Goal: Task Accomplishment & Management: Complete application form

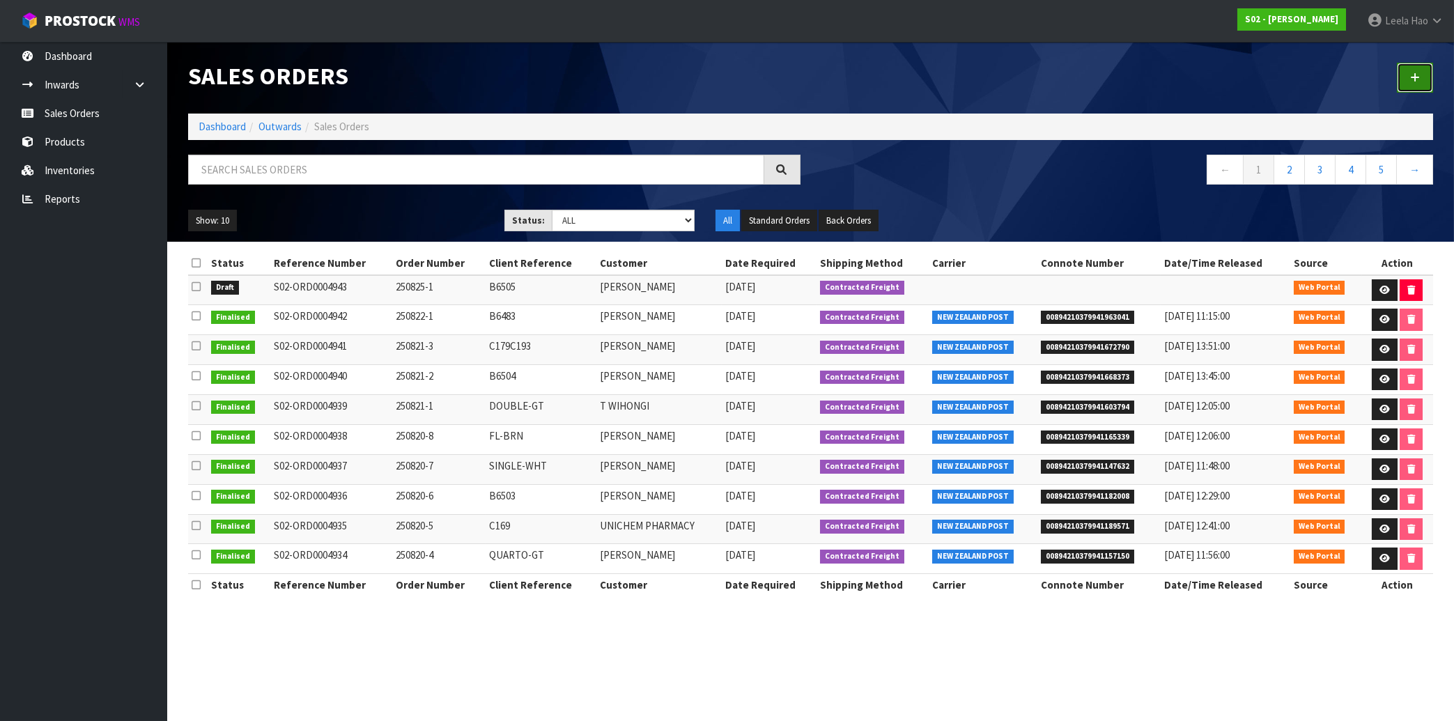
click at [1400, 82] on link at bounding box center [1415, 78] width 36 height 30
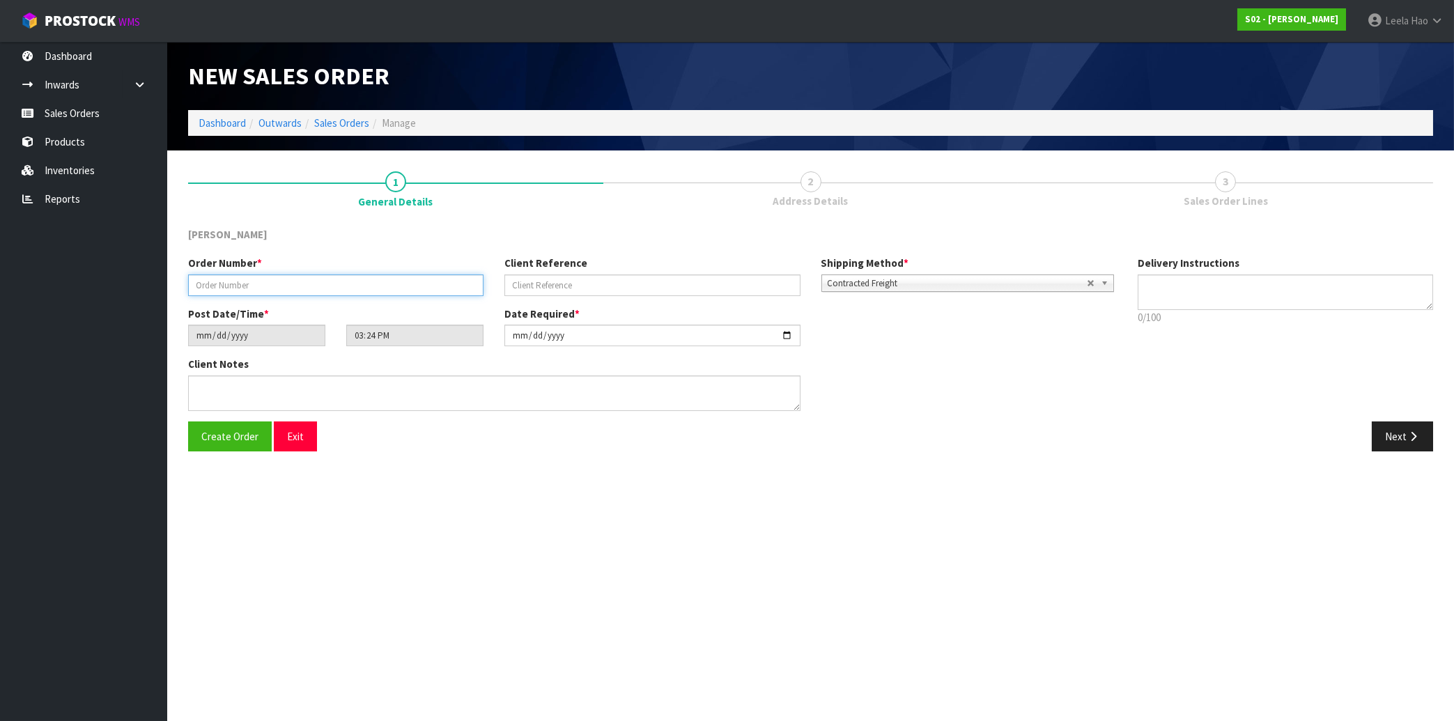
click at [435, 286] on input "text" at bounding box center [335, 285] width 295 height 22
type input "250825-2"
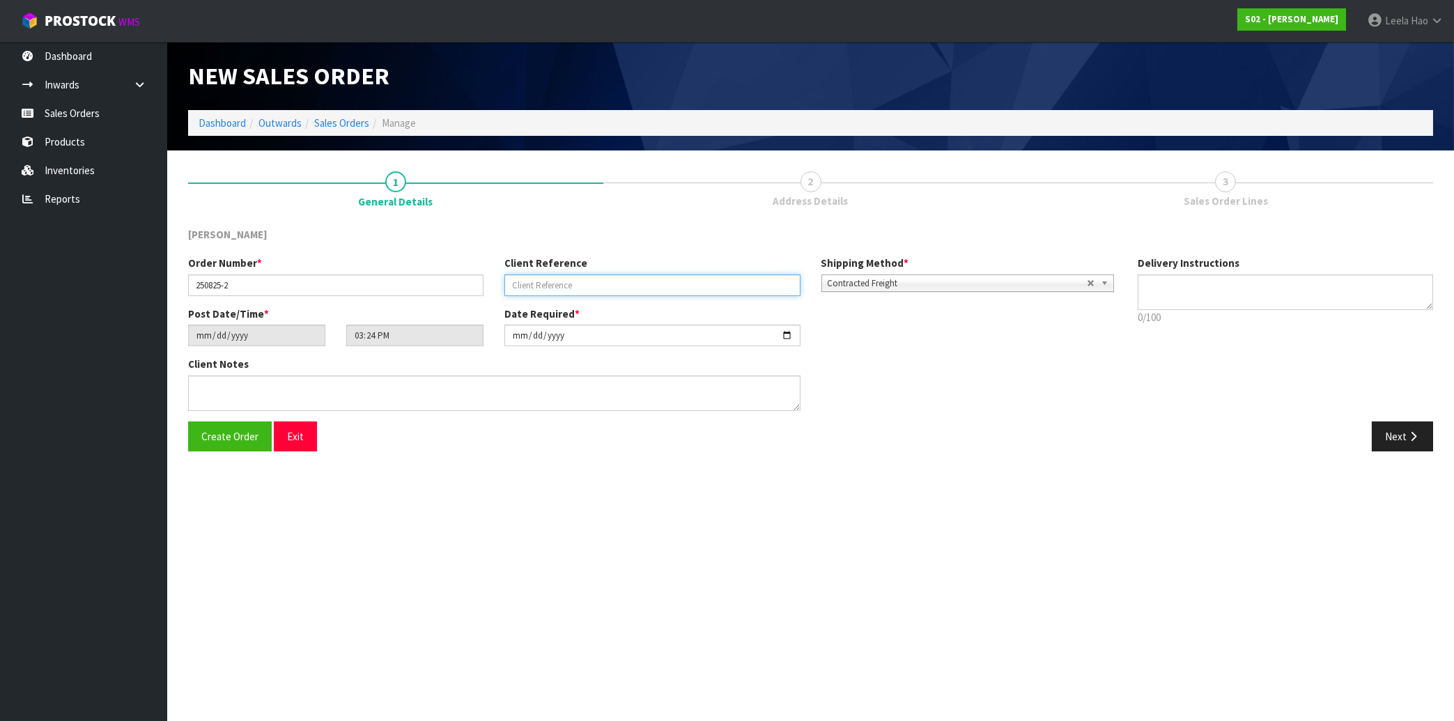
click at [663, 286] on input "text" at bounding box center [651, 285] width 295 height 22
type input "QUARTO-GT"
click at [1400, 435] on button "Next" at bounding box center [1402, 436] width 61 height 30
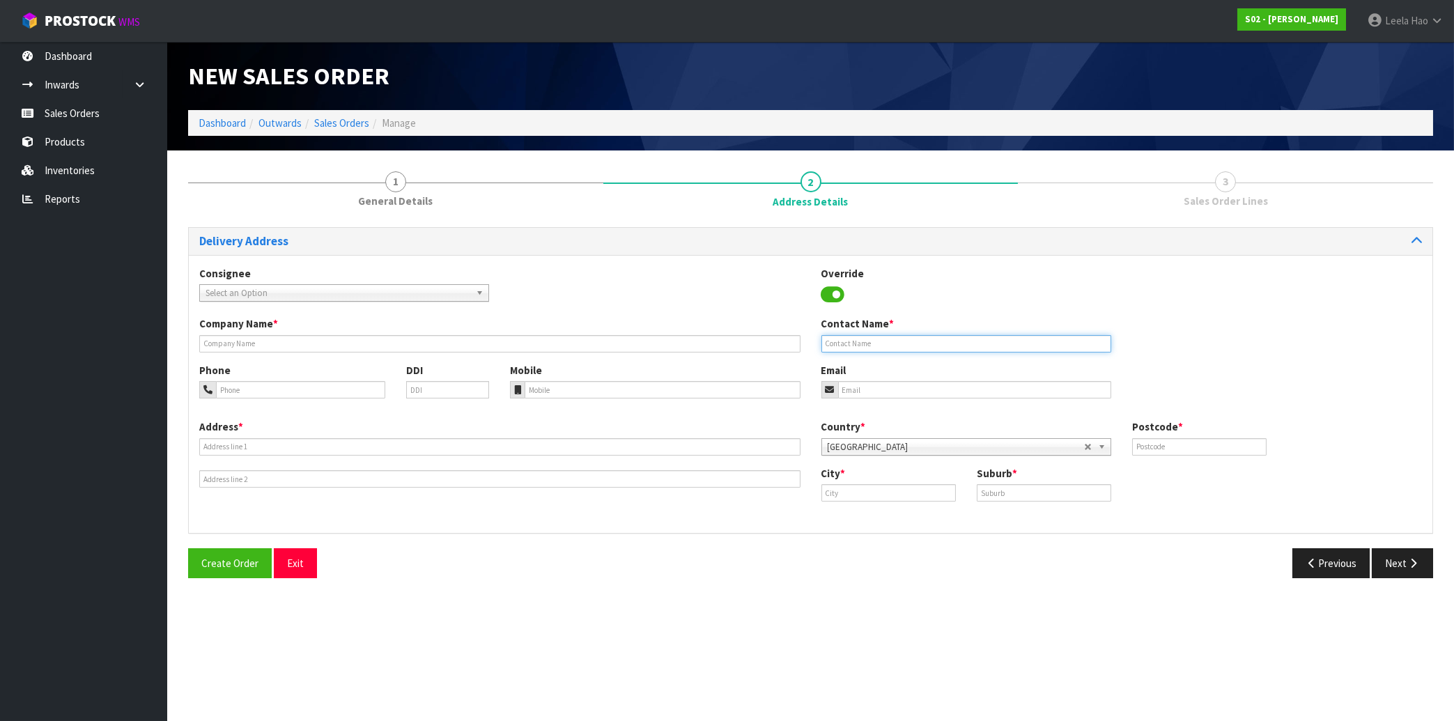
click at [965, 341] on input "text" at bounding box center [966, 343] width 290 height 17
paste input "[PERSON_NAME]"
type input "[PERSON_NAME]"
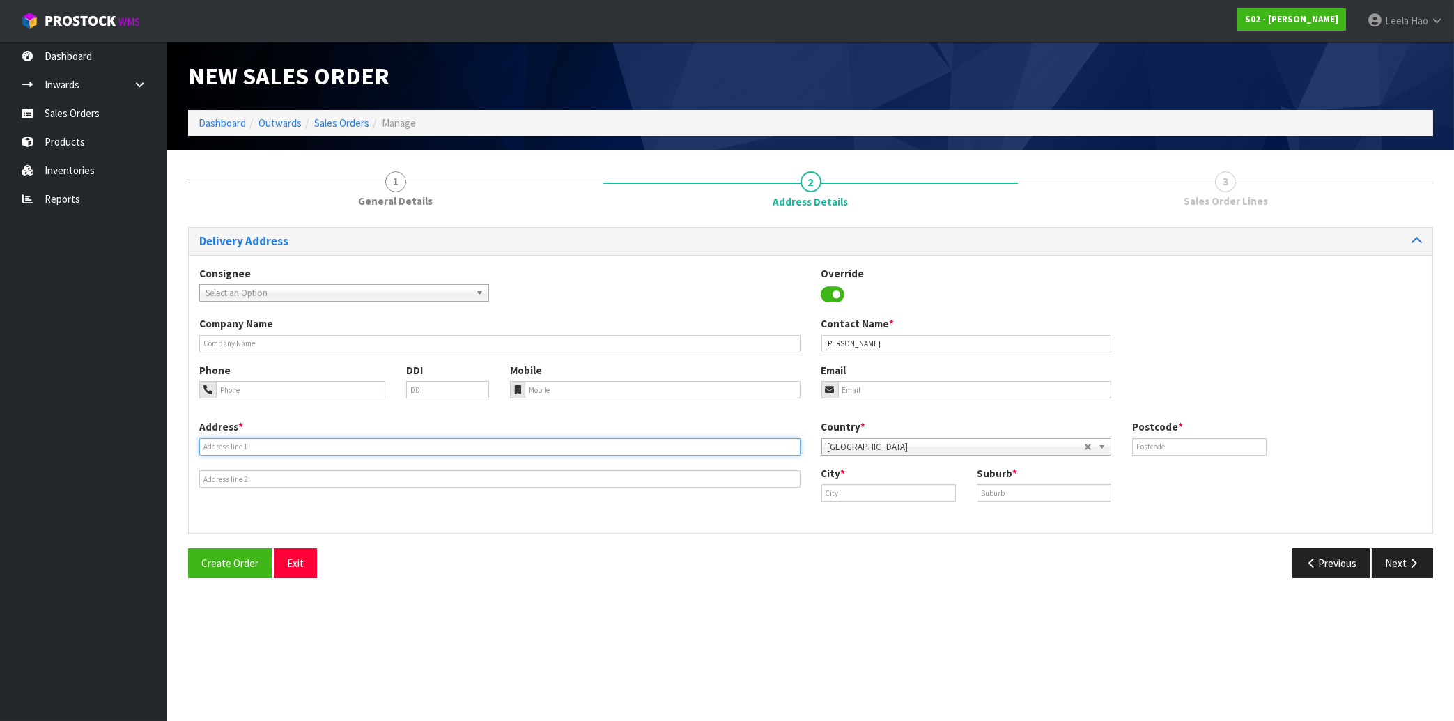
click at [471, 446] on input "text" at bounding box center [499, 446] width 601 height 17
paste input "[STREET_ADDRESS][PERSON_NAME]"
type input "[STREET_ADDRESS][PERSON_NAME]"
click at [1036, 488] on input "text" at bounding box center [1044, 492] width 134 height 17
paste input "KATIKATI"
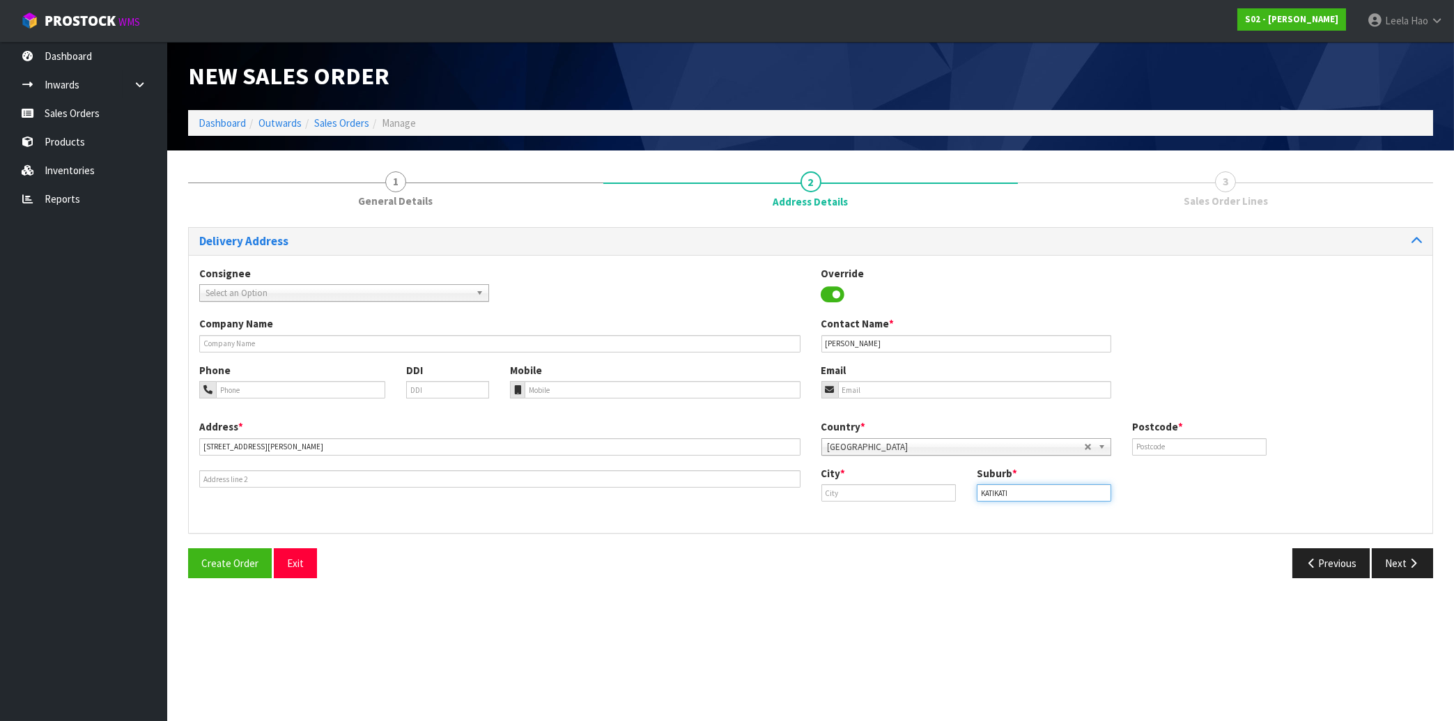
type input "KATIKATI"
click at [888, 493] on input "text" at bounding box center [888, 492] width 134 height 17
paste input "Katikati"
type input "Katikati"
click at [1234, 447] on input "text" at bounding box center [1199, 446] width 134 height 17
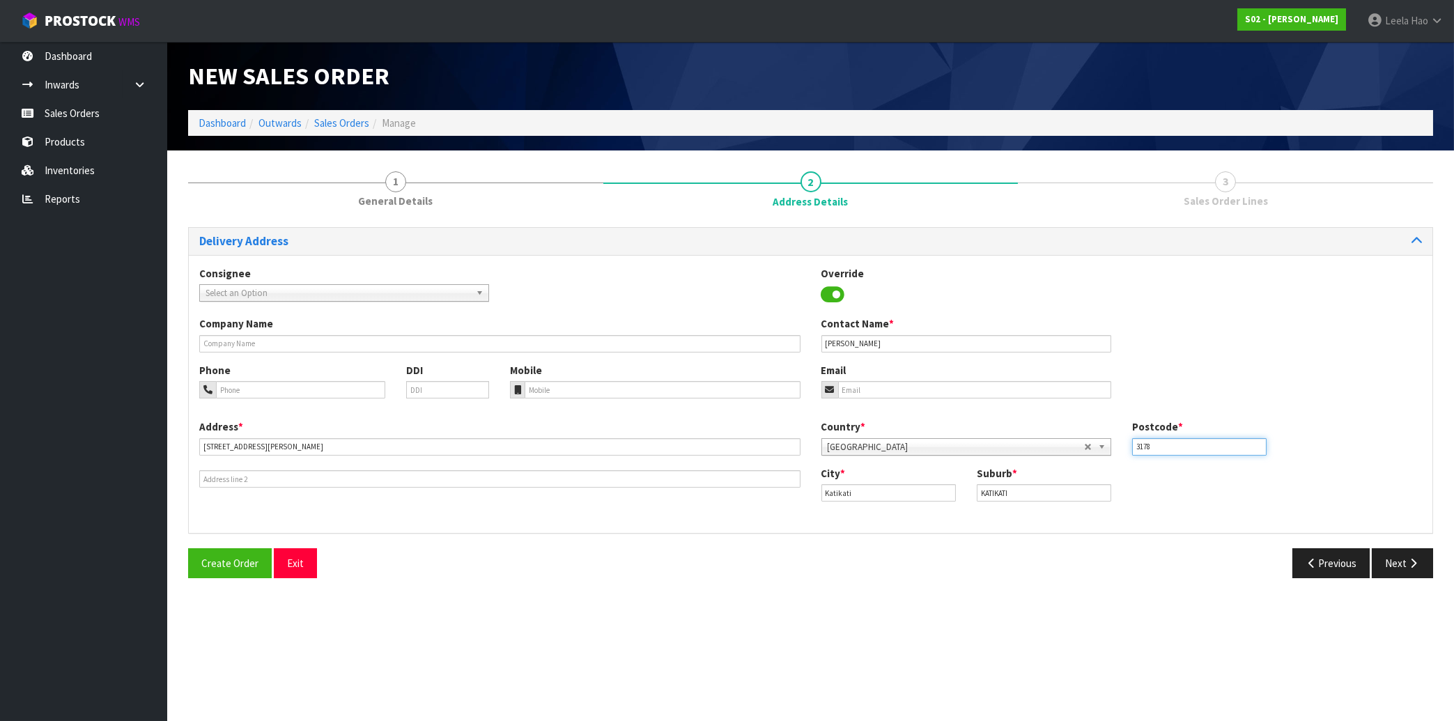
type input "3178"
click at [915, 386] on input "email" at bounding box center [974, 389] width 273 height 17
paste input "[EMAIL_ADDRESS][DOMAIN_NAME]"
type input "[EMAIL_ADDRESS][DOMAIN_NAME]"
click at [1407, 566] on button "Next" at bounding box center [1402, 563] width 61 height 30
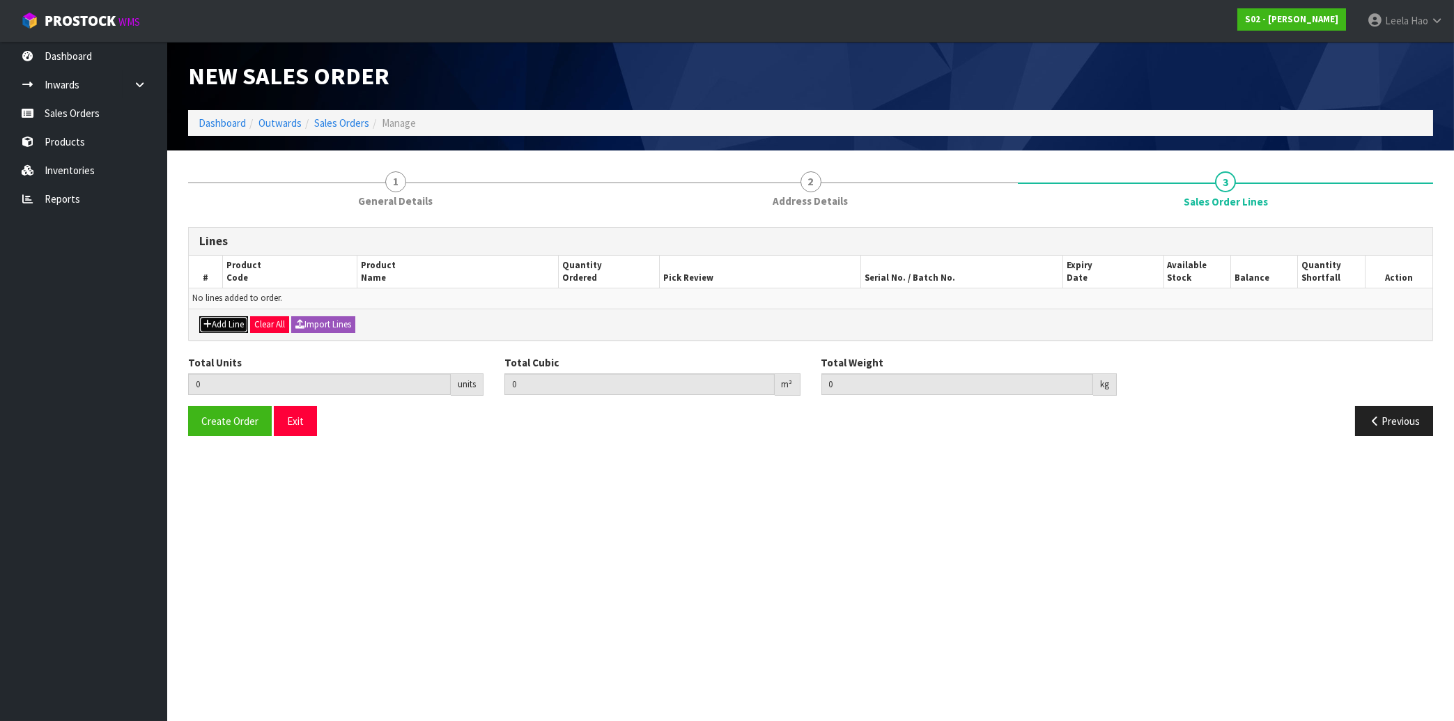
click at [222, 320] on button "Add Line" at bounding box center [223, 324] width 49 height 17
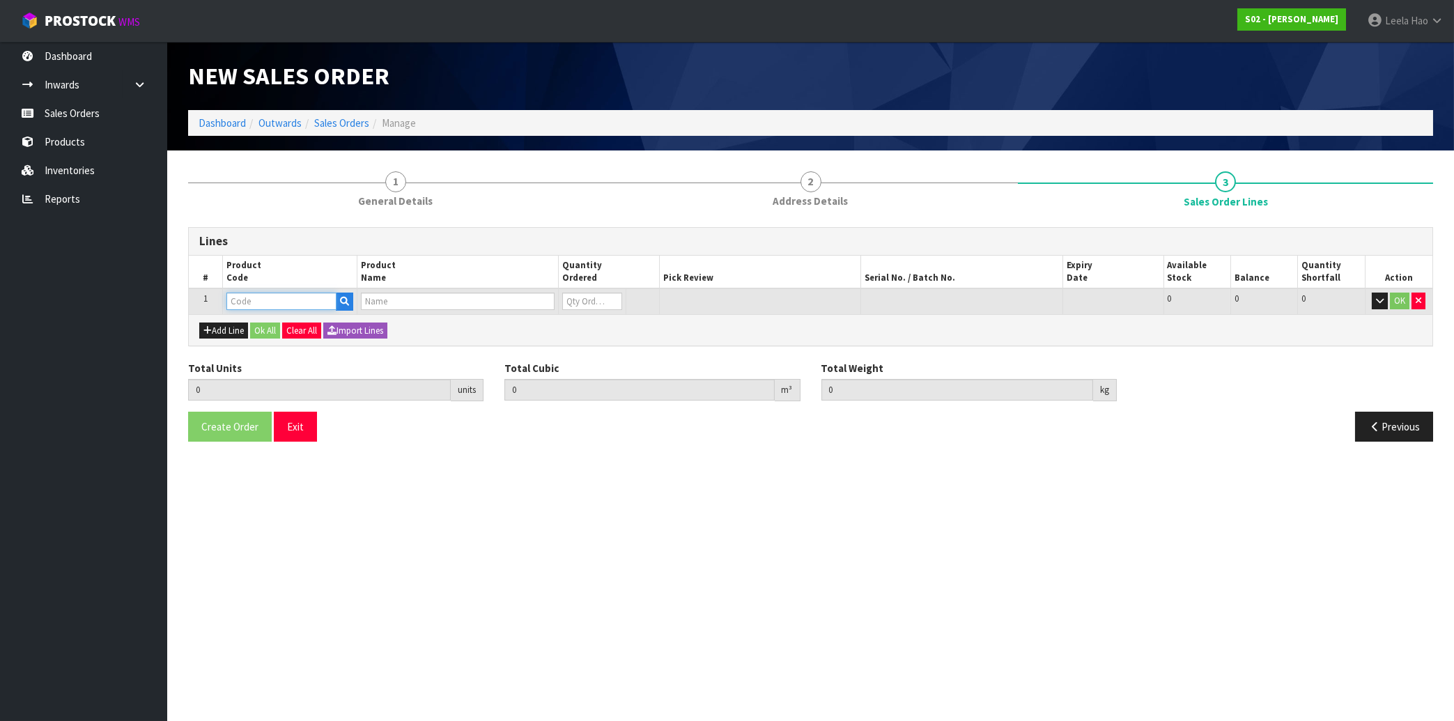
click at [234, 302] on input "text" at bounding box center [281, 301] width 110 height 17
type input "Q"
click at [294, 327] on link "Q UARTO-GT" at bounding box center [282, 324] width 110 height 19
type input "QUARTO-GT"
type input "0.000000"
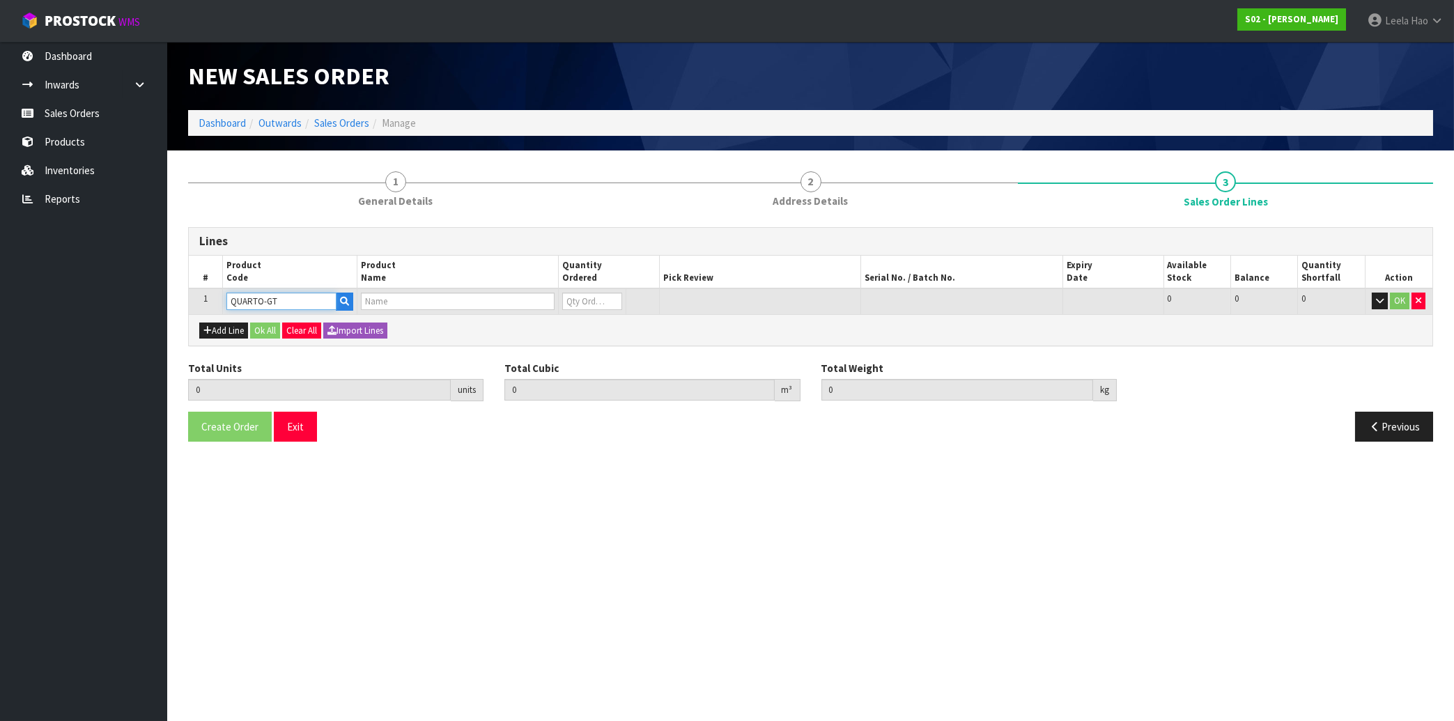
type input "0.000"
type input "QUARTO RUG GREY TIP"
type input "0"
type input "1"
type input "0.049"
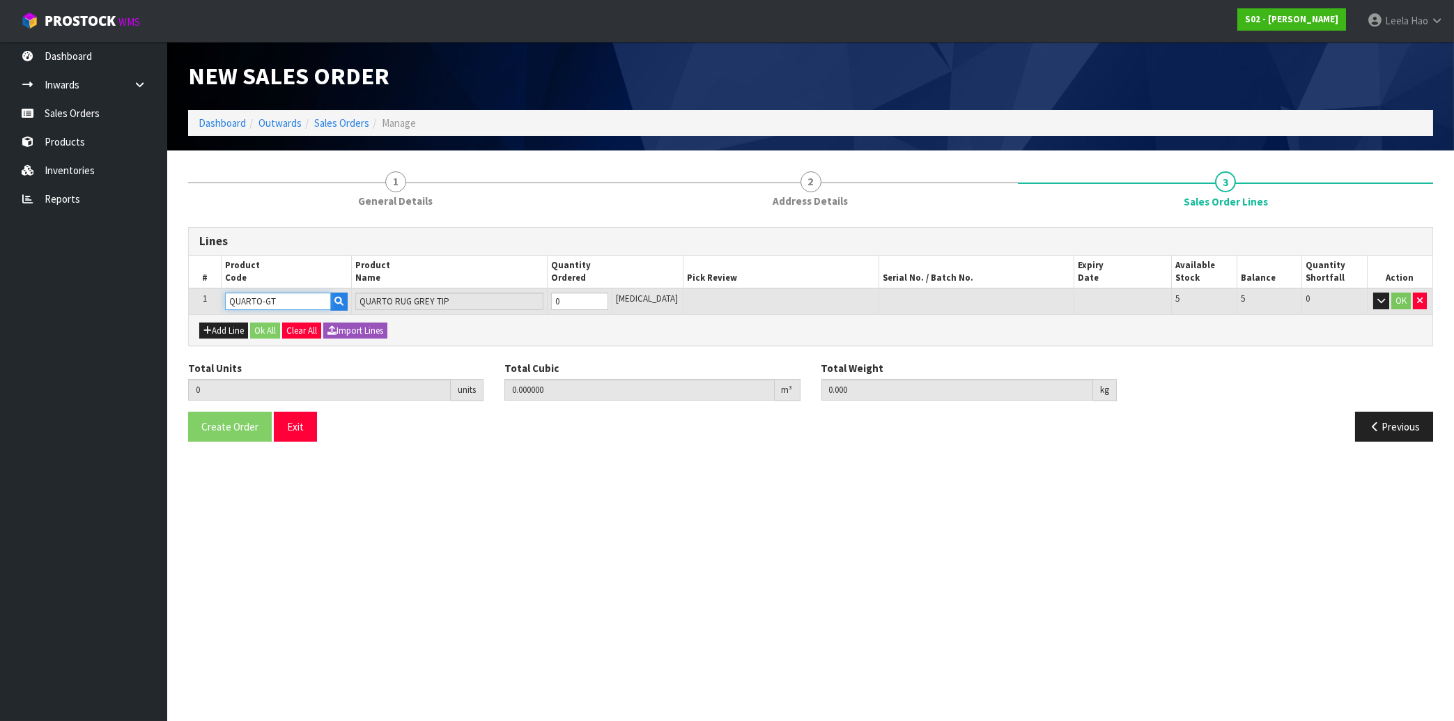
type input "3.15"
type input "1"
click at [608, 297] on input "1" at bounding box center [579, 301] width 57 height 17
click at [1396, 305] on button "OK" at bounding box center [1401, 301] width 20 height 17
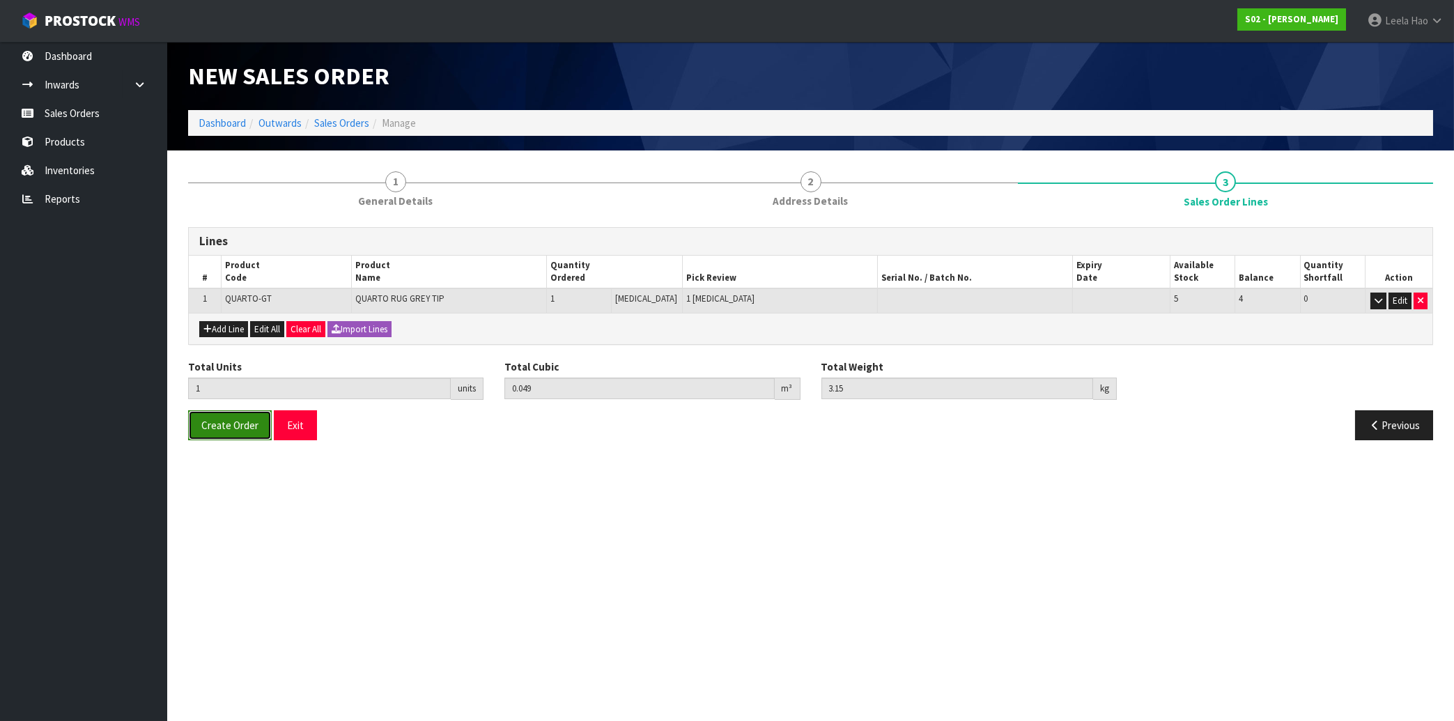
click at [219, 423] on span "Create Order" at bounding box center [229, 425] width 57 height 13
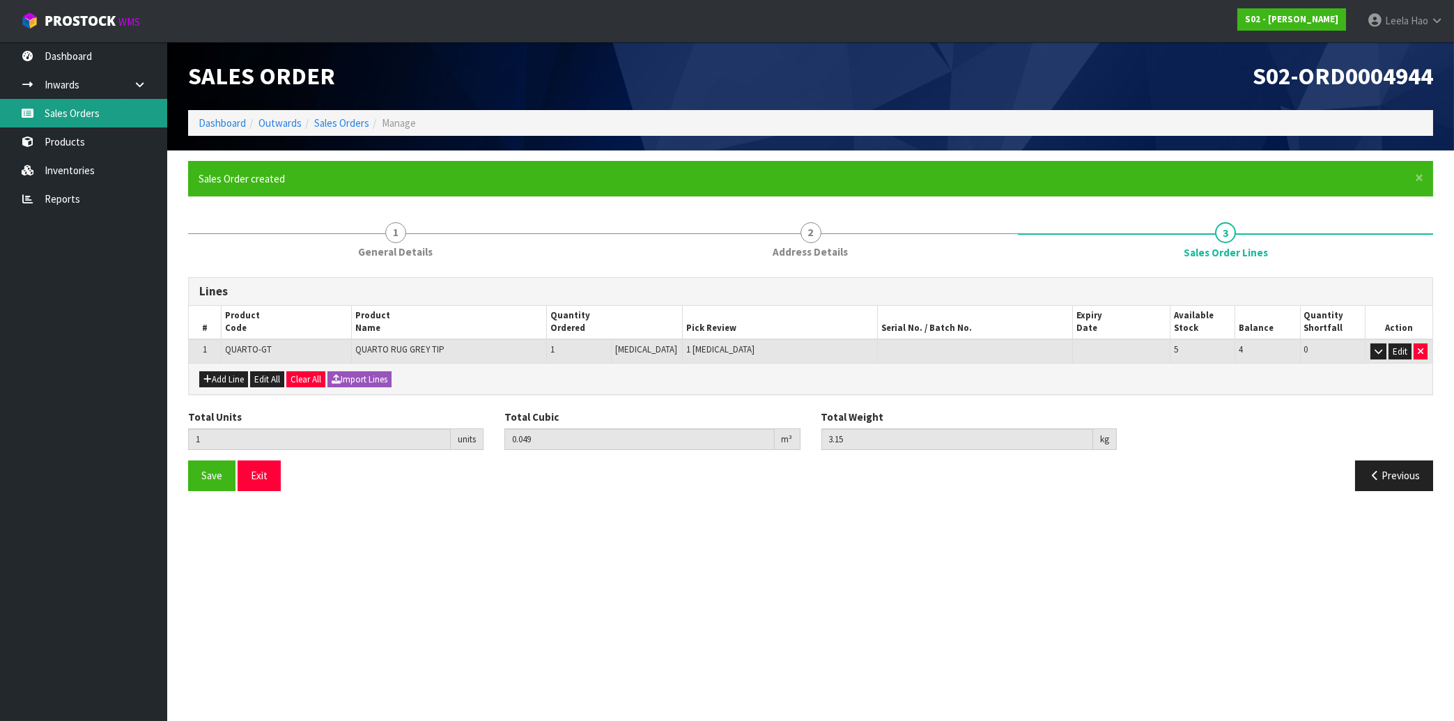
click at [86, 107] on link "Sales Orders" at bounding box center [83, 113] width 167 height 29
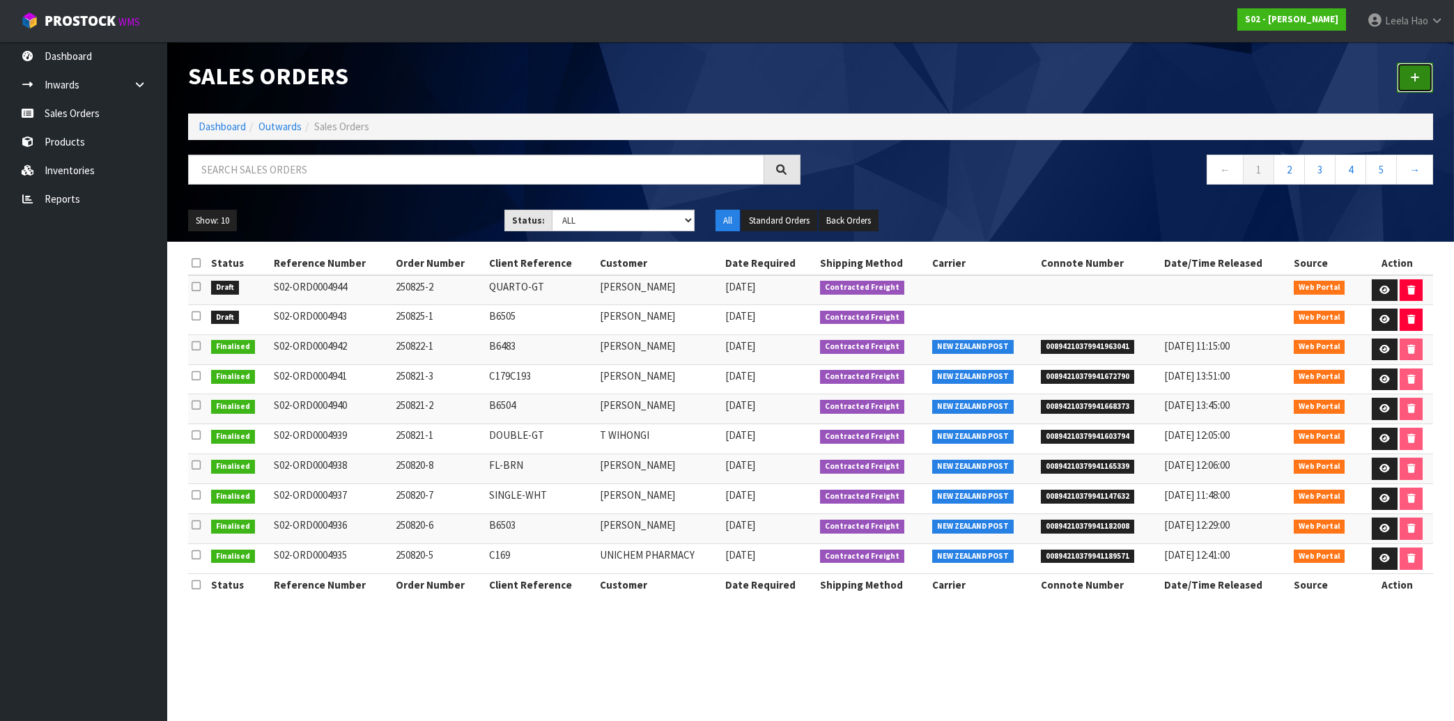
click at [1413, 78] on icon at bounding box center [1415, 77] width 10 height 10
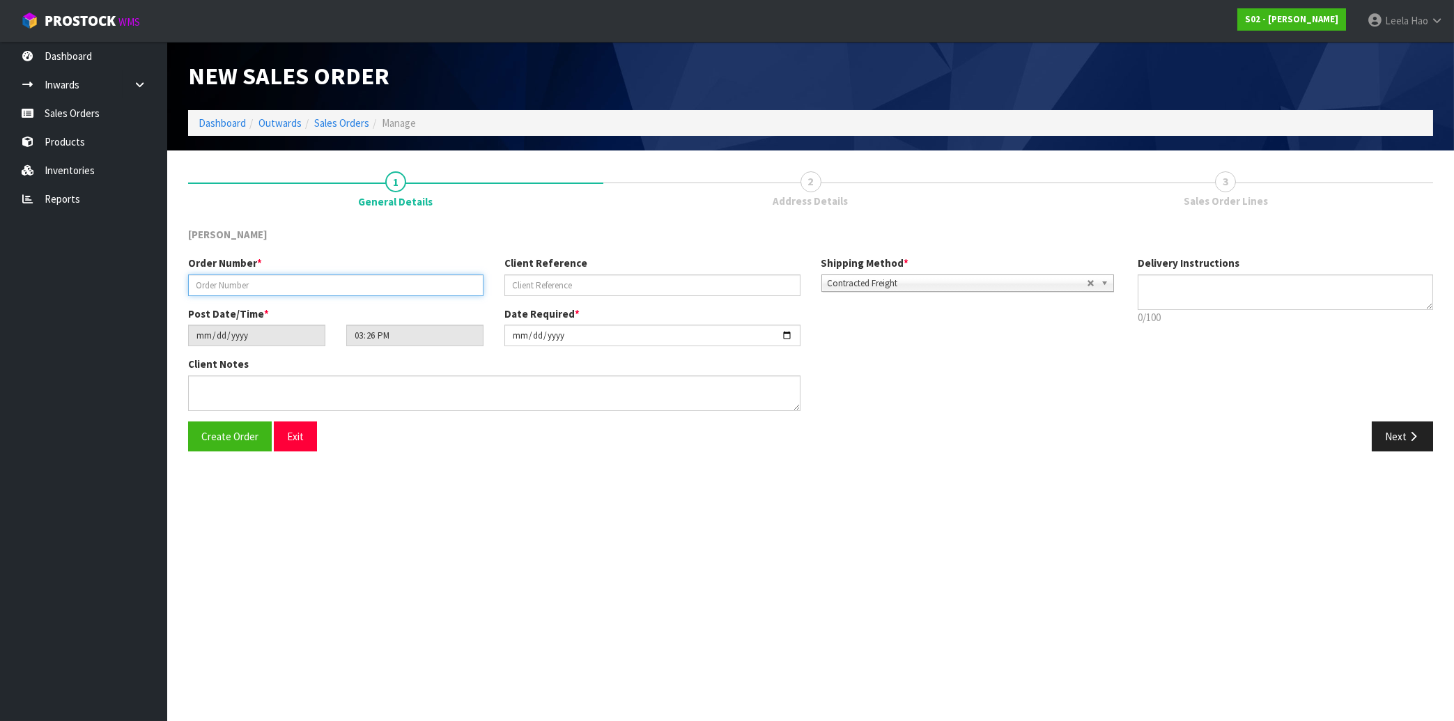
click at [381, 287] on input "text" at bounding box center [335, 285] width 295 height 22
type input "250825-3"
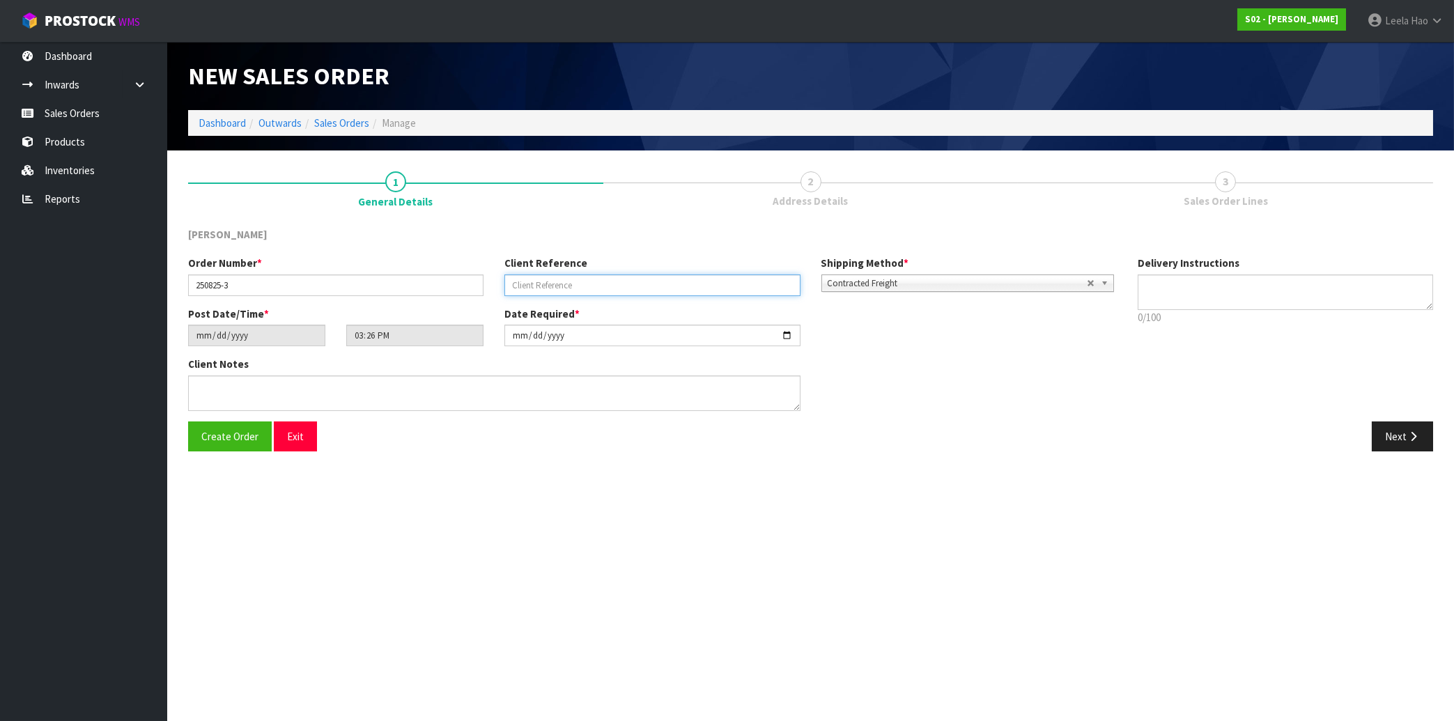
click at [541, 284] on input "text" at bounding box center [651, 285] width 295 height 22
type input "BS57"
click at [1390, 436] on button "Next" at bounding box center [1402, 436] width 61 height 30
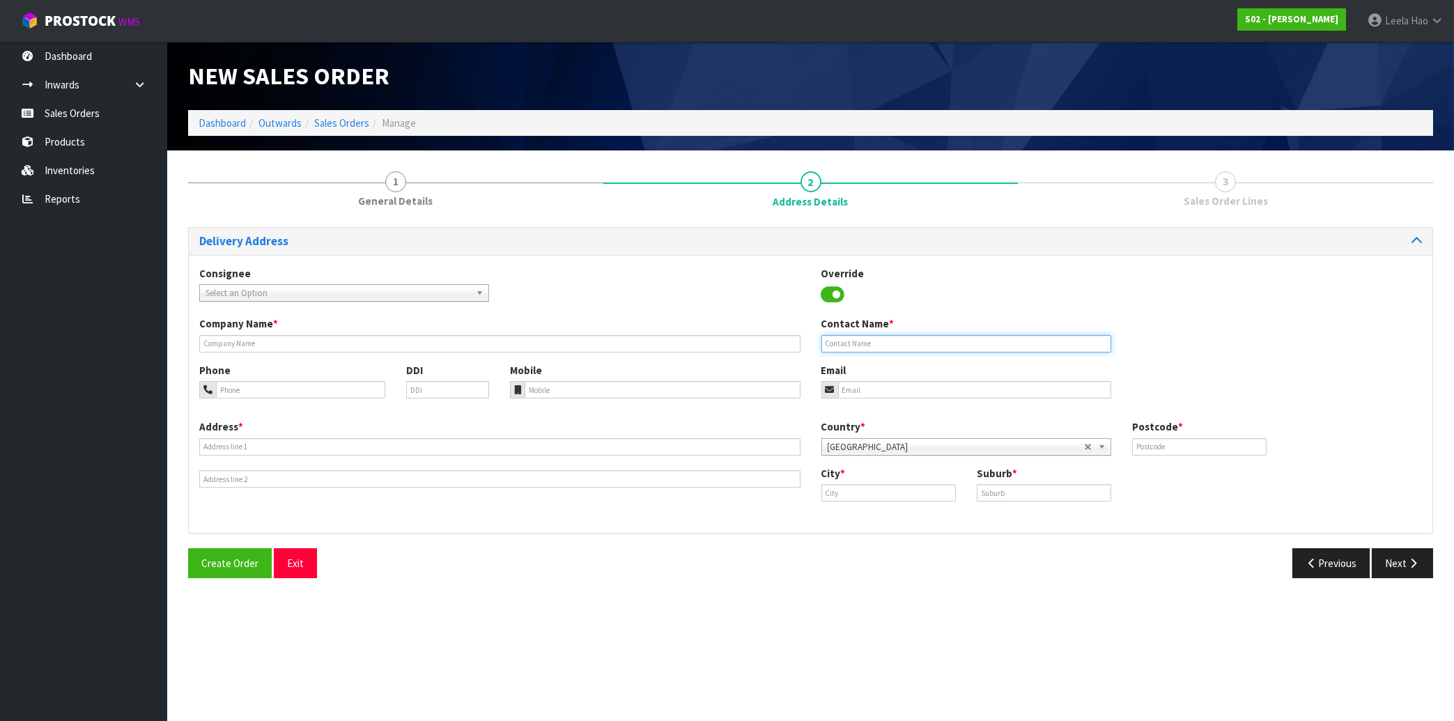
click at [864, 346] on input "text" at bounding box center [966, 343] width 290 height 17
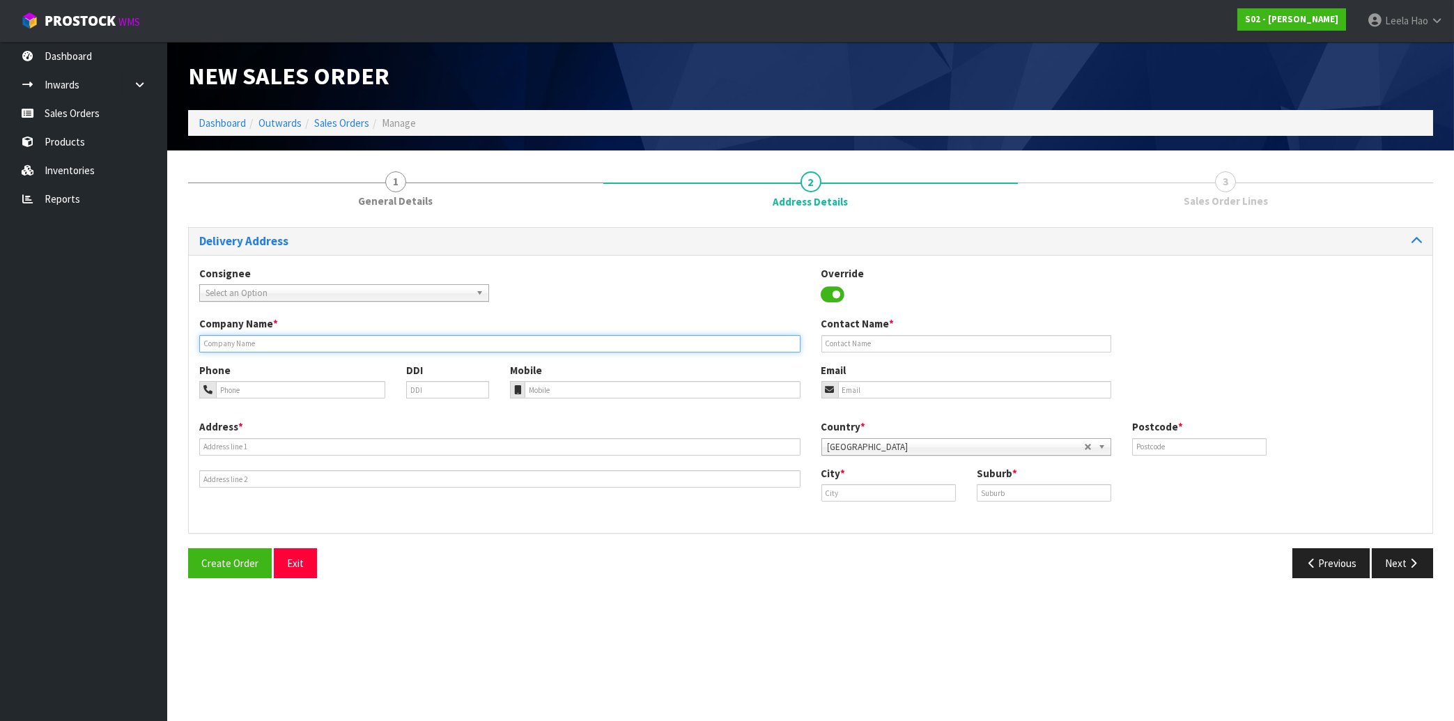
click at [568, 335] on input "text" at bounding box center [499, 343] width 601 height 17
paste input "ACADEMY AGENCY"
type input "ACADEMY AGENCY"
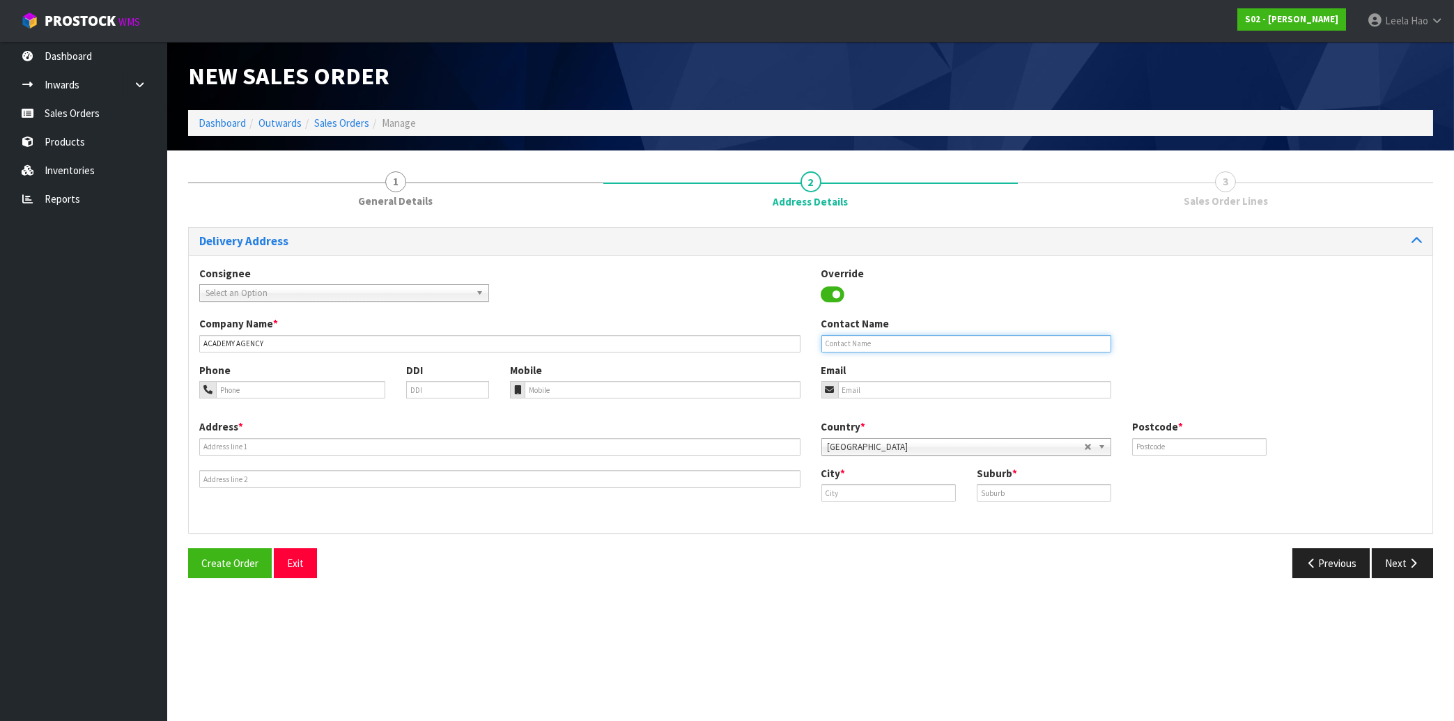
click at [881, 343] on input "text" at bounding box center [966, 343] width 290 height 17
paste input "[PERSON_NAME]"
type input "[PERSON_NAME]"
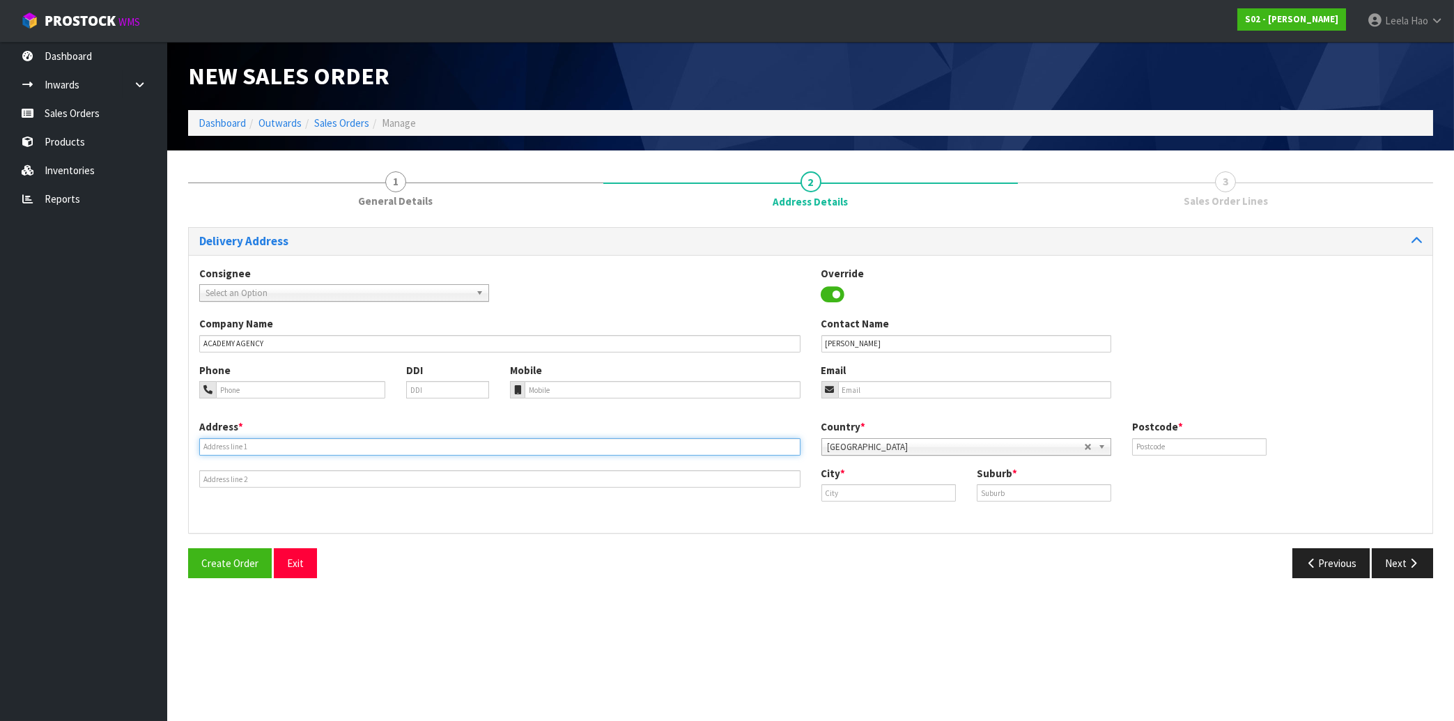
click at [441, 446] on input "text" at bounding box center [499, 446] width 601 height 17
paste input "LEVEL 2, [STREET_ADDRESS]"
type input "LEVEL 2, [STREET_ADDRESS]"
click at [998, 490] on input "text" at bounding box center [1044, 492] width 134 height 17
paste input "[PERSON_NAME]"
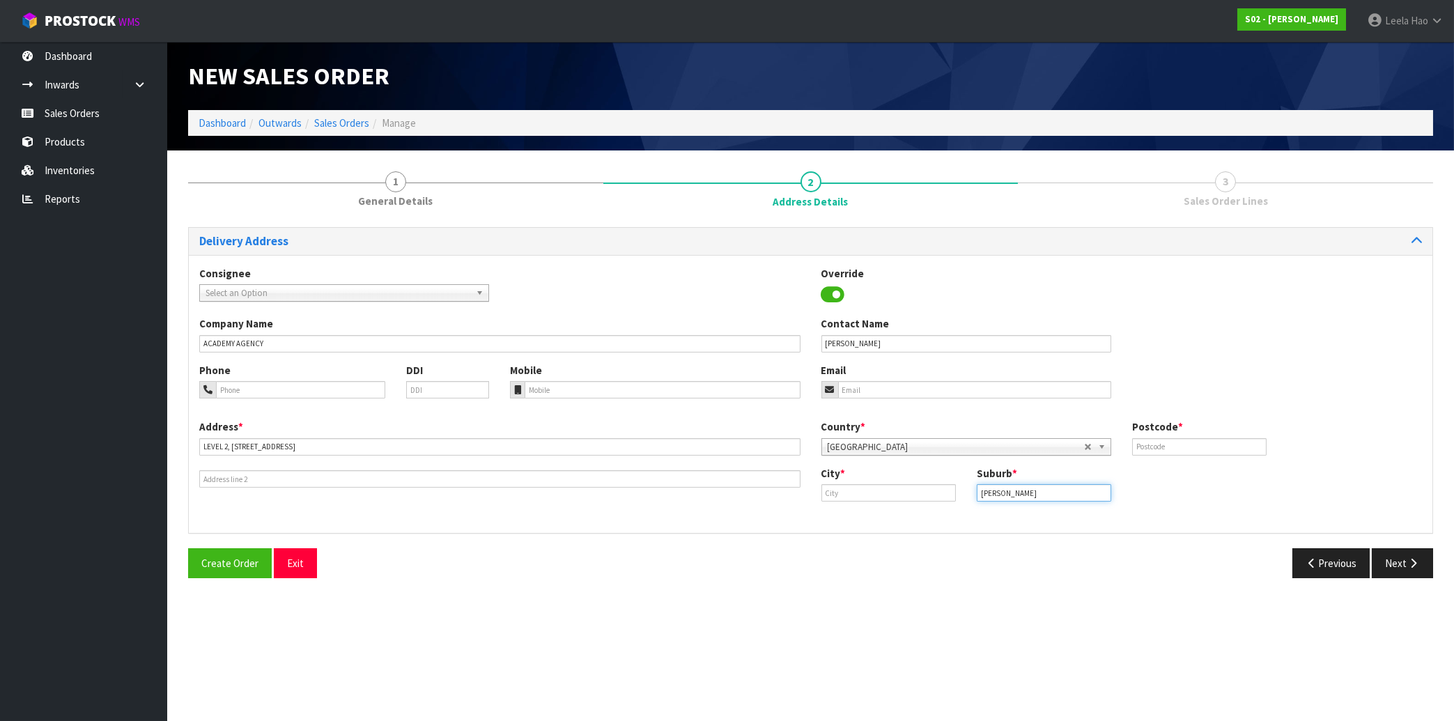
type input "[PERSON_NAME]"
click at [858, 492] on input "text" at bounding box center [888, 492] width 134 height 17
click at [862, 522] on link "Auc kland" at bounding box center [877, 515] width 110 height 19
type input "[GEOGRAPHIC_DATA]"
click at [908, 385] on input "email" at bounding box center [974, 389] width 273 height 17
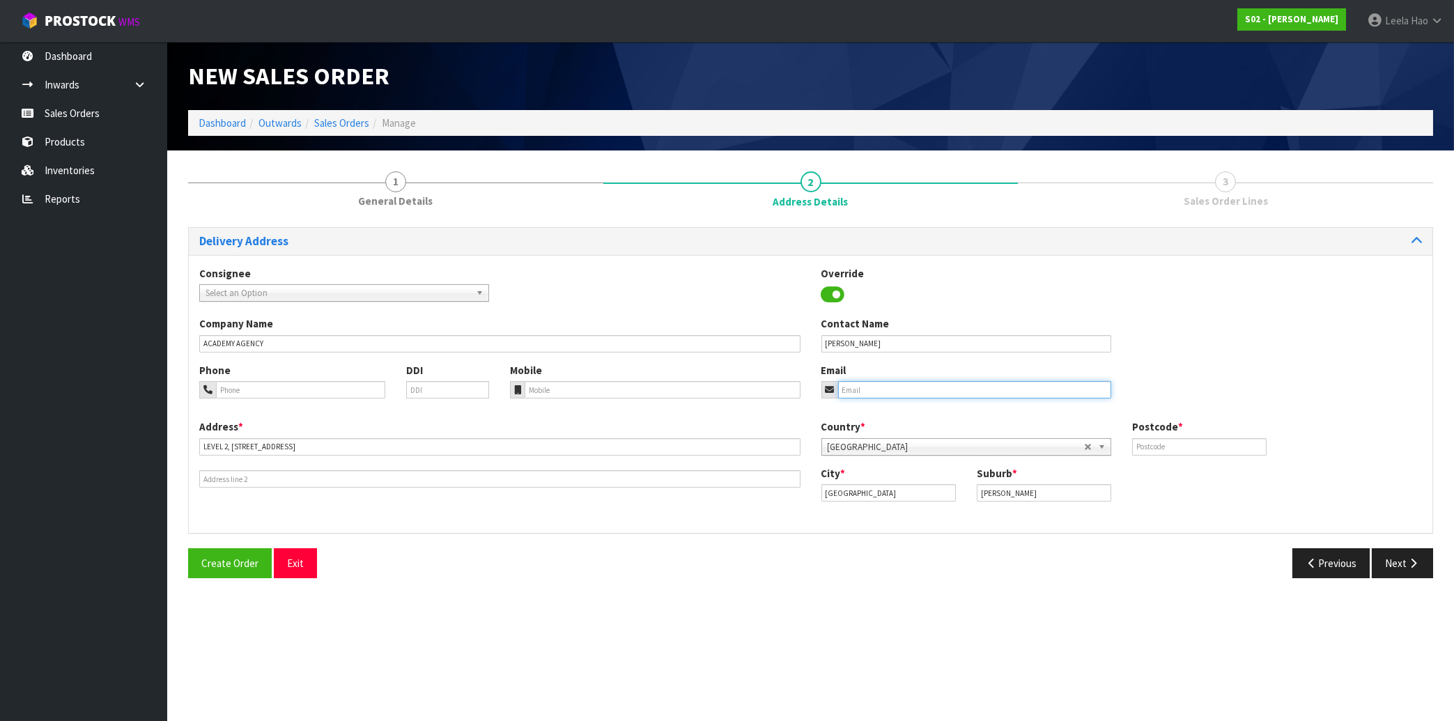
paste input "[EMAIL_ADDRESS][DOMAIN_NAME]"
type input "[EMAIL_ADDRESS][DOMAIN_NAME]"
click at [1156, 445] on input "text" at bounding box center [1199, 446] width 134 height 17
type input "1021"
click at [1391, 558] on button "Next" at bounding box center [1402, 563] width 61 height 30
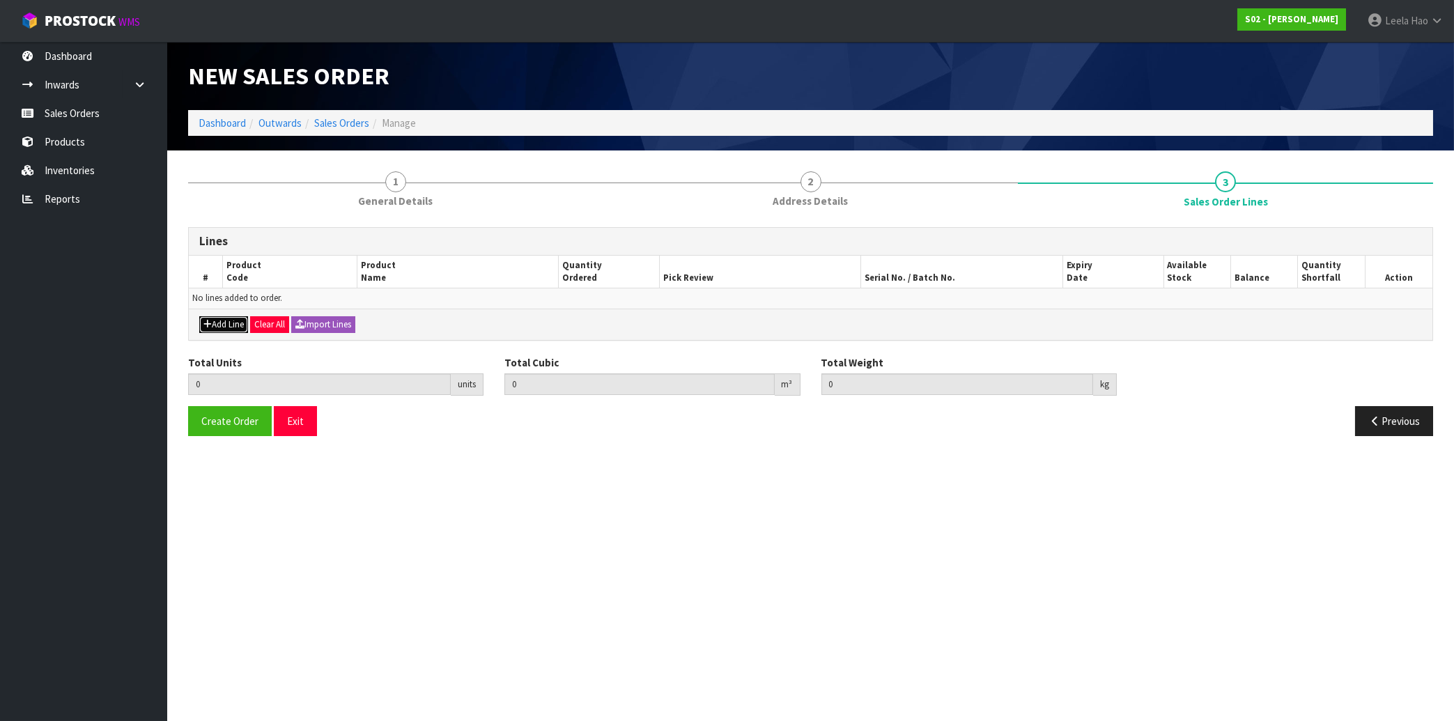
click at [234, 327] on button "Add Line" at bounding box center [223, 324] width 49 height 17
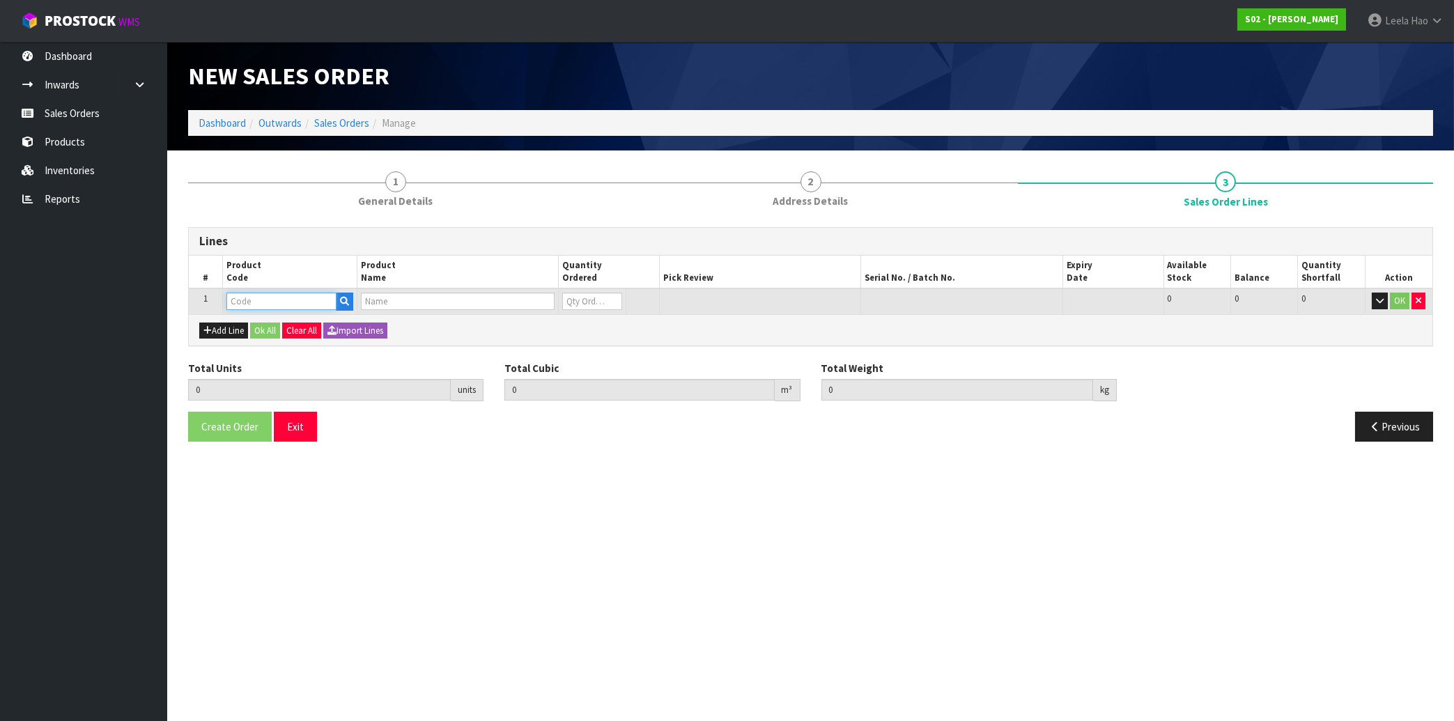
click at [264, 299] on input "text" at bounding box center [281, 301] width 110 height 17
type input "NS"
click at [285, 320] on link "NS IG" at bounding box center [282, 324] width 110 height 19
type input "NSIG"
type input "0.000000"
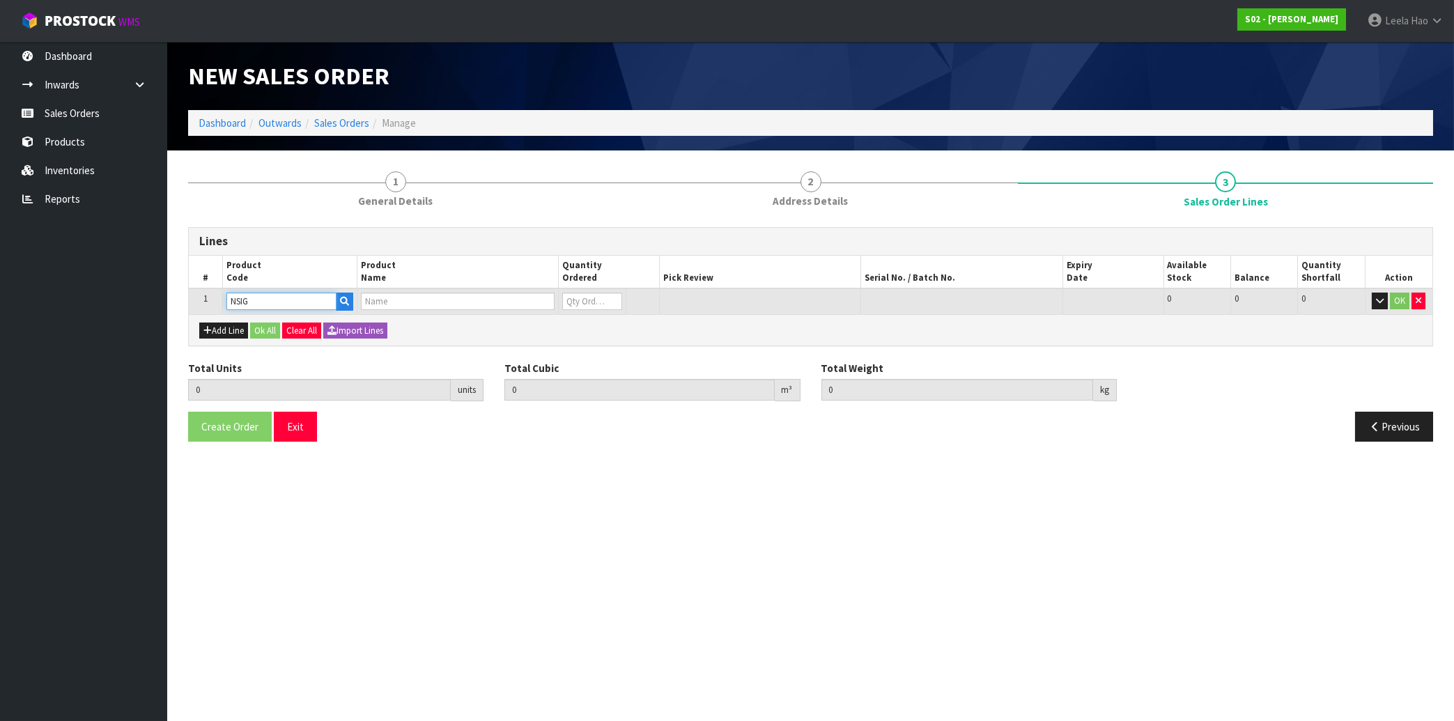
type input "0.000"
type input "NATURAL SINGLE SHEEPSKIN RUG"
type input "0"
type input "1"
type input "0.008208"
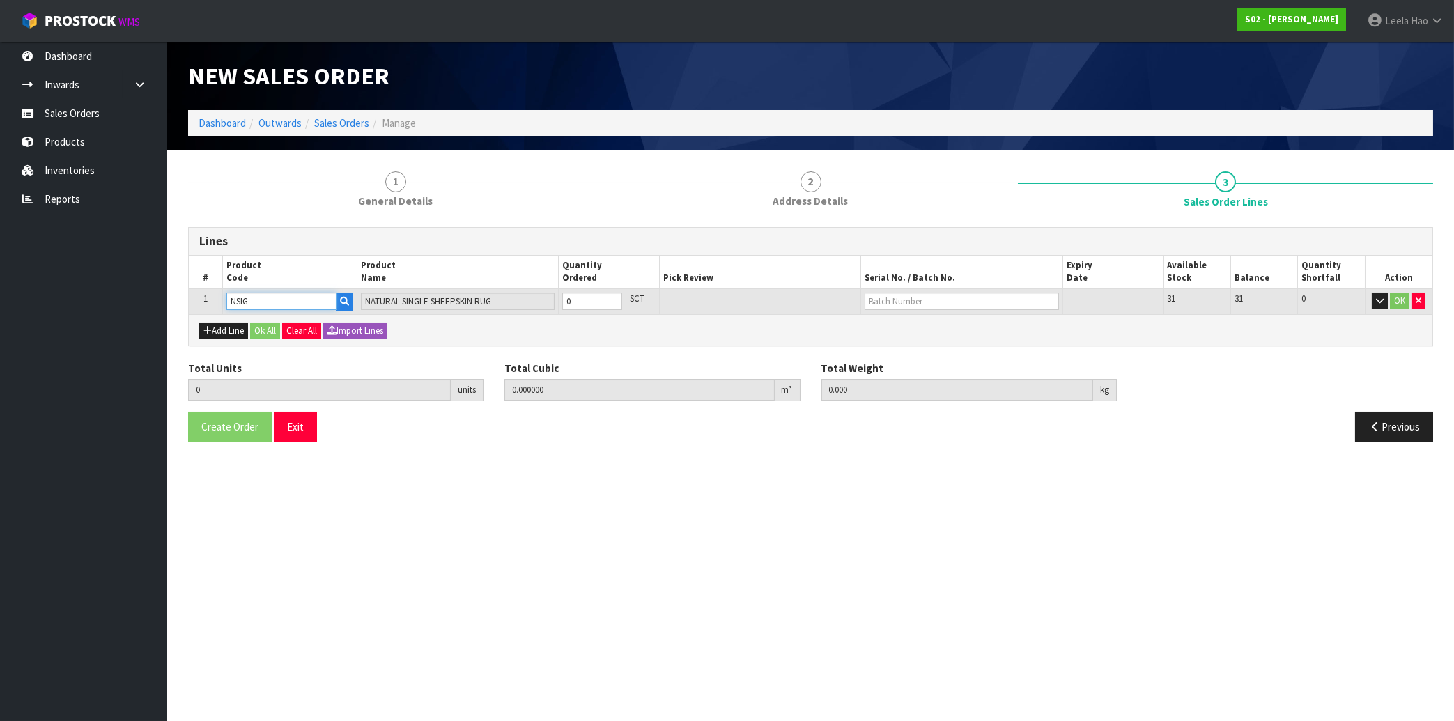
type input "0.5"
type input "1"
click at [616, 295] on input "1" at bounding box center [591, 301] width 59 height 17
click at [925, 301] on input "text" at bounding box center [962, 301] width 194 height 17
type input "BS57"
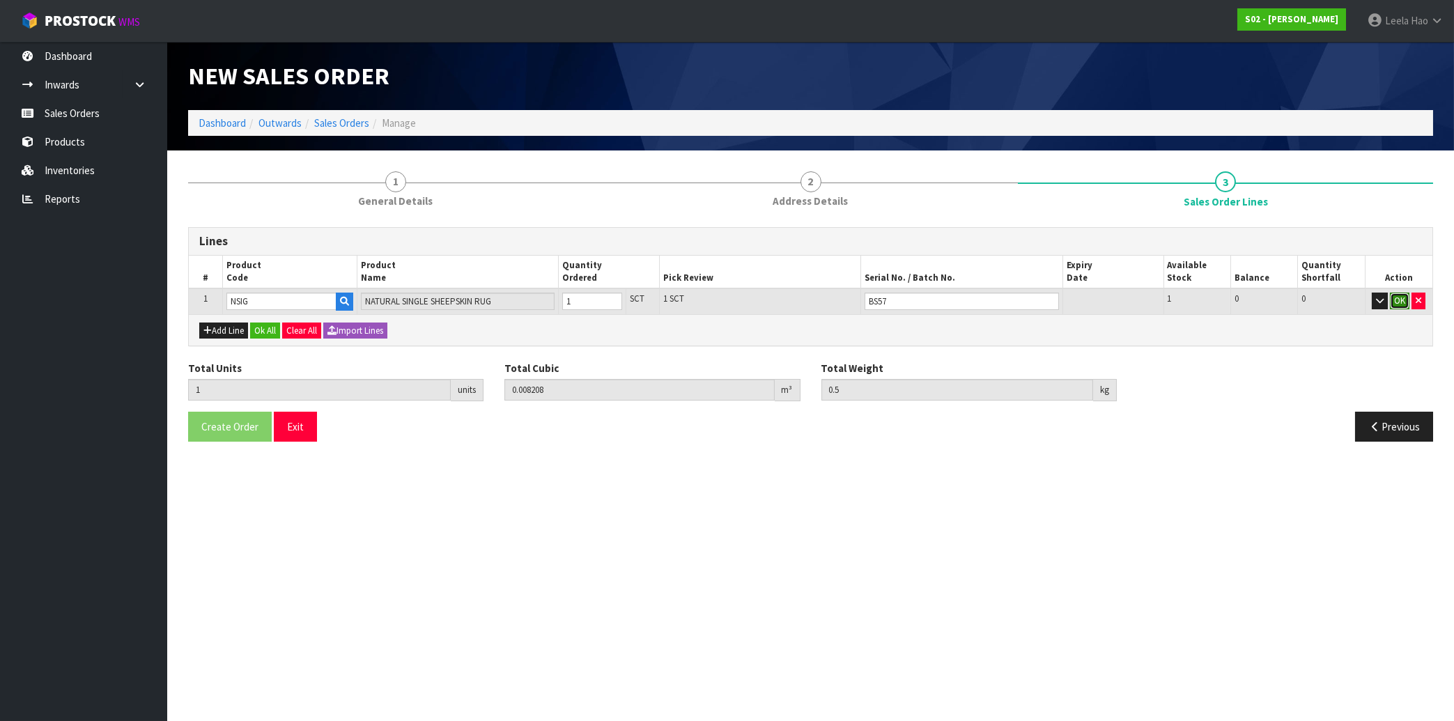
click at [1399, 306] on button "OK" at bounding box center [1400, 301] width 20 height 17
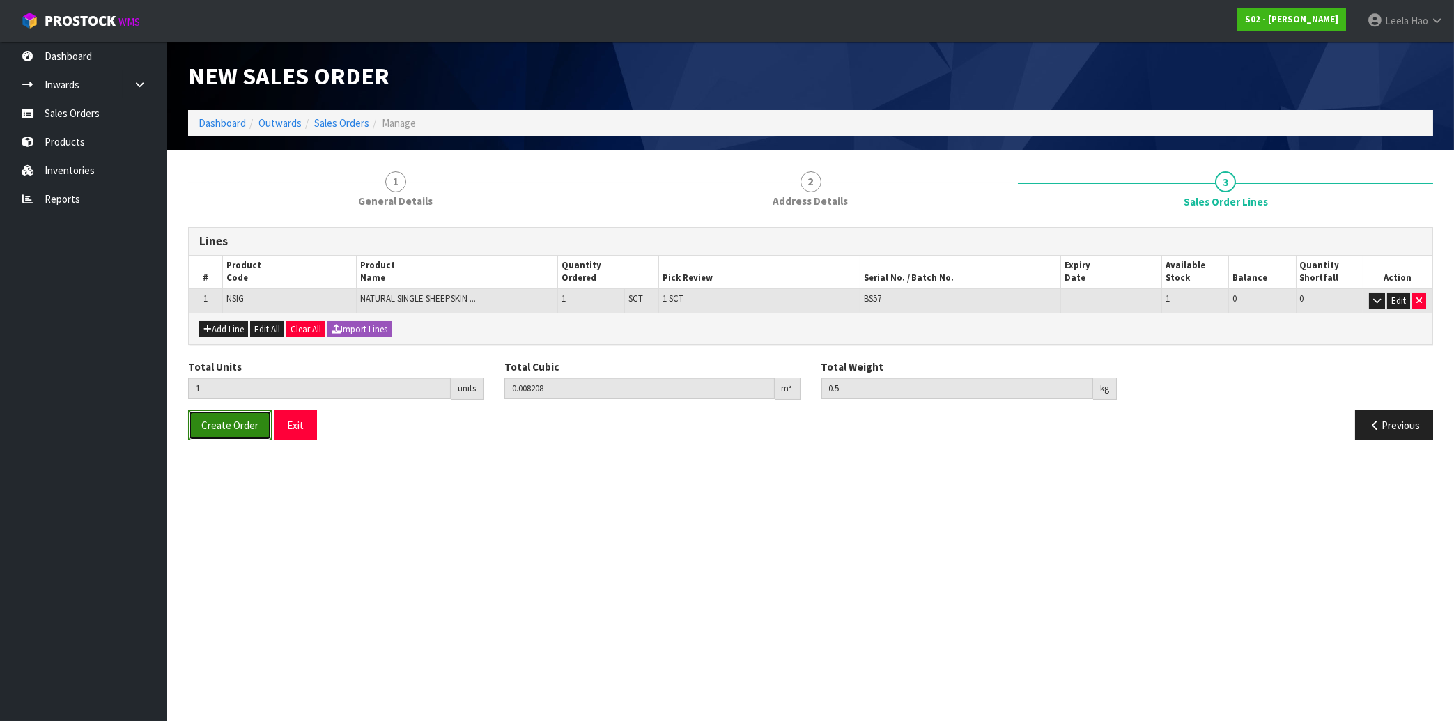
click at [245, 412] on button "Create Order" at bounding box center [230, 425] width 84 height 30
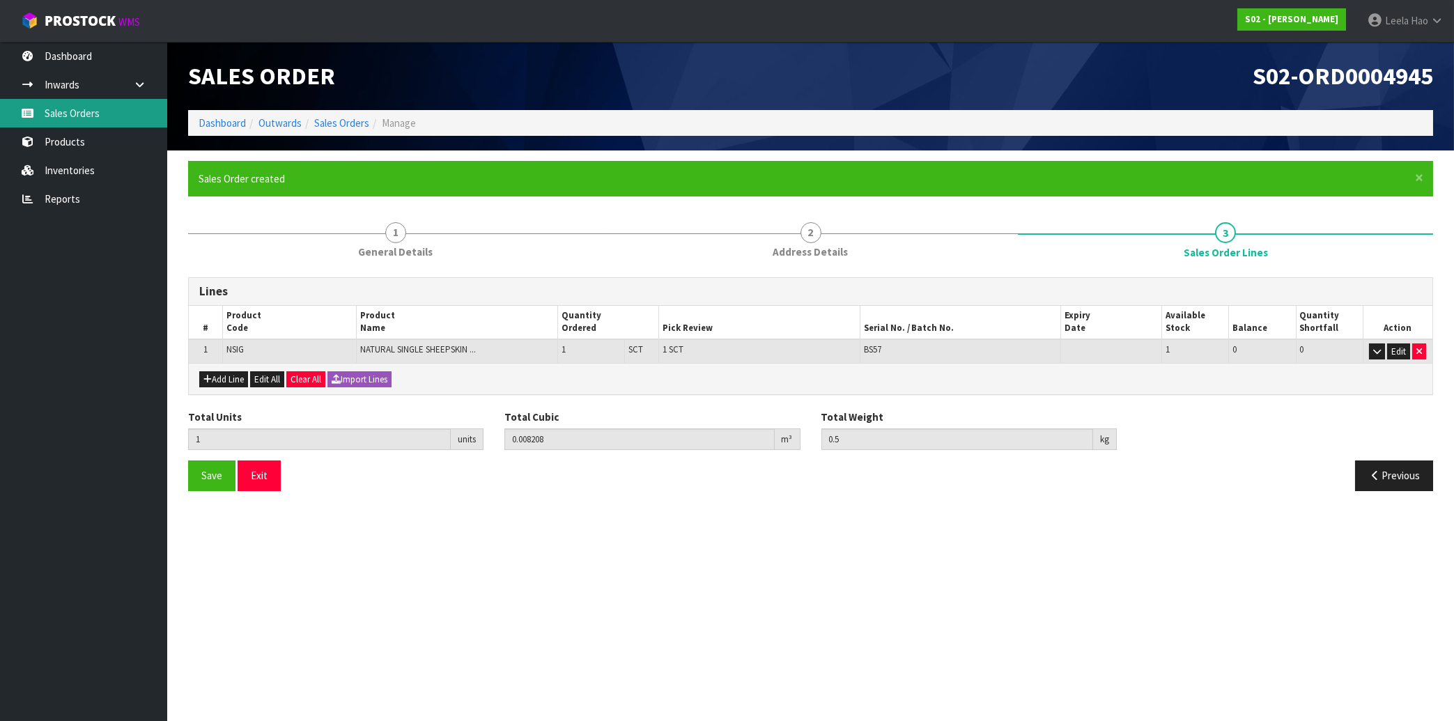
click at [76, 122] on link "Sales Orders" at bounding box center [83, 113] width 167 height 29
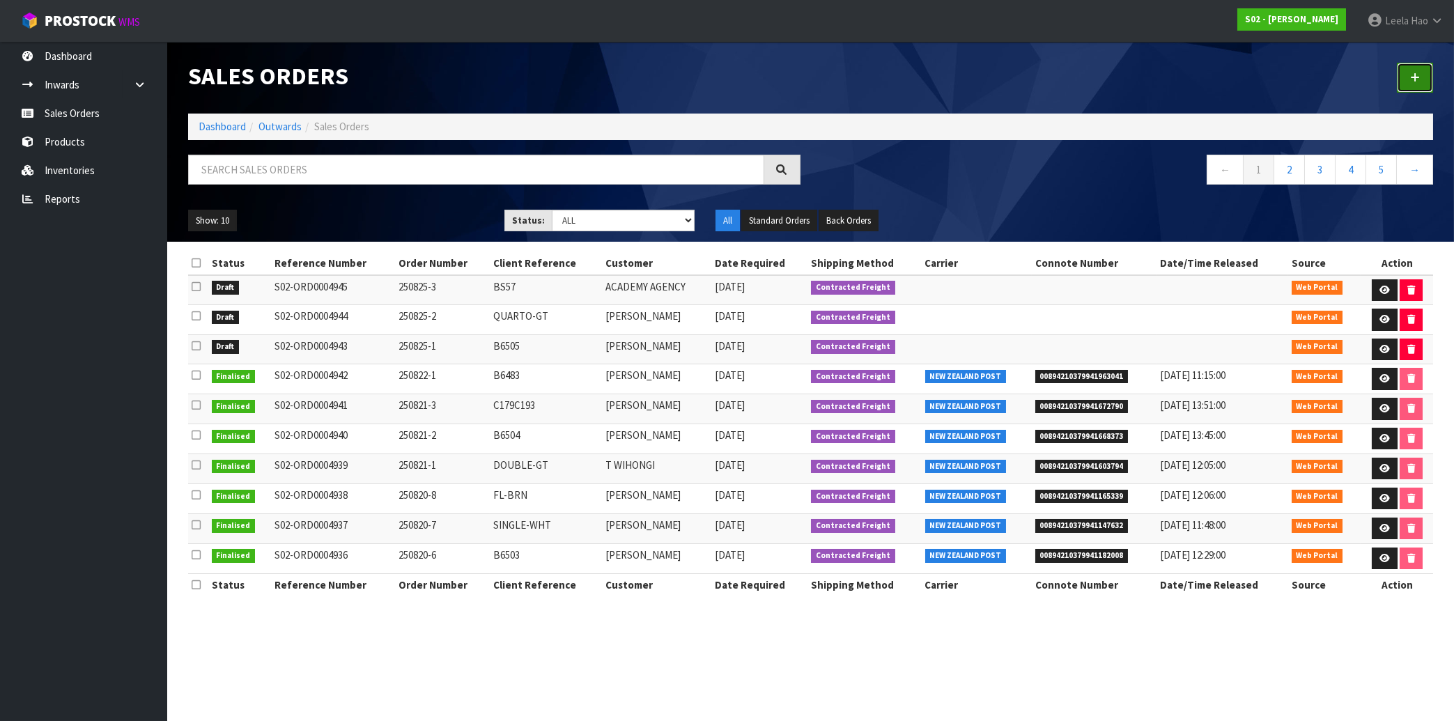
click at [1424, 75] on link at bounding box center [1415, 78] width 36 height 30
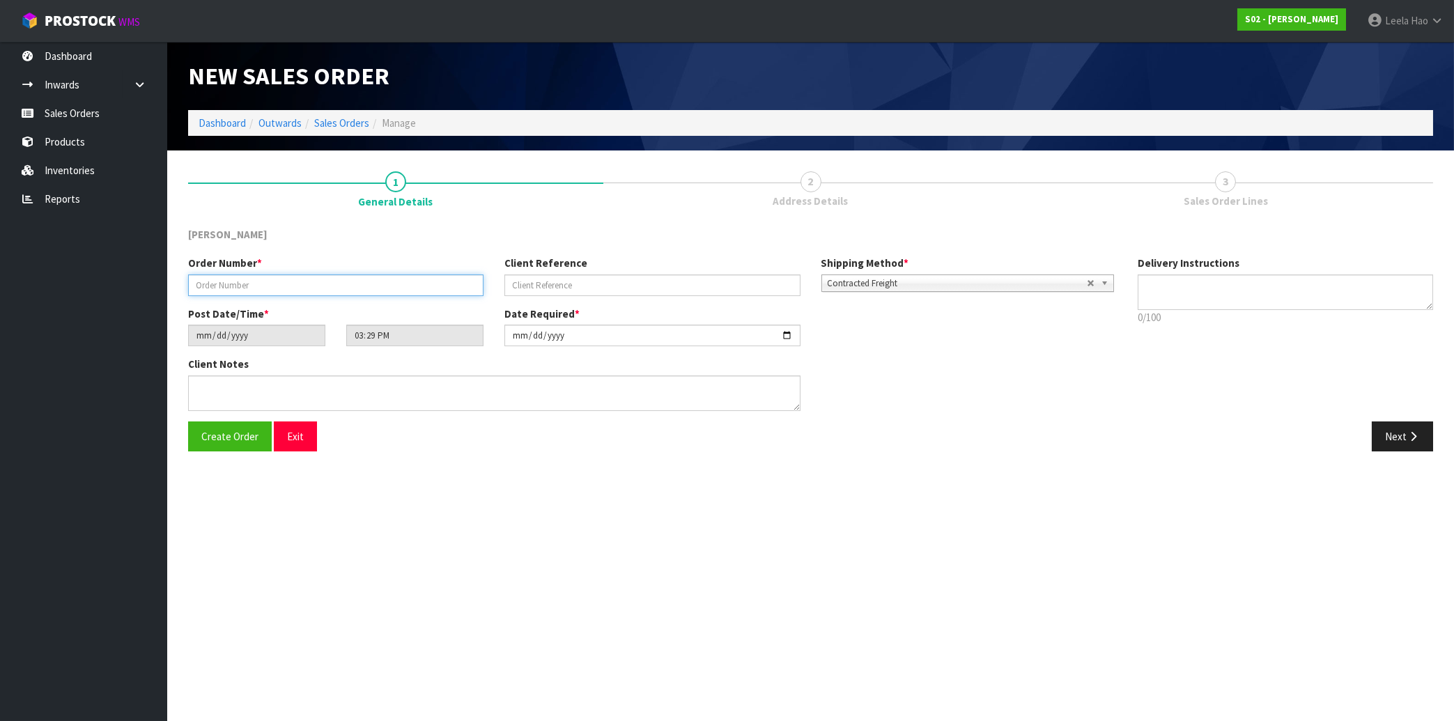
click at [374, 293] on input "text" at bounding box center [335, 285] width 295 height 22
type input "250825-4"
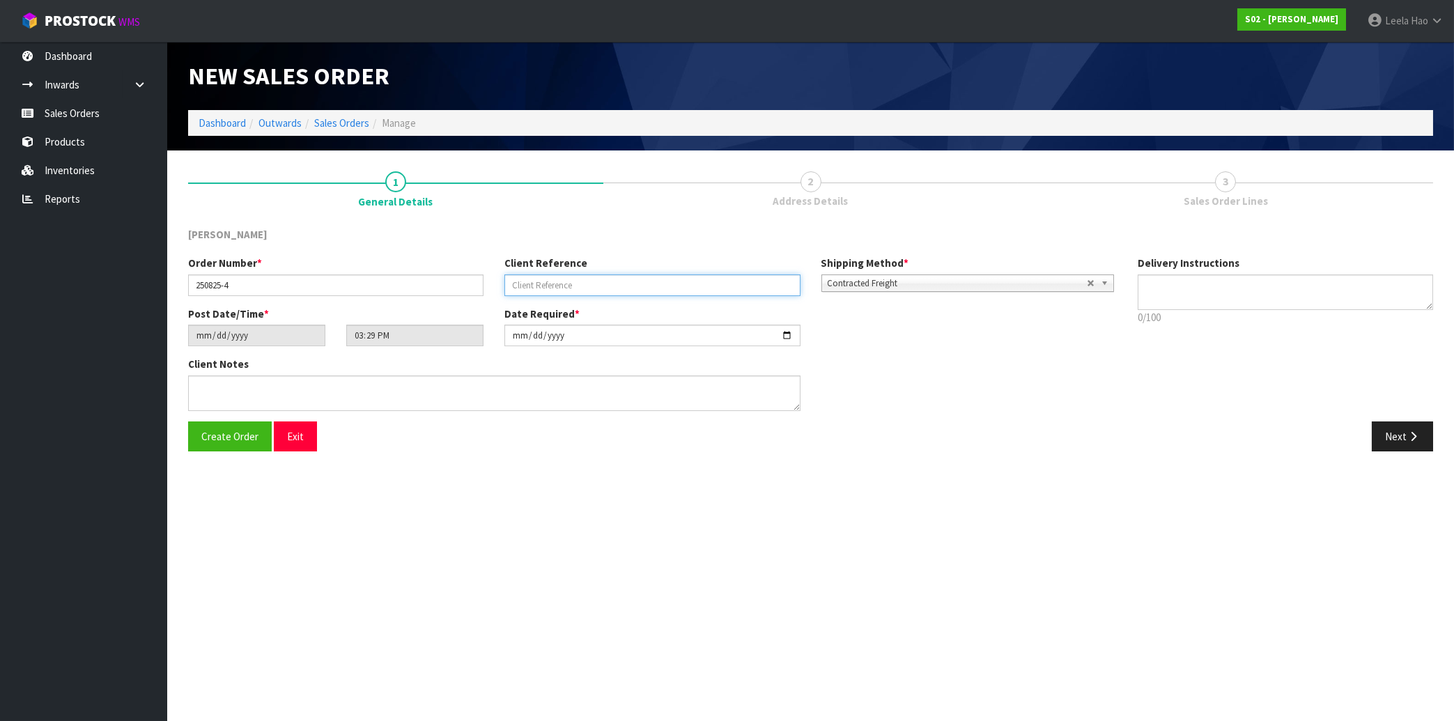
click at [543, 286] on input "text" at bounding box center [651, 285] width 295 height 22
type input "C177"
click at [1401, 438] on button "Next" at bounding box center [1402, 436] width 61 height 30
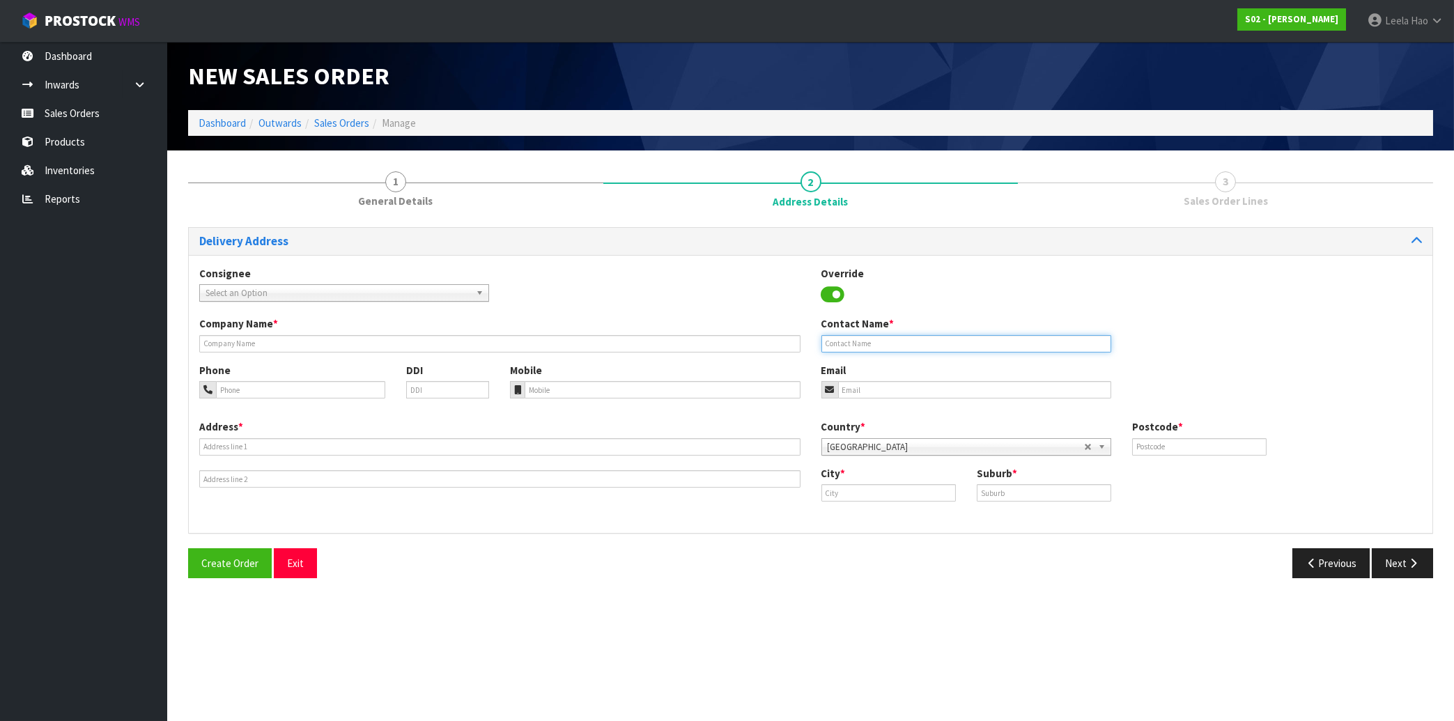
click at [872, 340] on input "text" at bounding box center [966, 343] width 290 height 17
paste input "BUZZ"
type input "BUZZ"
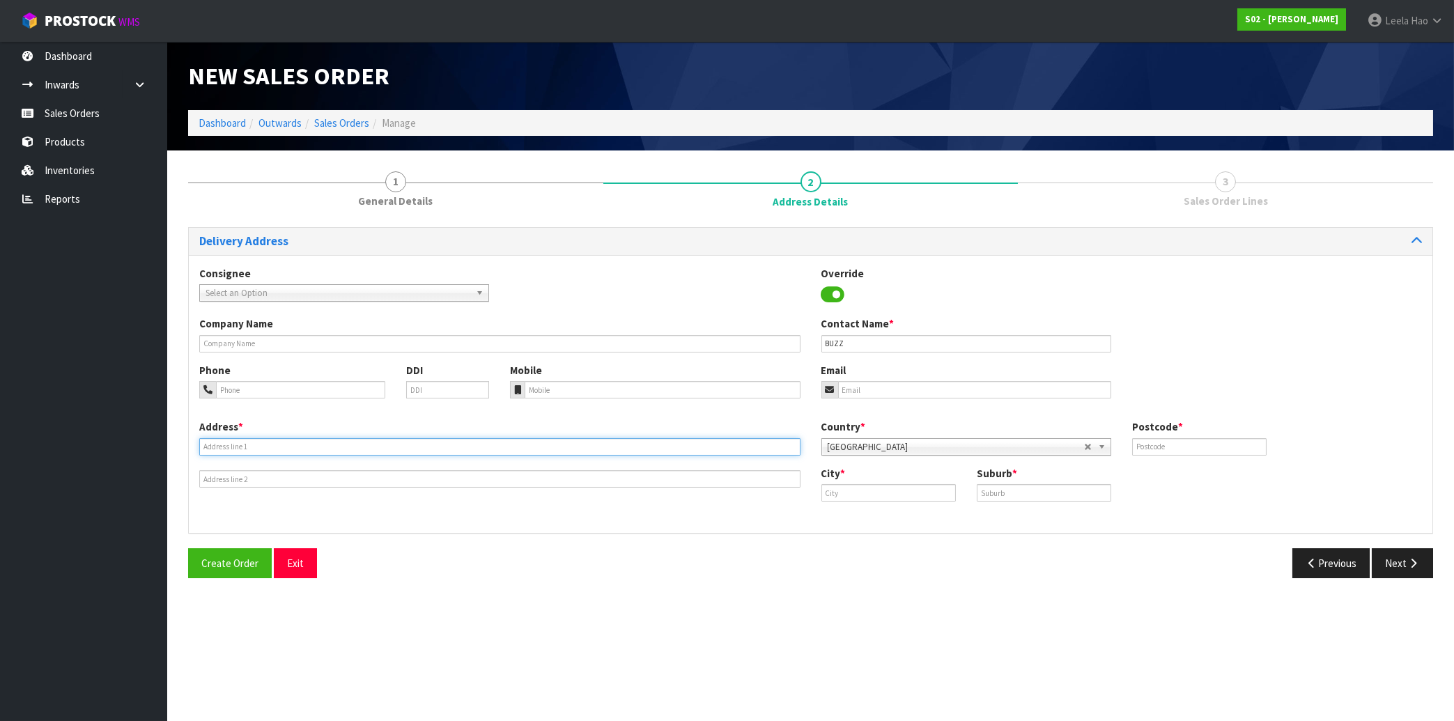
click at [466, 447] on input "text" at bounding box center [499, 446] width 601 height 17
paste input "[STREET_ADDRESS]"
type input "[STREET_ADDRESS]"
click at [1020, 501] on div "City * Suburb *" at bounding box center [1122, 489] width 622 height 46
click at [1019, 495] on input "text" at bounding box center [1044, 492] width 134 height 17
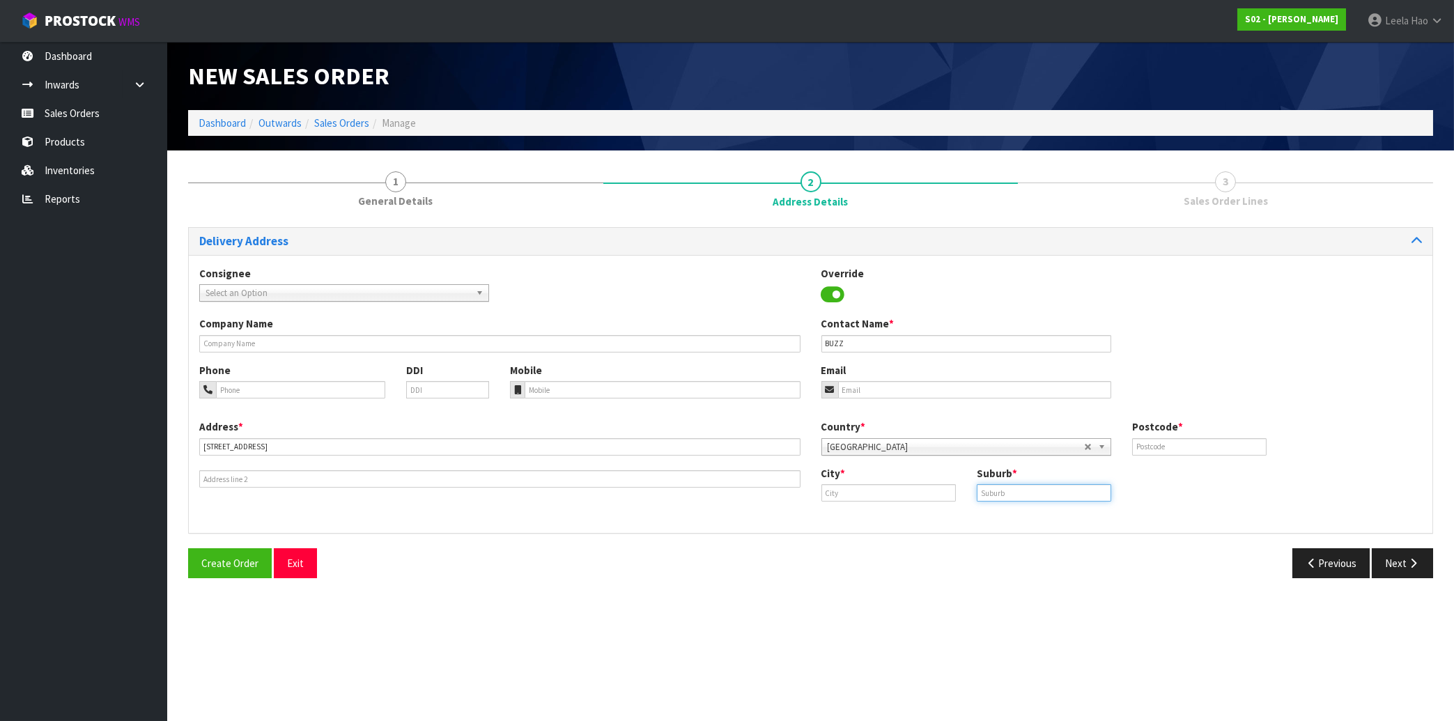
paste input "CASHMERE"
type input "CASHMERE"
click at [851, 493] on input "text" at bounding box center [888, 492] width 134 height 17
click at [874, 516] on link "Chr istchurch" at bounding box center [877, 515] width 110 height 19
type input "[GEOGRAPHIC_DATA]"
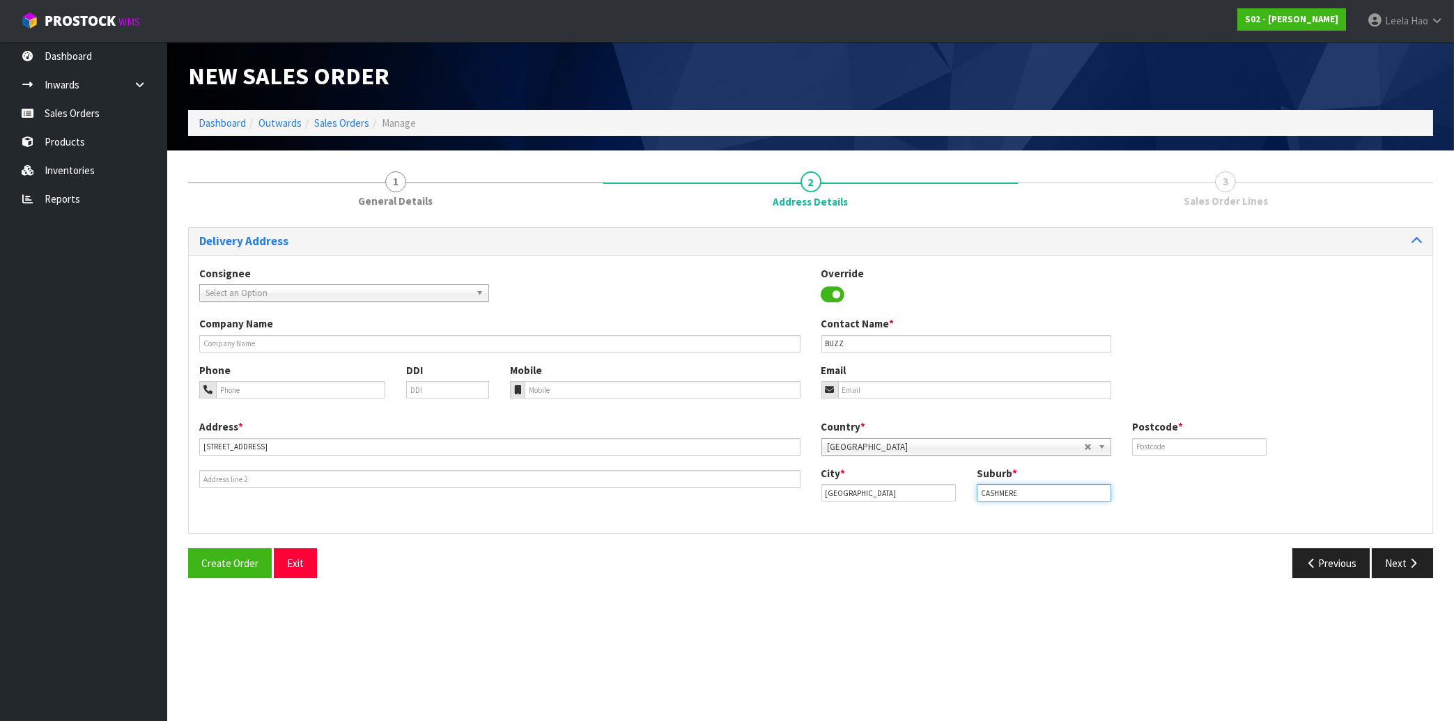
click at [1032, 488] on input "CASHMERE" at bounding box center [1044, 492] width 134 height 17
type input "C"
drag, startPoint x: 1021, startPoint y: 495, endPoint x: 874, endPoint y: 495, distance: 146.3
click at [977, 494] on input "2022" at bounding box center [1044, 492] width 134 height 17
paste input "CASHMERE"
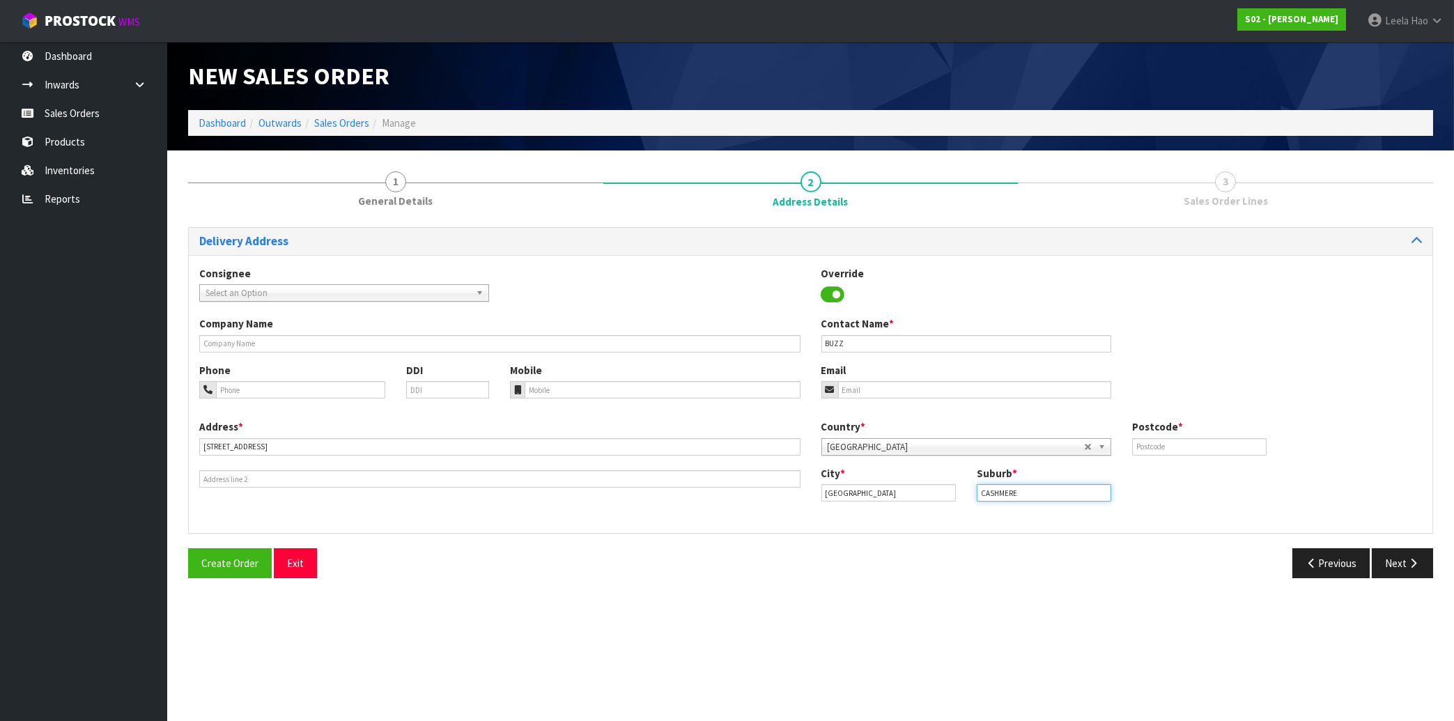
type input "CASHMERE"
click at [1187, 447] on input "text" at bounding box center [1199, 446] width 134 height 17
type input "8022"
click at [579, 387] on input "tel" at bounding box center [662, 389] width 275 height 17
paste input "027 4710678"
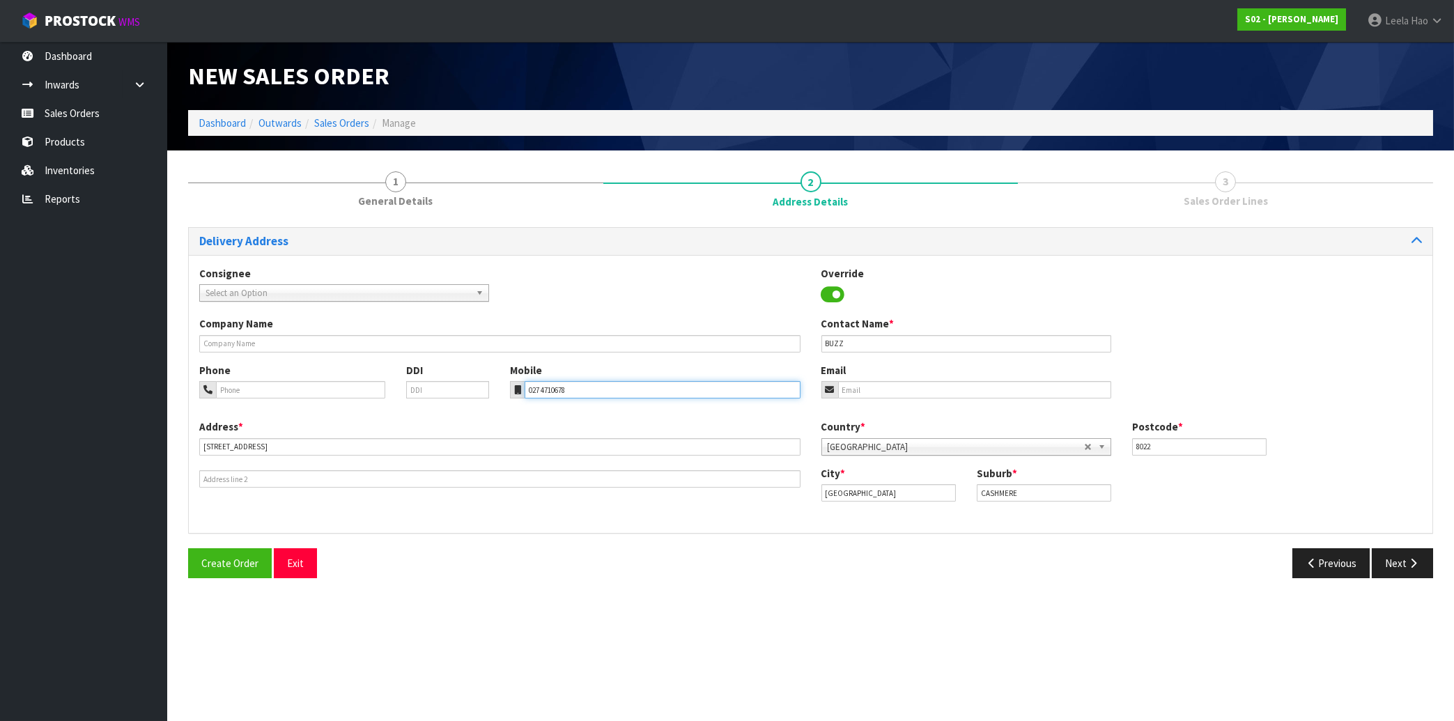
type input "027 4710678"
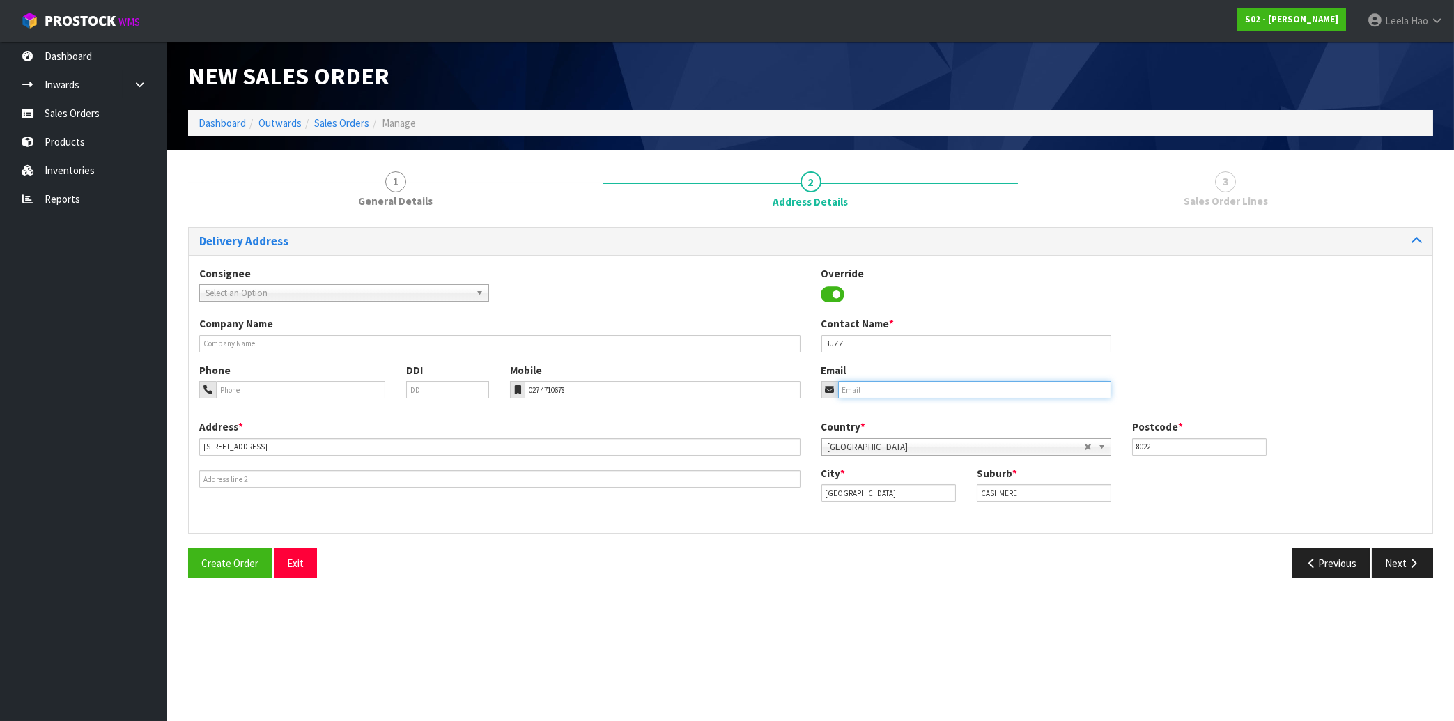
click at [858, 387] on input "email" at bounding box center [974, 389] width 273 height 17
paste input "[EMAIL_ADDRESS][DOMAIN_NAME]"
type input "[EMAIL_ADDRESS][DOMAIN_NAME]"
click at [1390, 560] on button "Next" at bounding box center [1402, 563] width 61 height 30
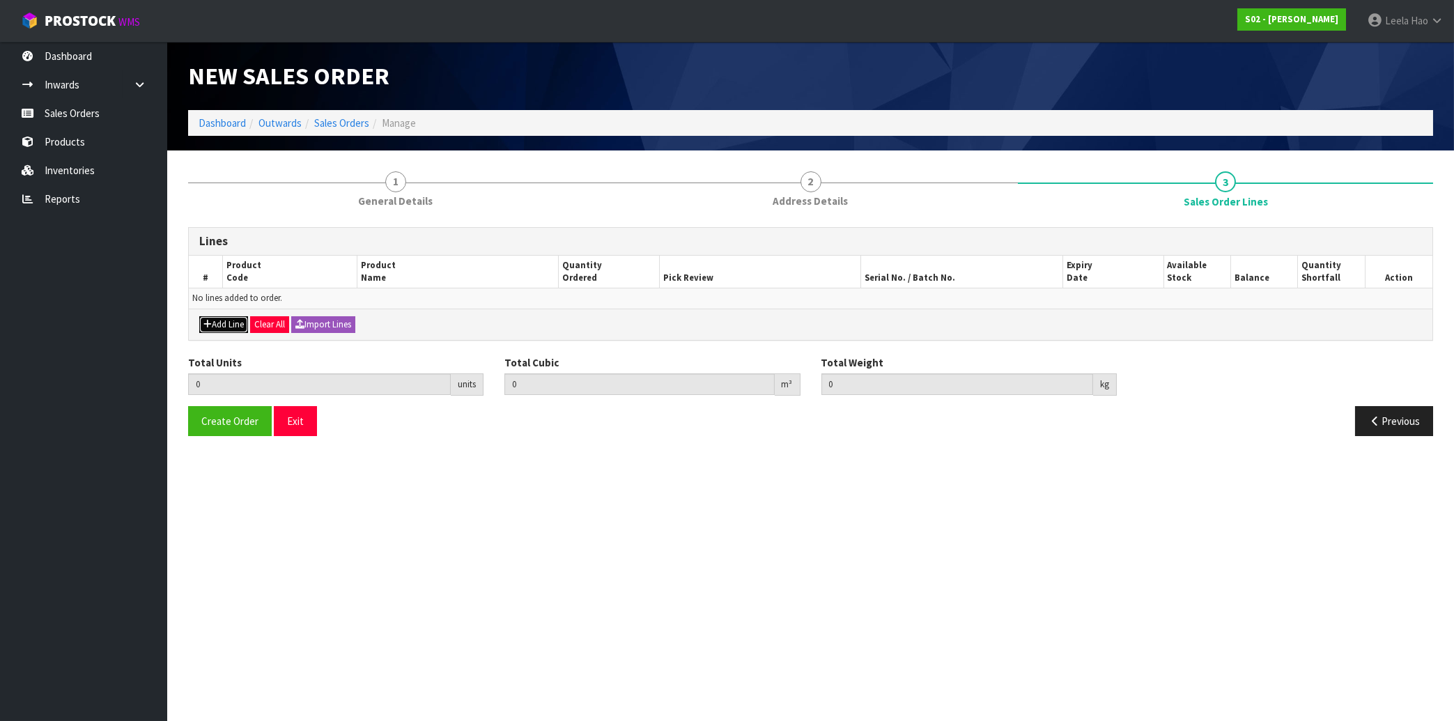
click at [229, 319] on button "Add Line" at bounding box center [223, 324] width 49 height 17
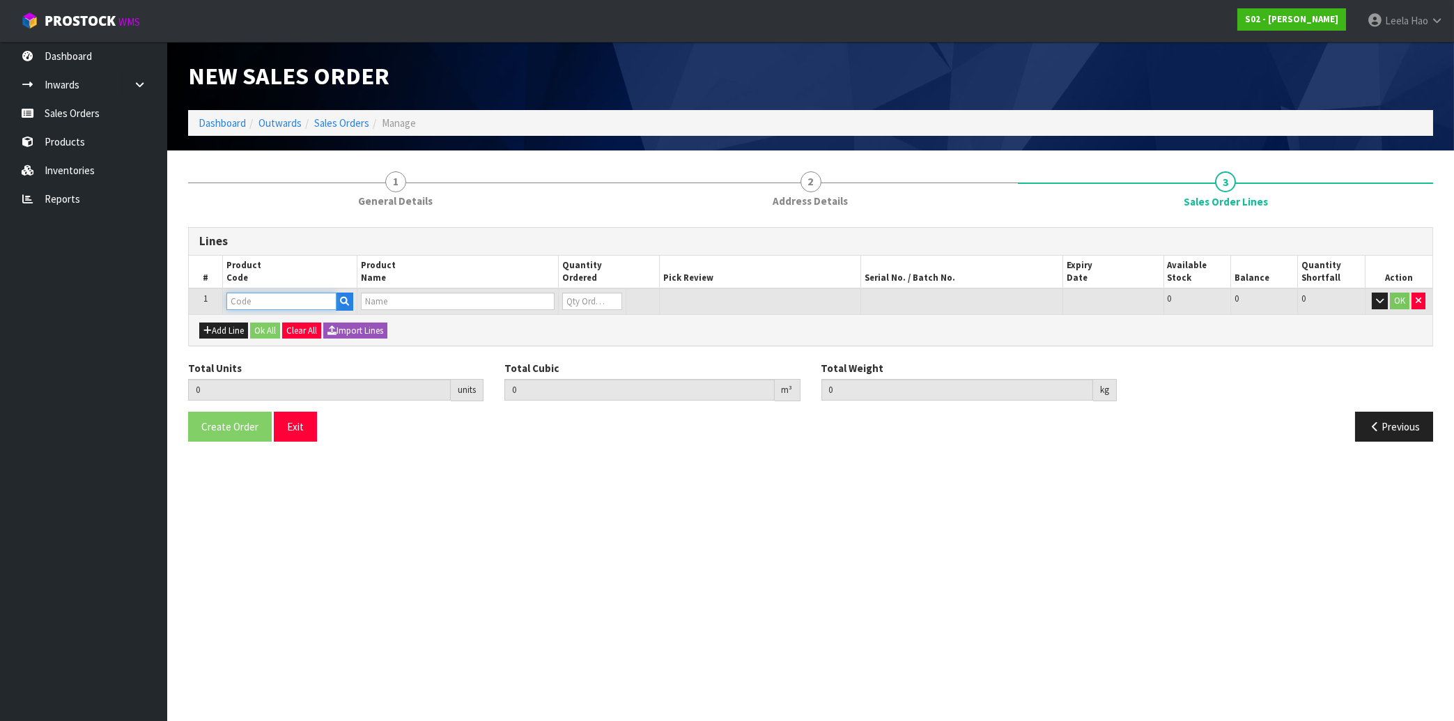
click at [277, 298] on input "text" at bounding box center [281, 301] width 110 height 17
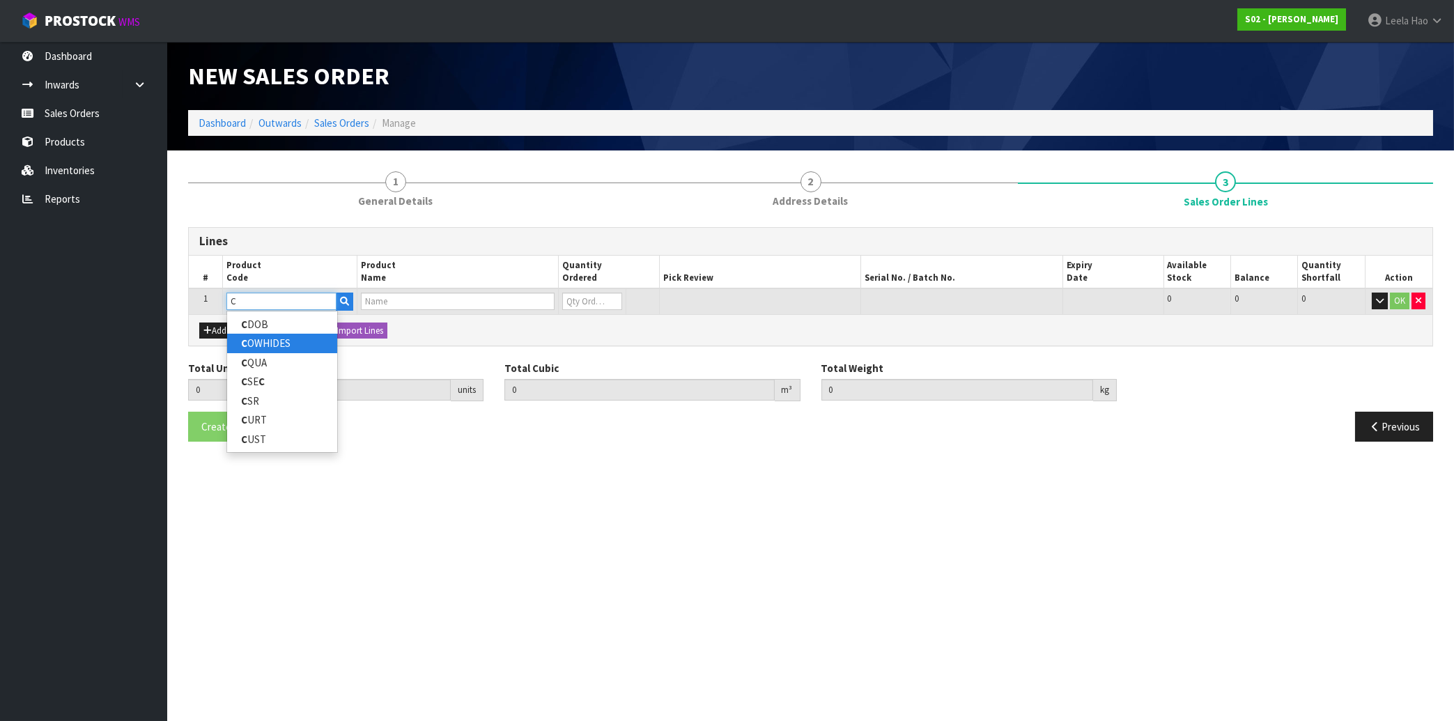
type input "C"
click at [289, 340] on link "C OWHIDES" at bounding box center [282, 343] width 110 height 19
type input "COWHIDES"
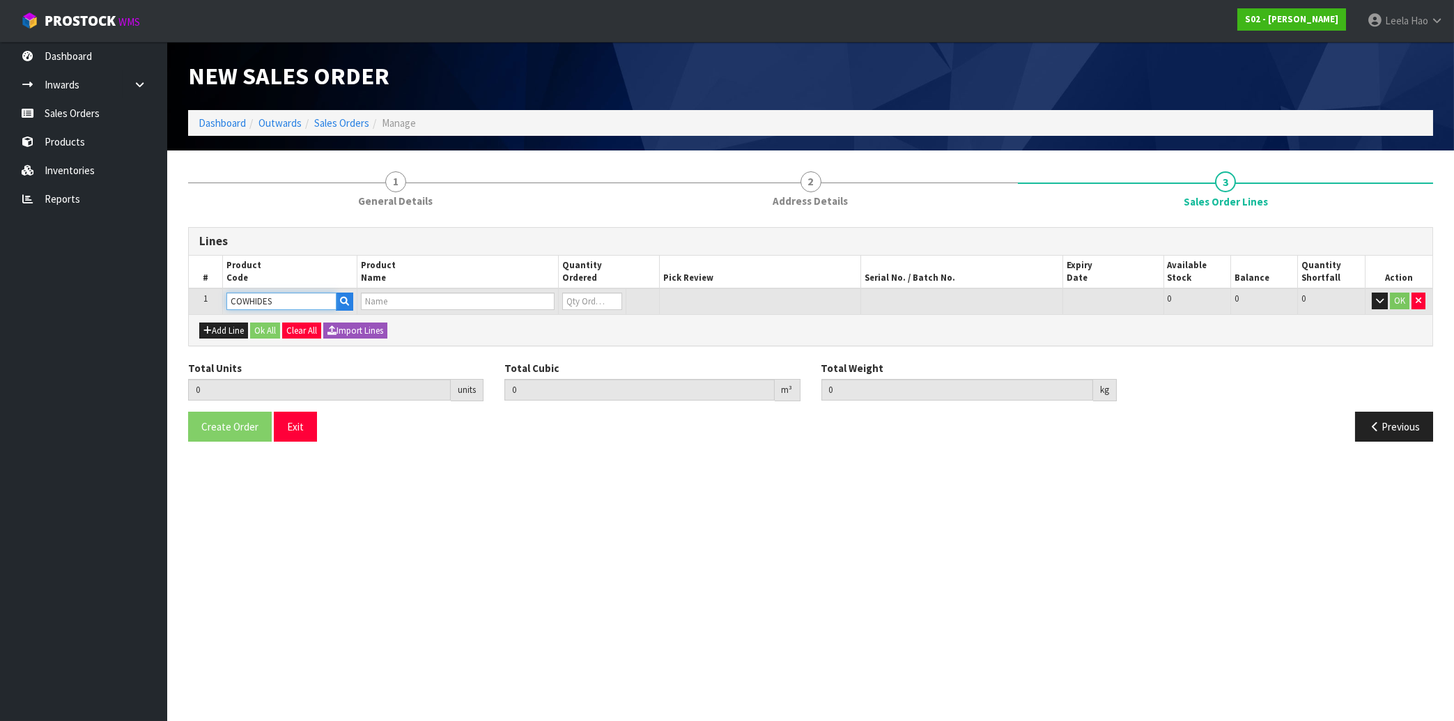
type input "0.000000"
type input "0.000"
type input "COWHIDES"
type input "0"
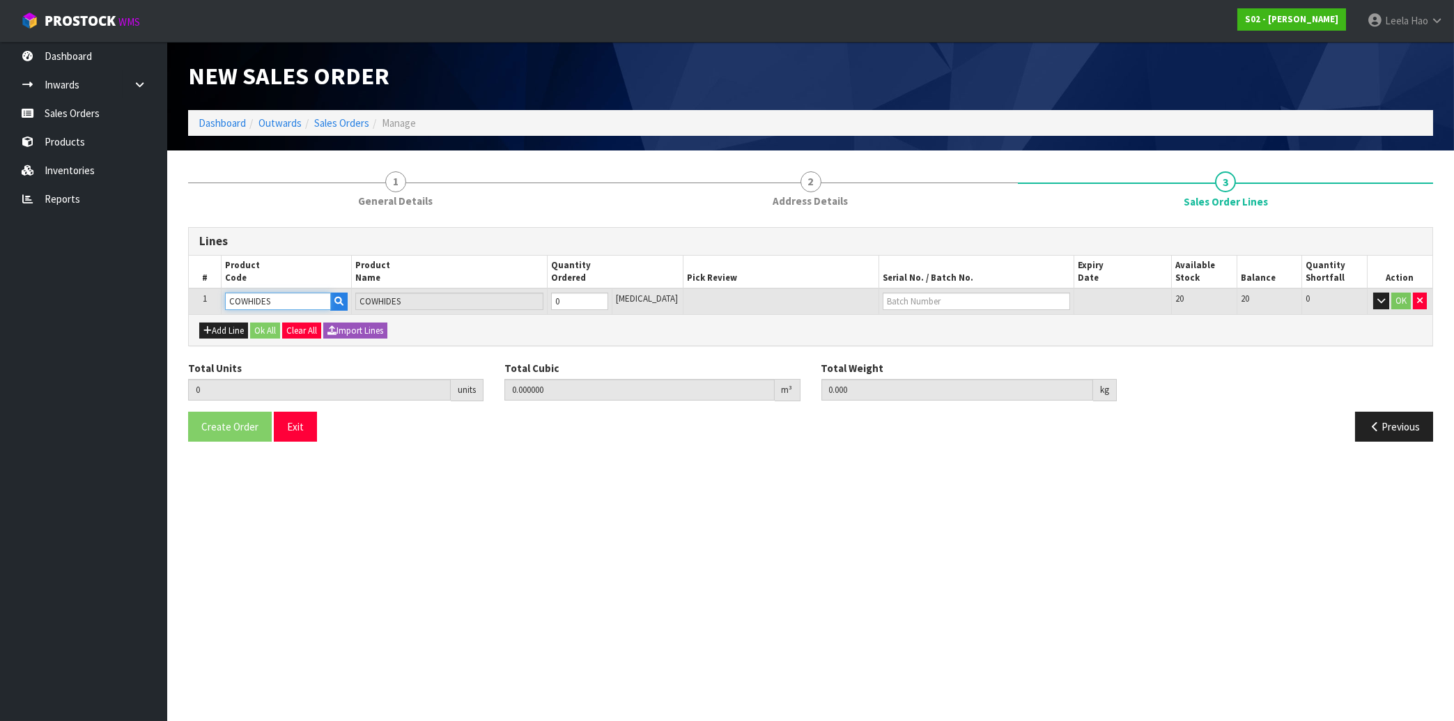
type input "1"
type input "0.005346"
type input "1.42"
type input "1"
click at [608, 295] on input "1" at bounding box center [579, 301] width 57 height 17
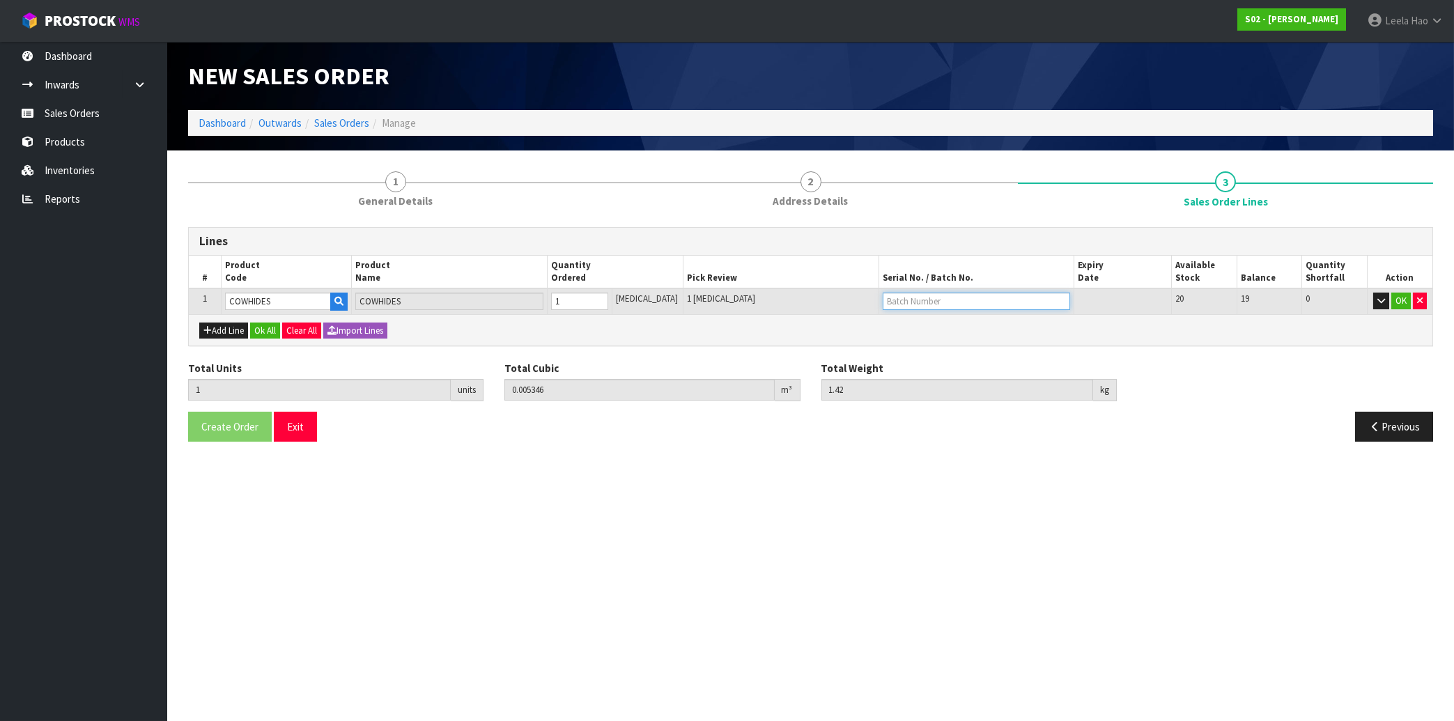
click at [906, 300] on input "text" at bounding box center [976, 301] width 187 height 17
type input "C177"
click at [1400, 301] on button "OK" at bounding box center [1401, 301] width 20 height 17
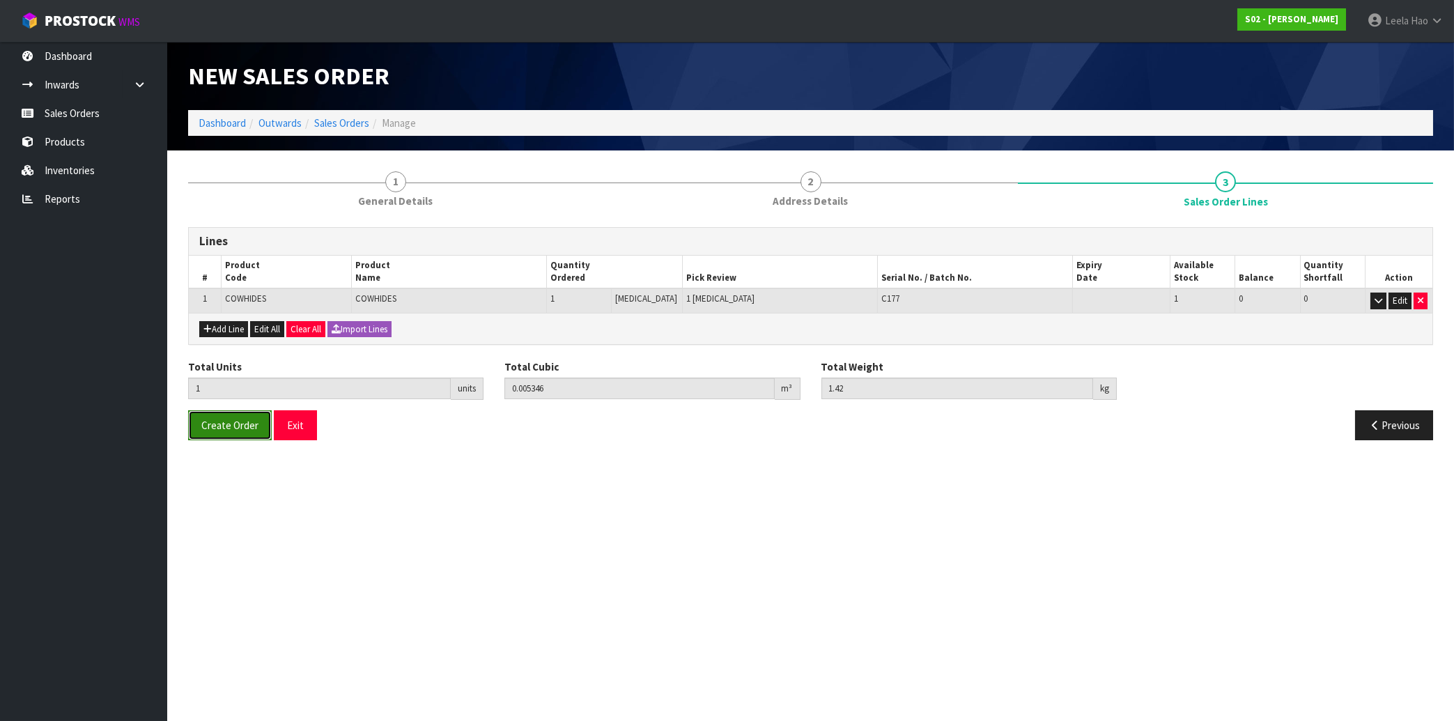
click at [227, 425] on span "Create Order" at bounding box center [229, 425] width 57 height 13
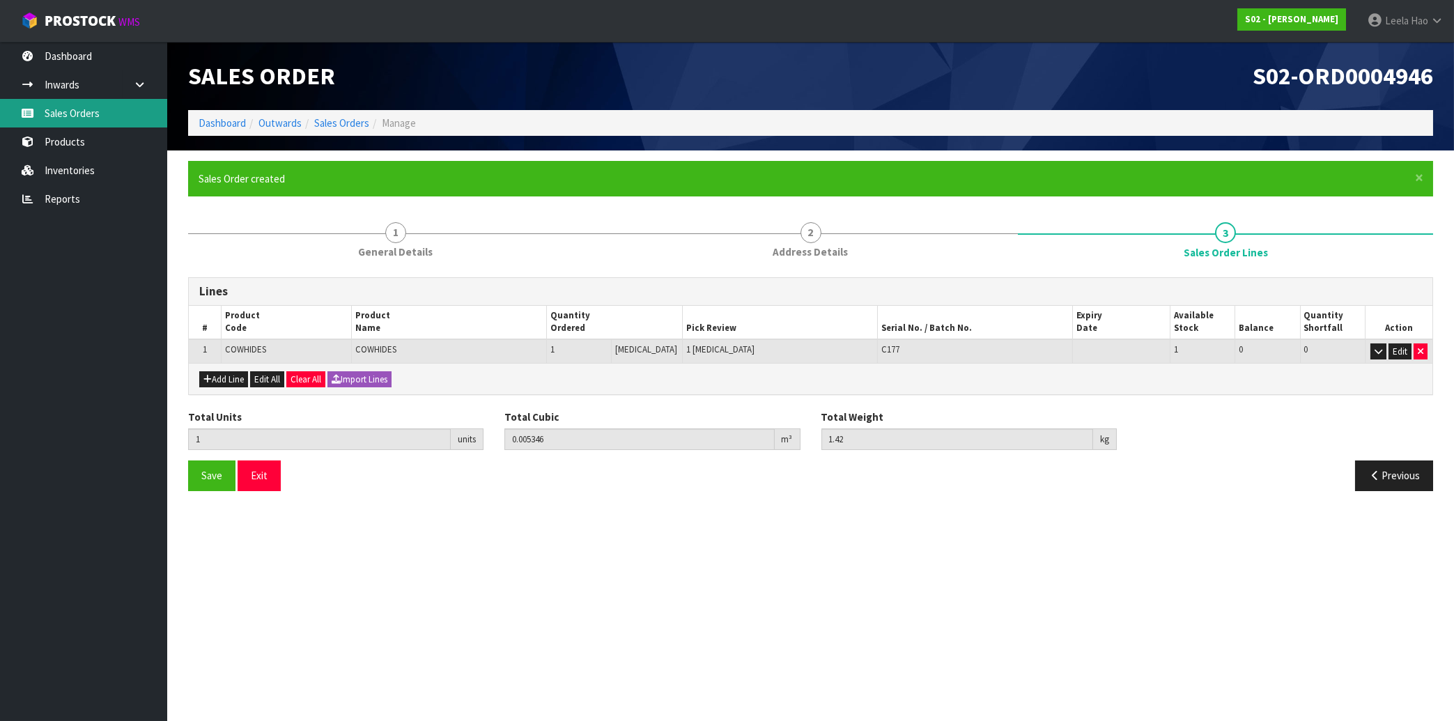
click at [91, 112] on link "Sales Orders" at bounding box center [83, 113] width 167 height 29
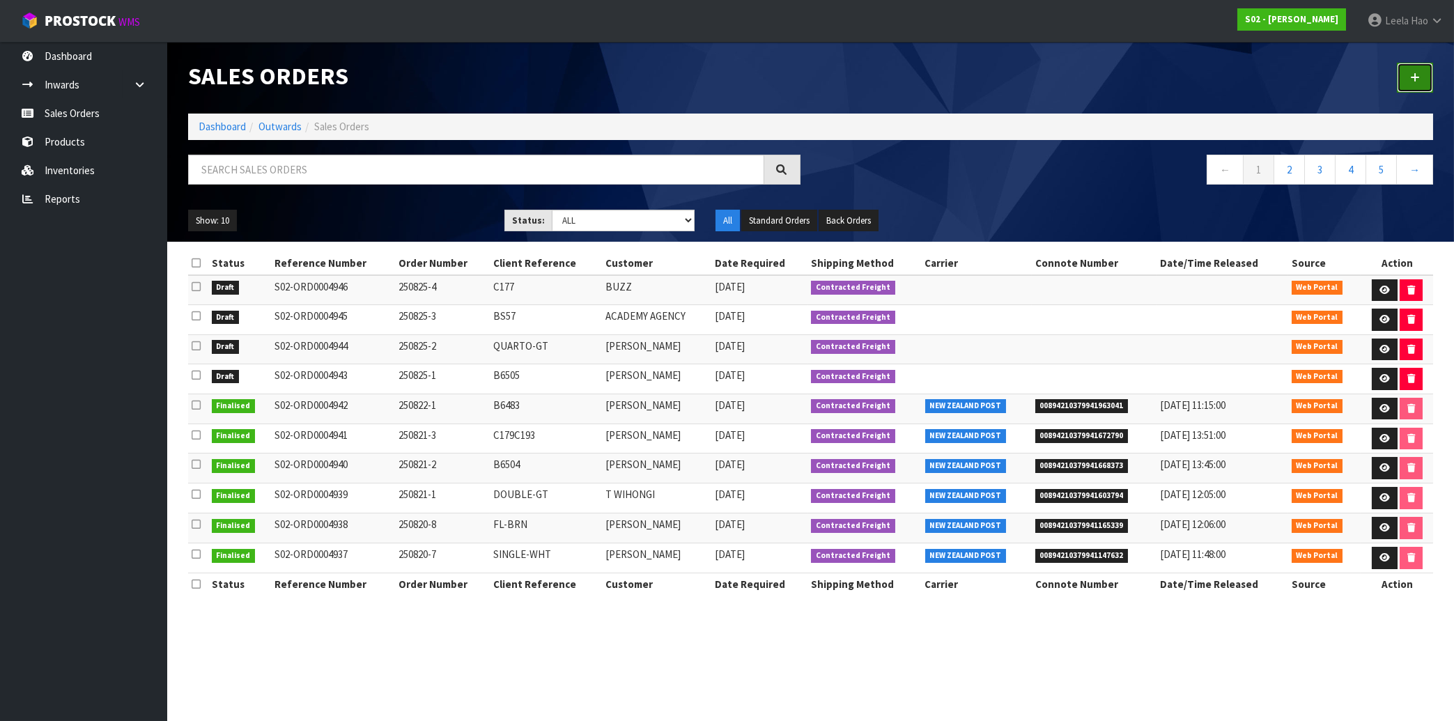
click at [1402, 79] on link at bounding box center [1415, 78] width 36 height 30
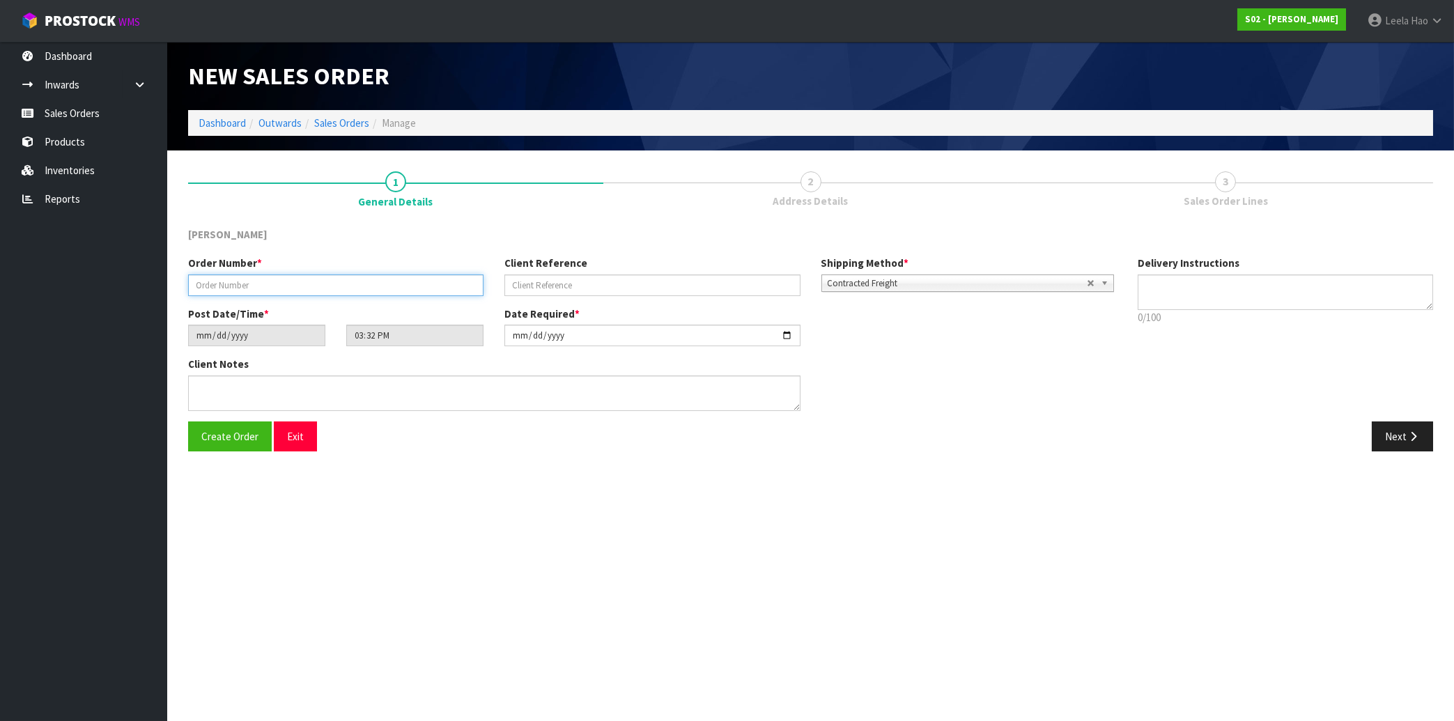
click at [414, 283] on input "text" at bounding box center [335, 285] width 295 height 22
type input "250825-5"
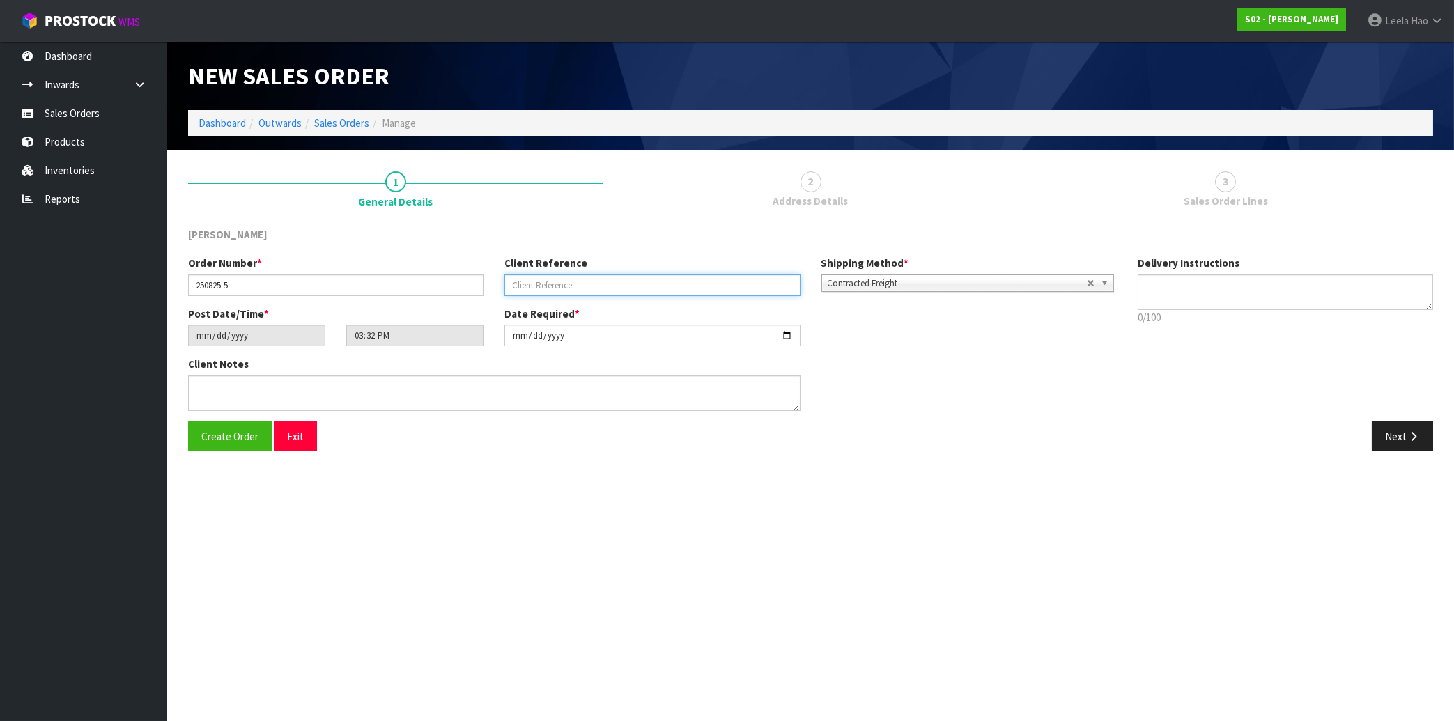
click at [534, 281] on input "text" at bounding box center [651, 285] width 295 height 22
type input "BS70"
click at [1386, 444] on button "Next" at bounding box center [1402, 436] width 61 height 30
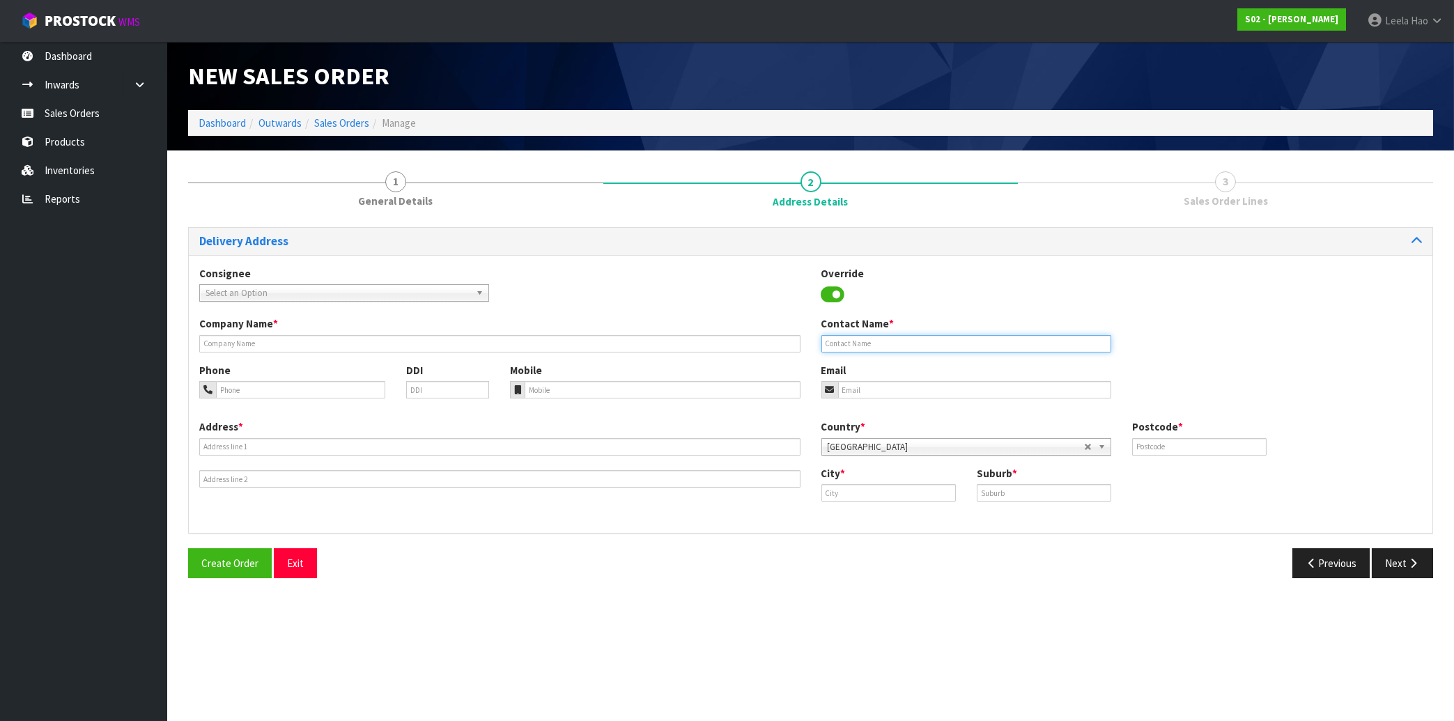
click at [952, 346] on input "text" at bounding box center [966, 343] width 290 height 17
paste input "[PERSON_NAME]"
type input "[PERSON_NAME]"
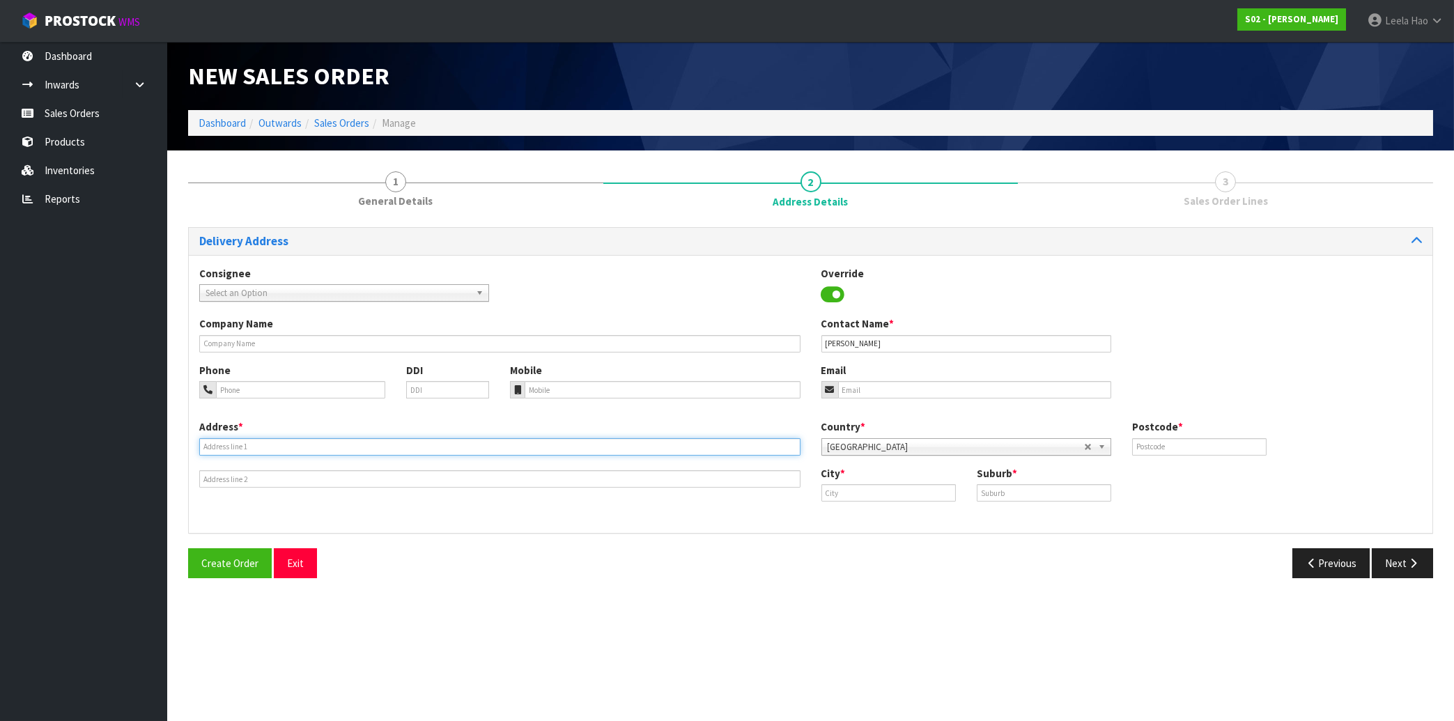
click at [605, 446] on input "text" at bounding box center [499, 446] width 601 height 17
paste input "[STREET_ADDRESS]"
type input "[STREET_ADDRESS]"
click at [1037, 495] on input "text" at bounding box center [1044, 492] width 134 height 17
paste input "RAUMATI"
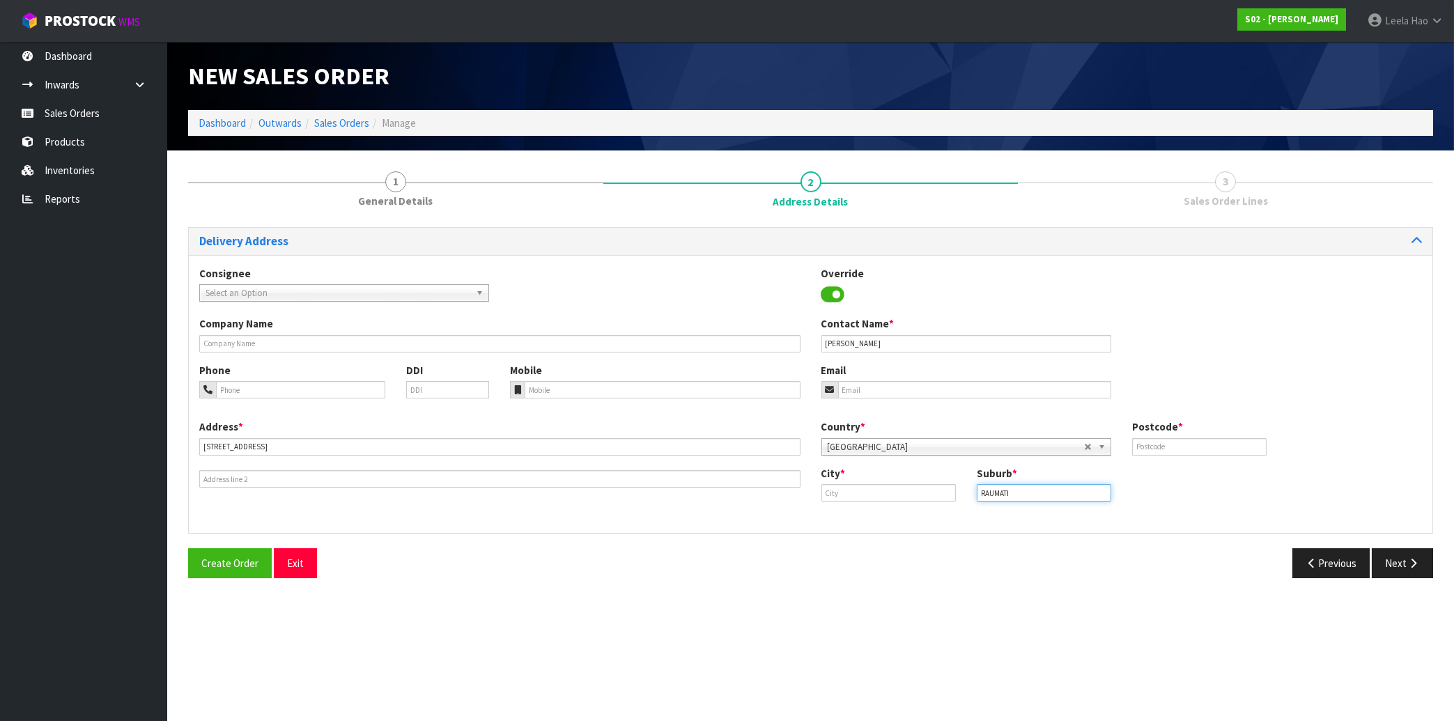
type input "RAUMATI"
drag, startPoint x: 1047, startPoint y: 488, endPoint x: 808, endPoint y: 502, distance: 239.3
click at [1040, 488] on input "RAUMATI" at bounding box center [1044, 492] width 134 height 17
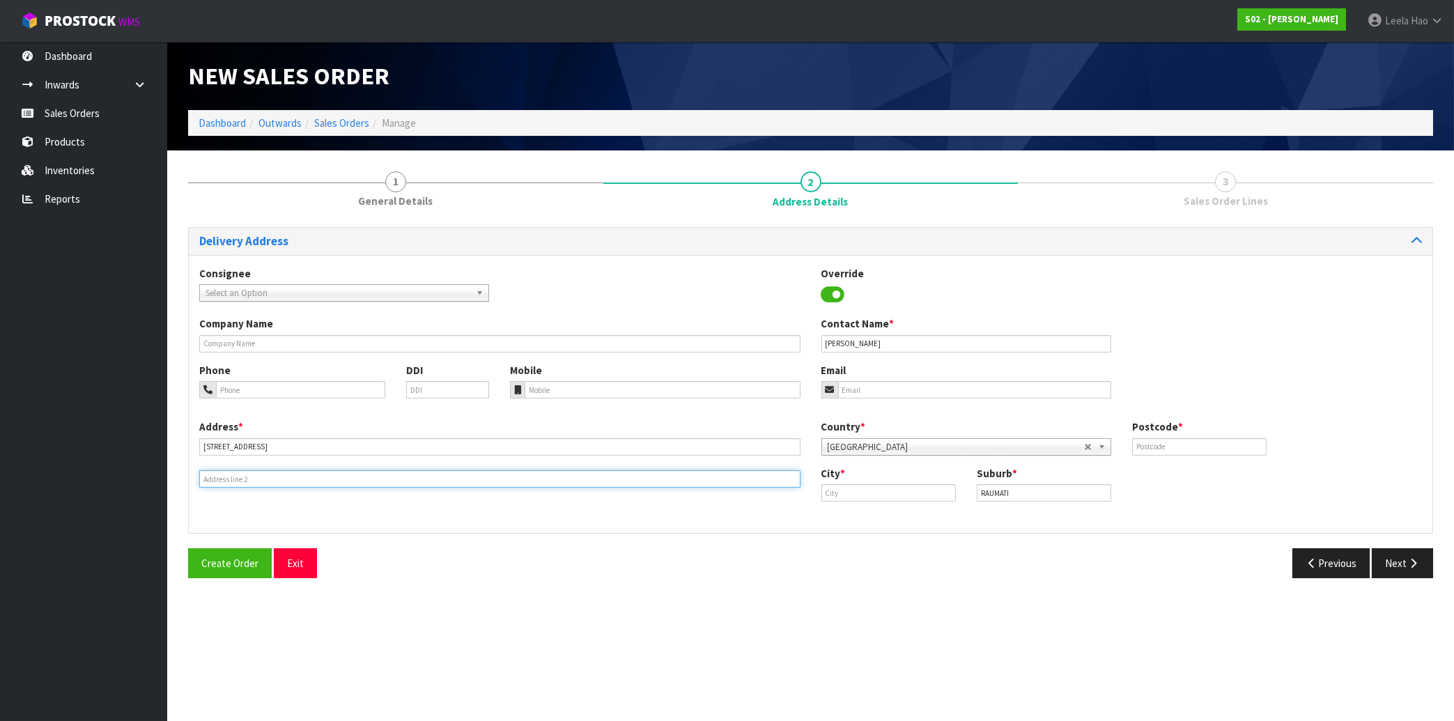
click at [365, 476] on input "text" at bounding box center [499, 478] width 601 height 17
paste input "RAUMATI"
type input "RAUMATI"
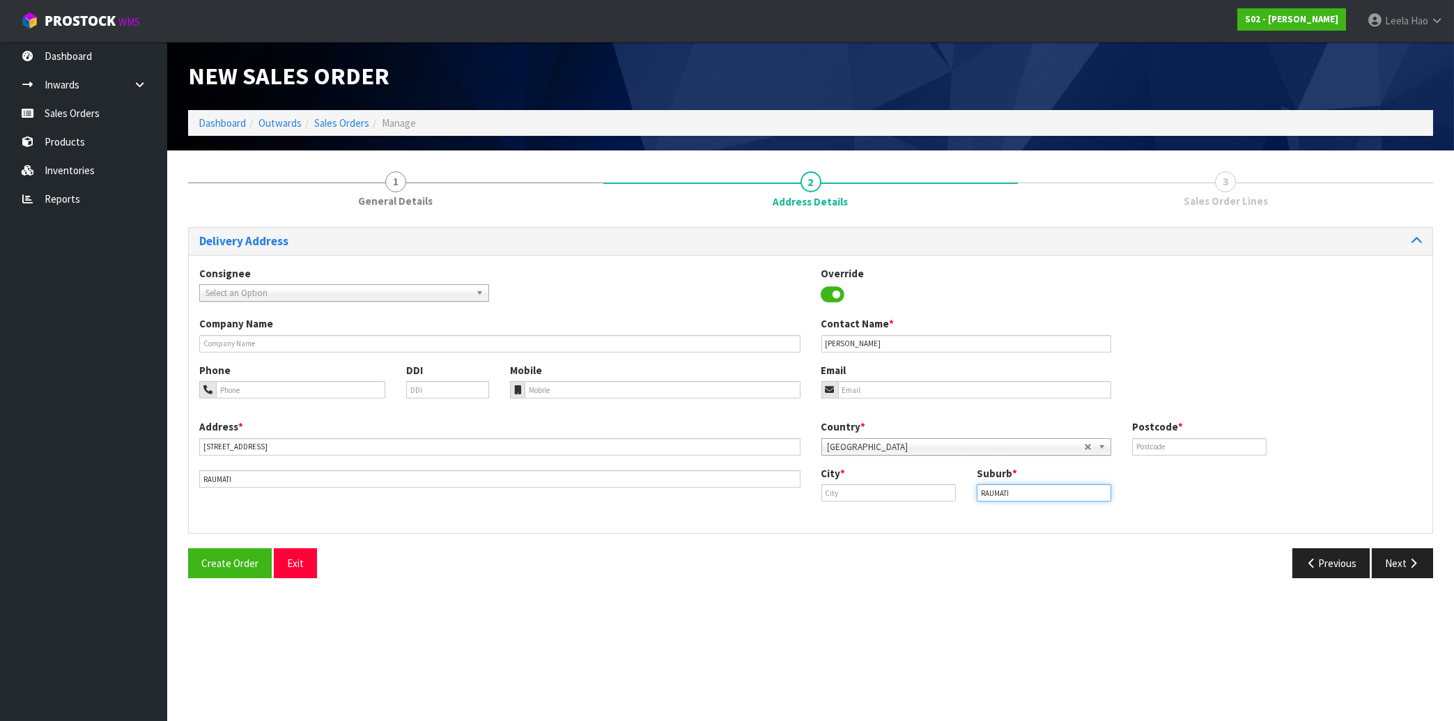
drag, startPoint x: 1013, startPoint y: 489, endPoint x: 811, endPoint y: 496, distance: 202.2
click at [977, 493] on input "RAUMATI" at bounding box center [1044, 492] width 134 height 17
paste input "PARAPARAUMU"
type input "PARAPARAUMU"
click at [892, 490] on input "text" at bounding box center [888, 492] width 134 height 17
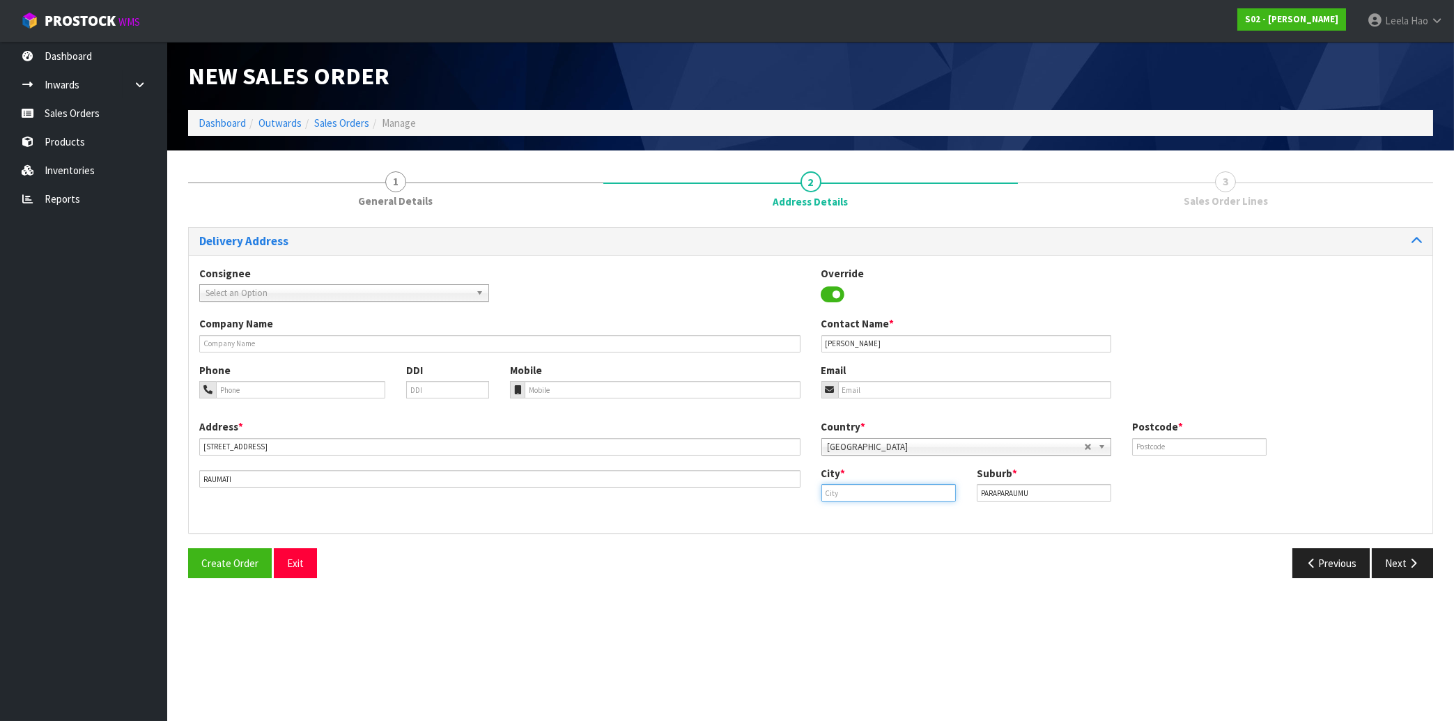
paste input "[GEOGRAPHIC_DATA]"
type input "[GEOGRAPHIC_DATA]"
click at [1209, 441] on input "text" at bounding box center [1199, 446] width 134 height 17
type input "5032"
click at [872, 387] on input "email" at bounding box center [974, 389] width 273 height 17
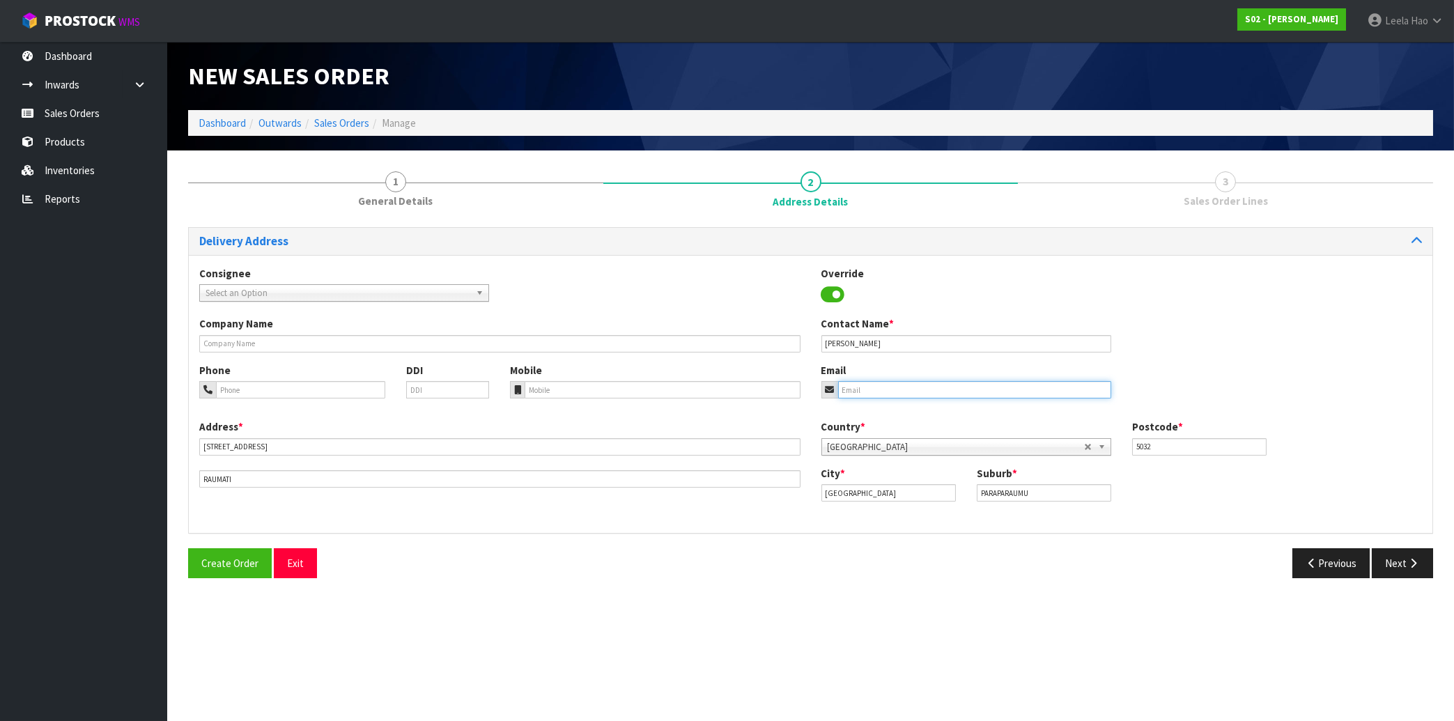
paste input "[EMAIL_ADDRESS][DOMAIN_NAME]"
type input "[EMAIL_ADDRESS][DOMAIN_NAME]"
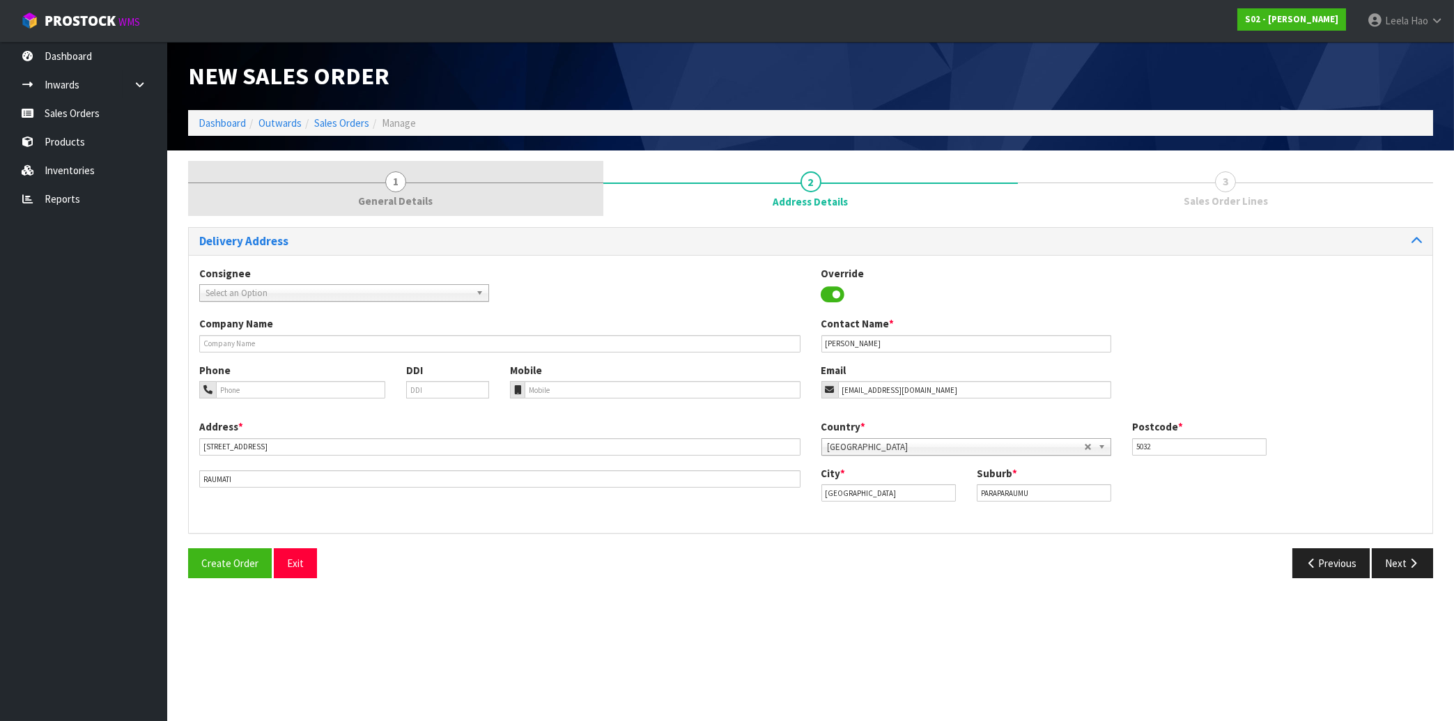
click at [395, 184] on span "1" at bounding box center [395, 181] width 21 height 21
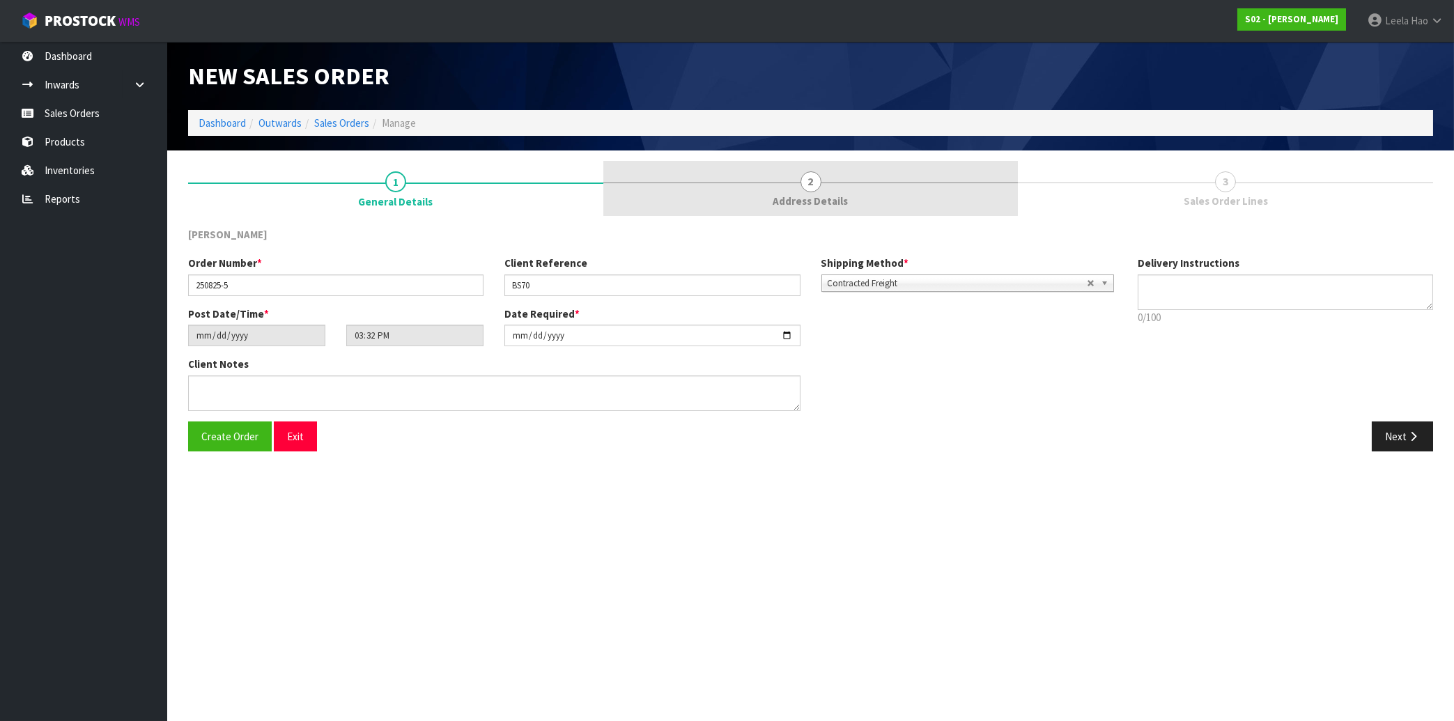
click at [822, 194] on span "Address Details" at bounding box center [810, 201] width 75 height 15
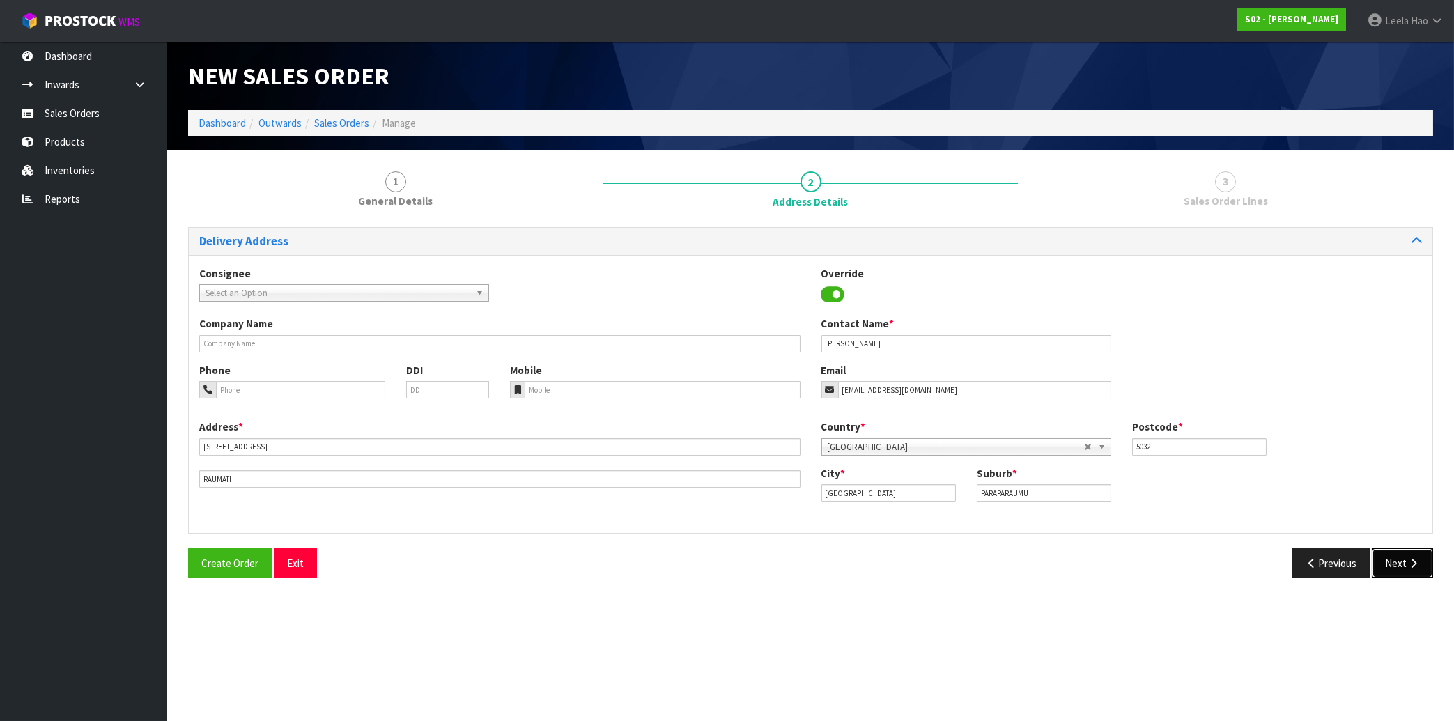
click at [1392, 571] on button "Next" at bounding box center [1402, 563] width 61 height 30
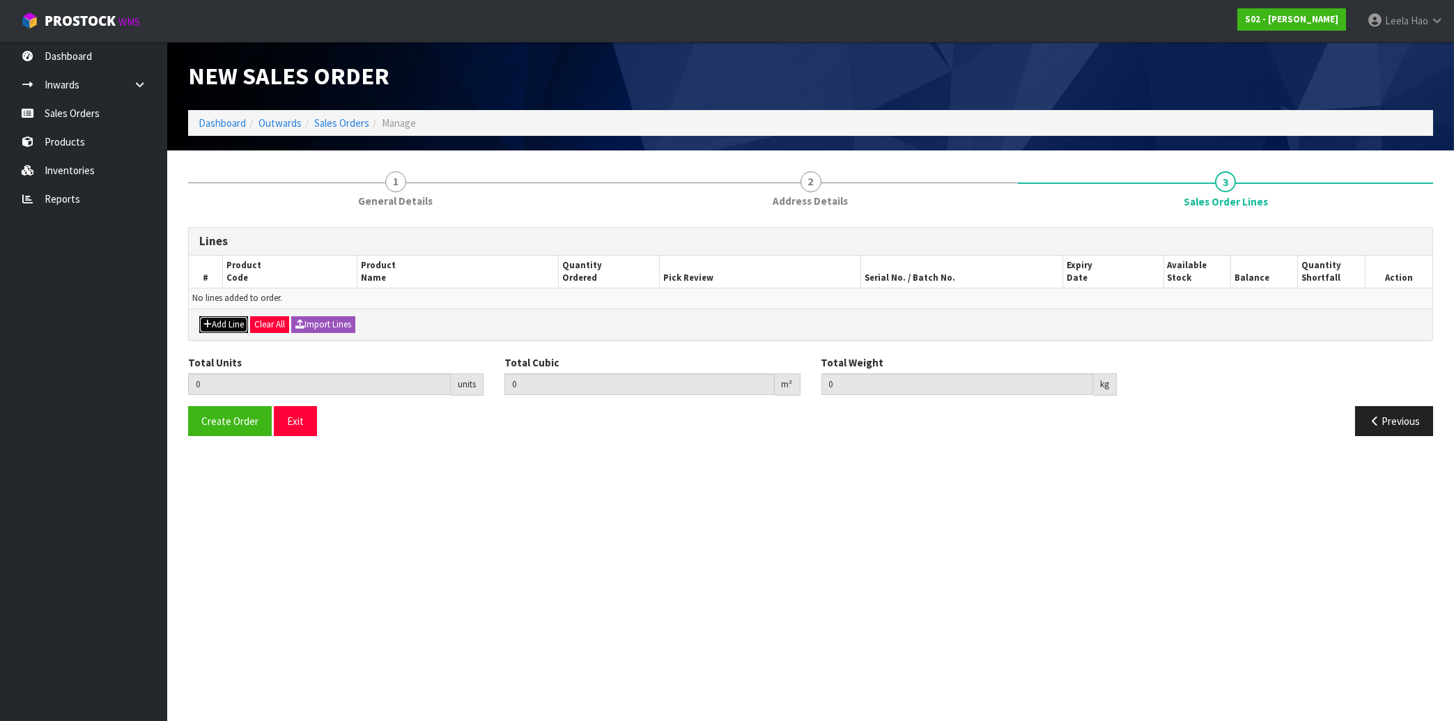
click at [219, 323] on button "Add Line" at bounding box center [223, 324] width 49 height 17
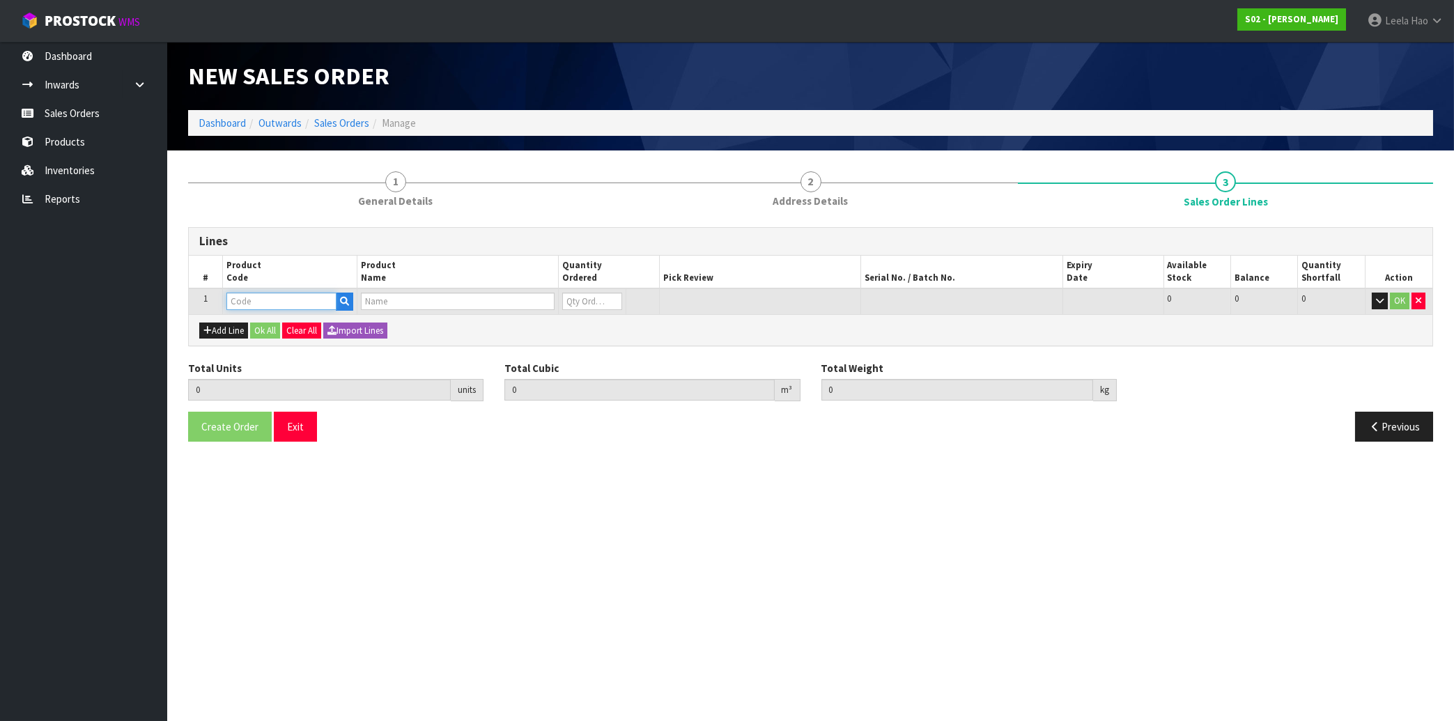
click at [265, 299] on input "text" at bounding box center [281, 301] width 110 height 17
type input "NS"
click at [264, 324] on link "NS IG" at bounding box center [282, 324] width 110 height 19
type input "NSIG"
type input "0.000000"
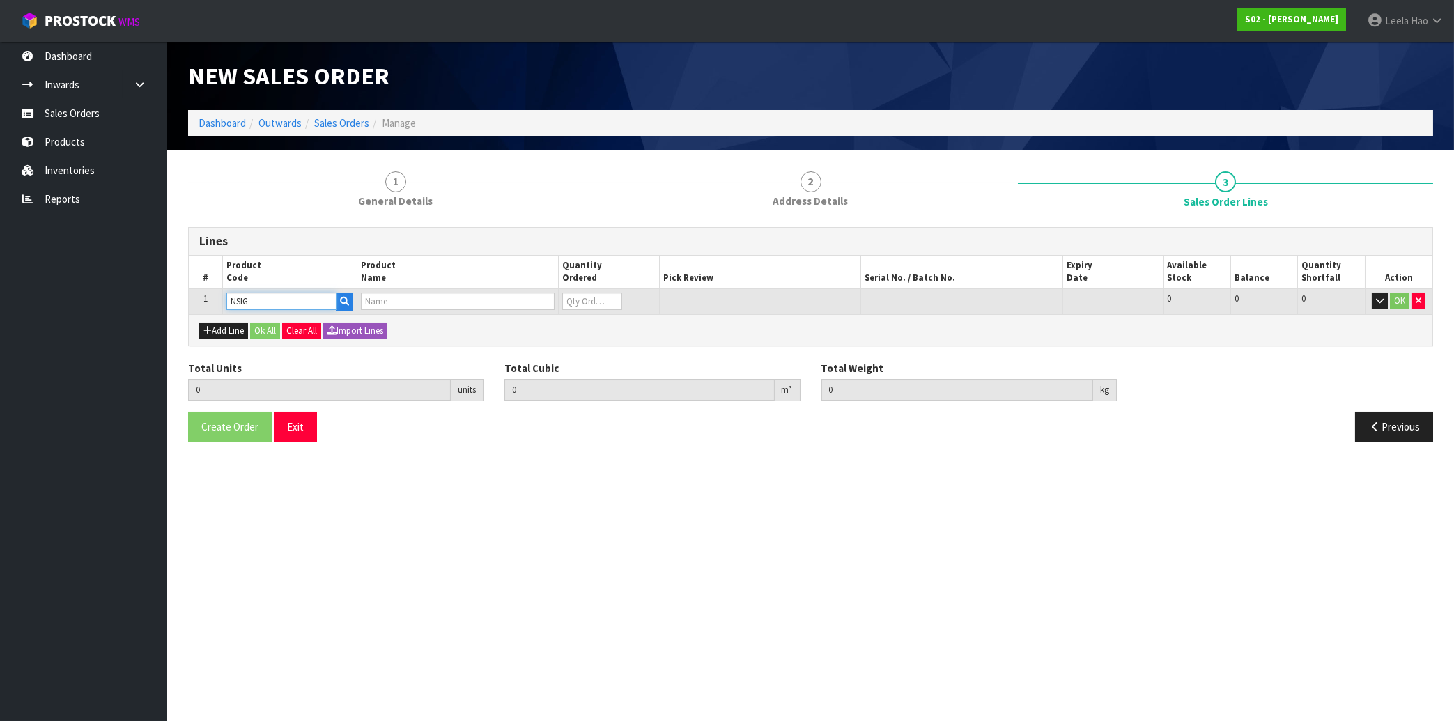
type input "0.000"
type input "NATURAL SINGLE SHEEPSKIN RUG"
type input "0"
click at [610, 294] on input "0" at bounding box center [591, 301] width 59 height 17
type input "1"
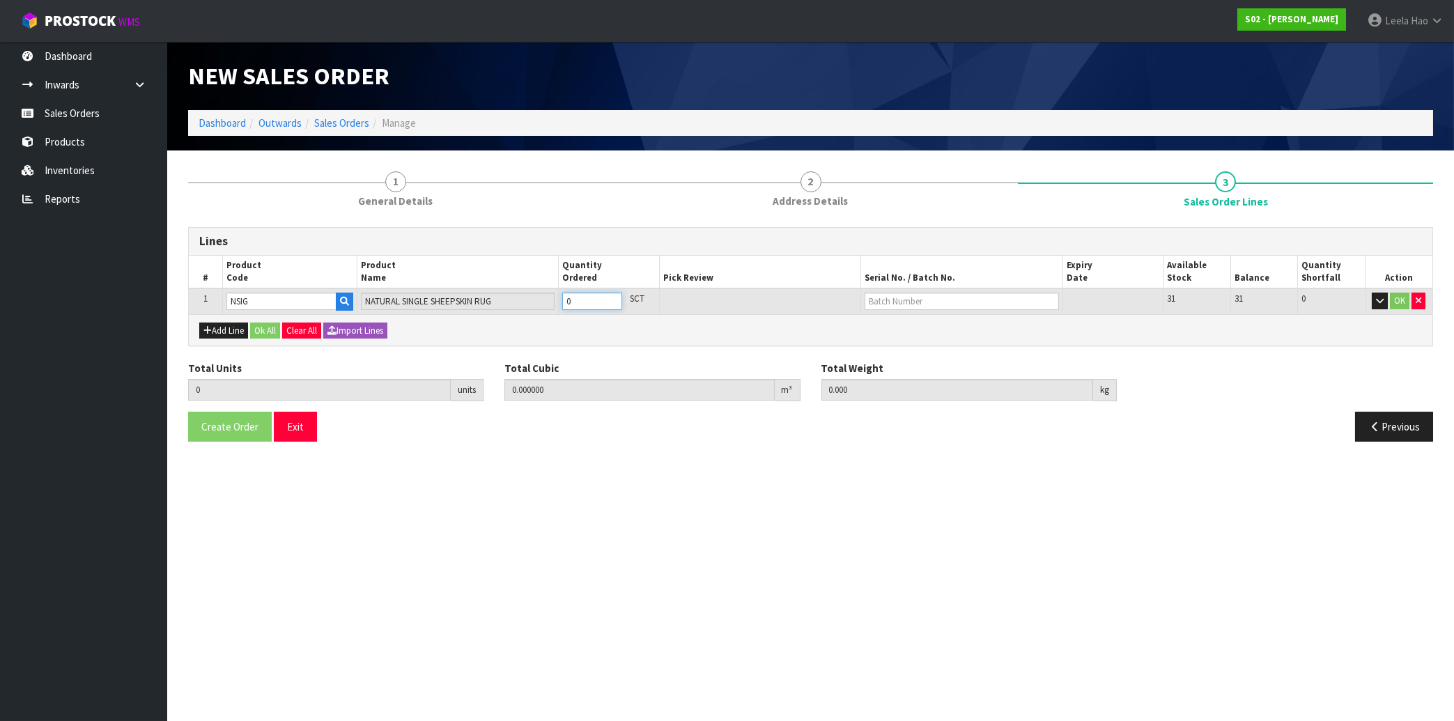
type input "0.008208"
type input "0.5"
type input "1"
click at [611, 295] on input "1" at bounding box center [591, 301] width 59 height 17
click at [970, 304] on input "text" at bounding box center [962, 301] width 194 height 17
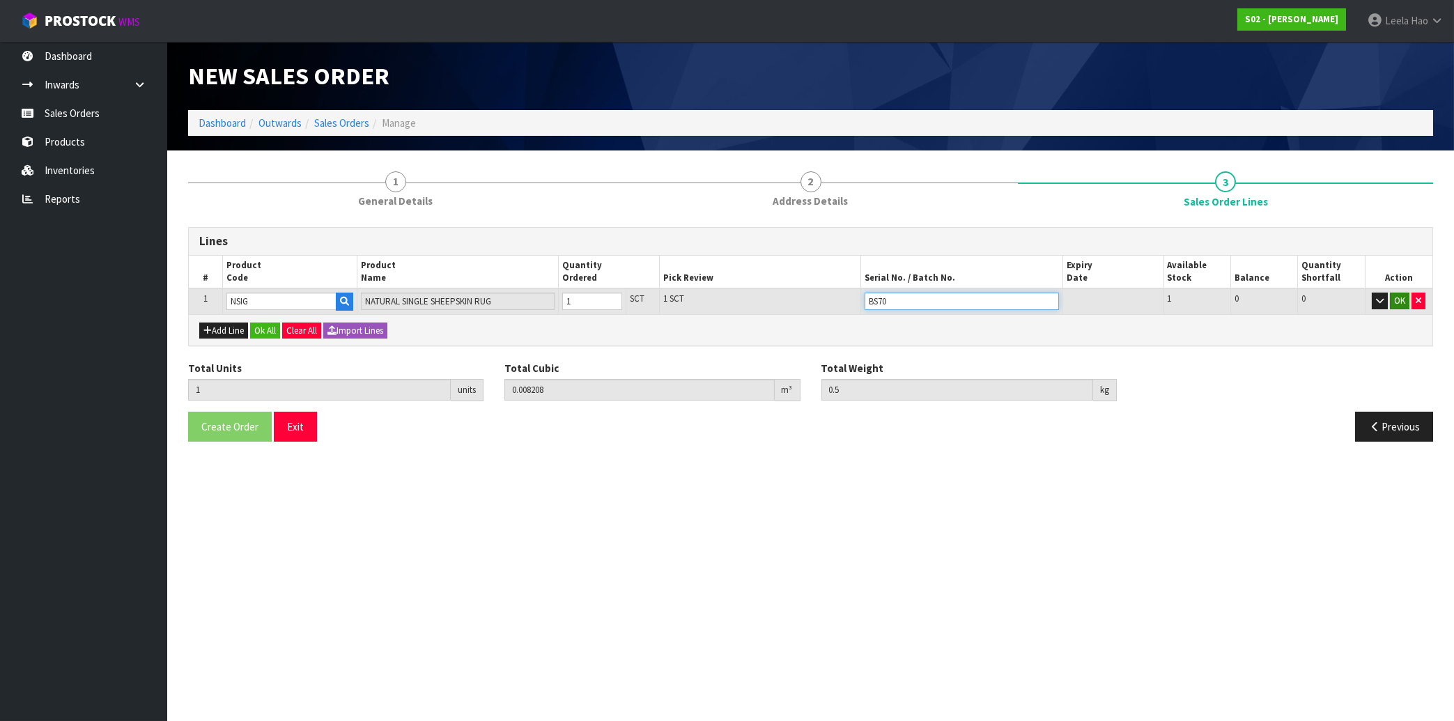
type input "BS70"
click at [1400, 304] on button "OK" at bounding box center [1400, 301] width 20 height 17
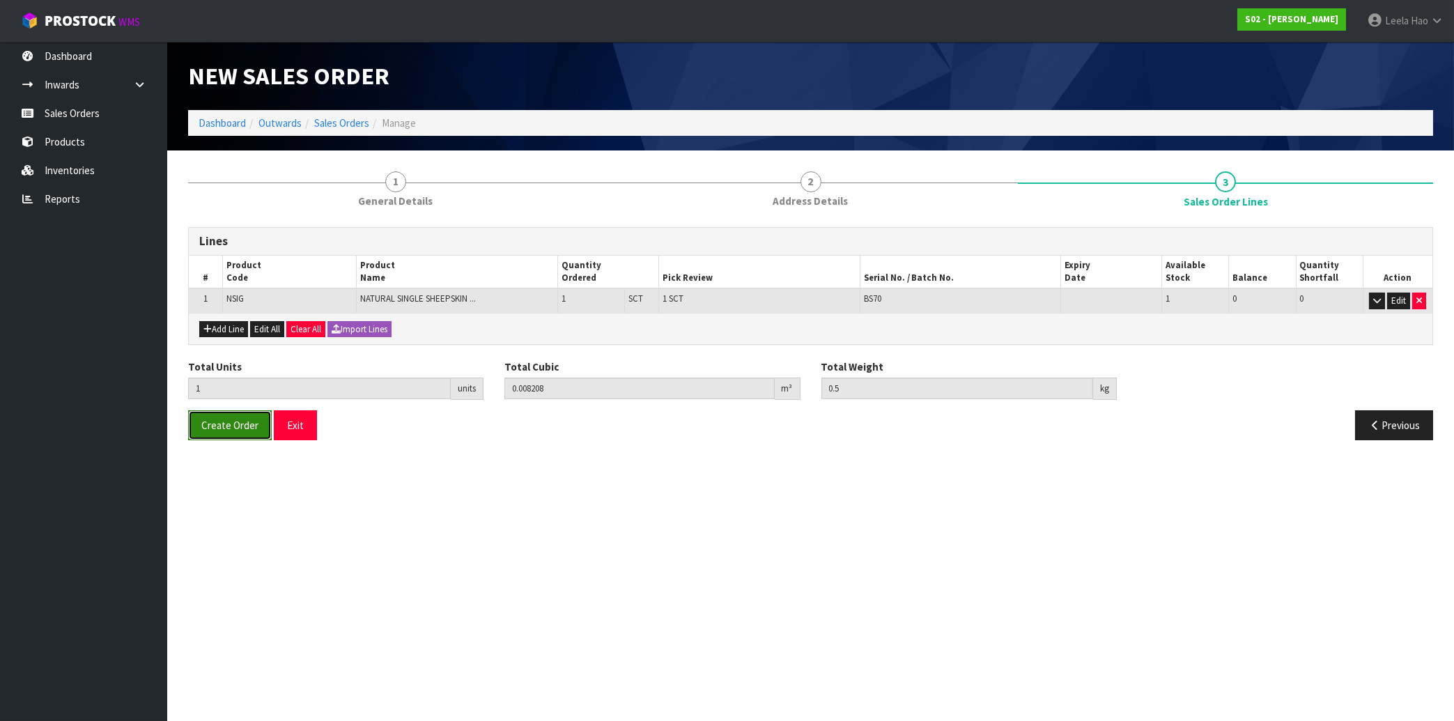
click at [229, 424] on span "Create Order" at bounding box center [229, 425] width 57 height 13
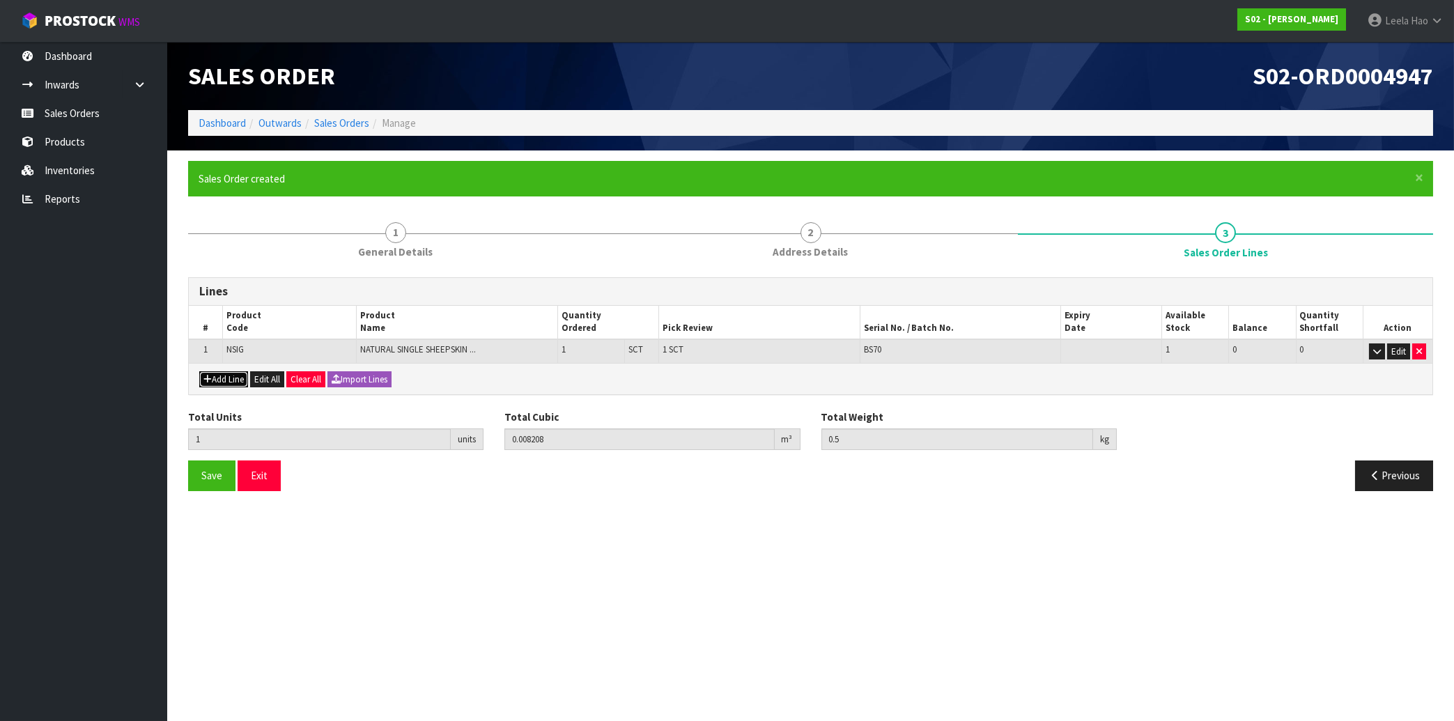
click at [231, 378] on button "Add Line" at bounding box center [223, 379] width 49 height 17
type input "0"
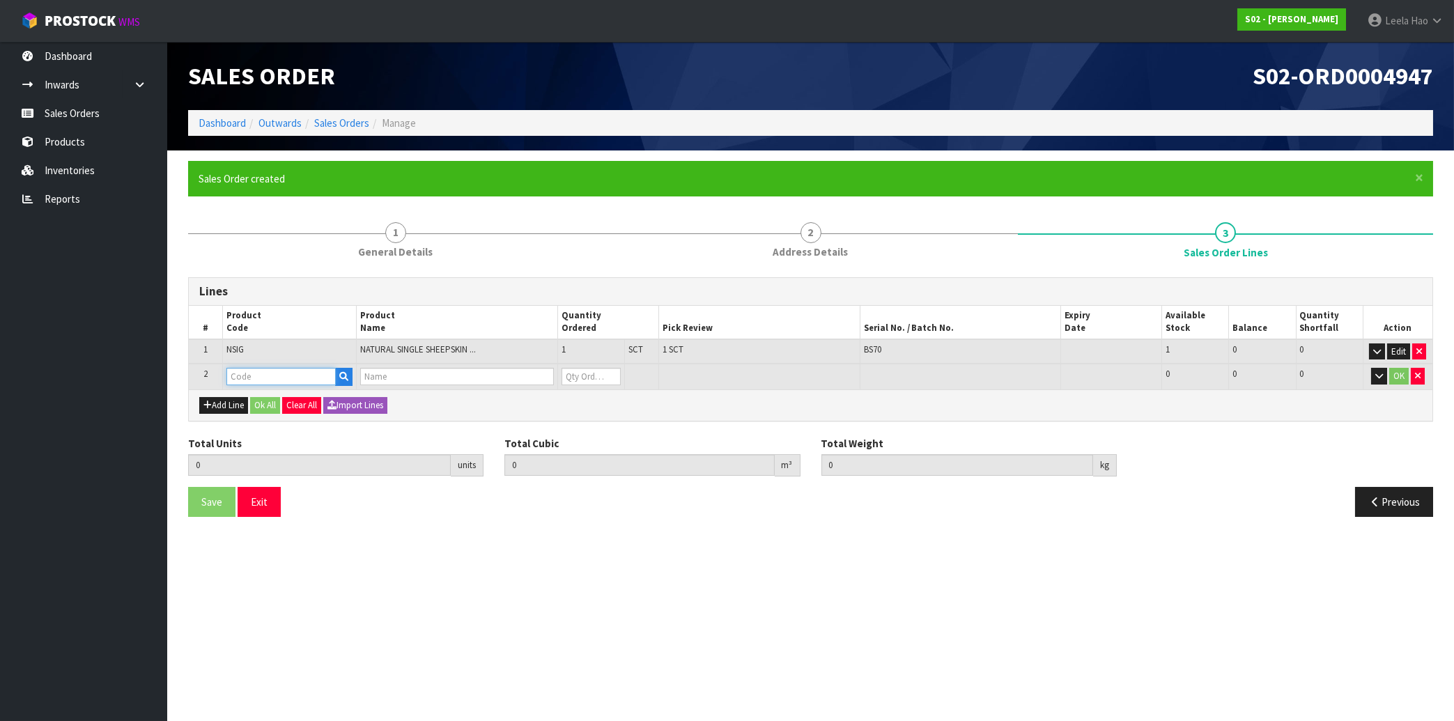
click at [255, 378] on input "text" at bounding box center [281, 376] width 110 height 17
type input "NS"
click at [264, 401] on link "NS IG" at bounding box center [282, 398] width 110 height 19
type input "NSIG"
type input "1"
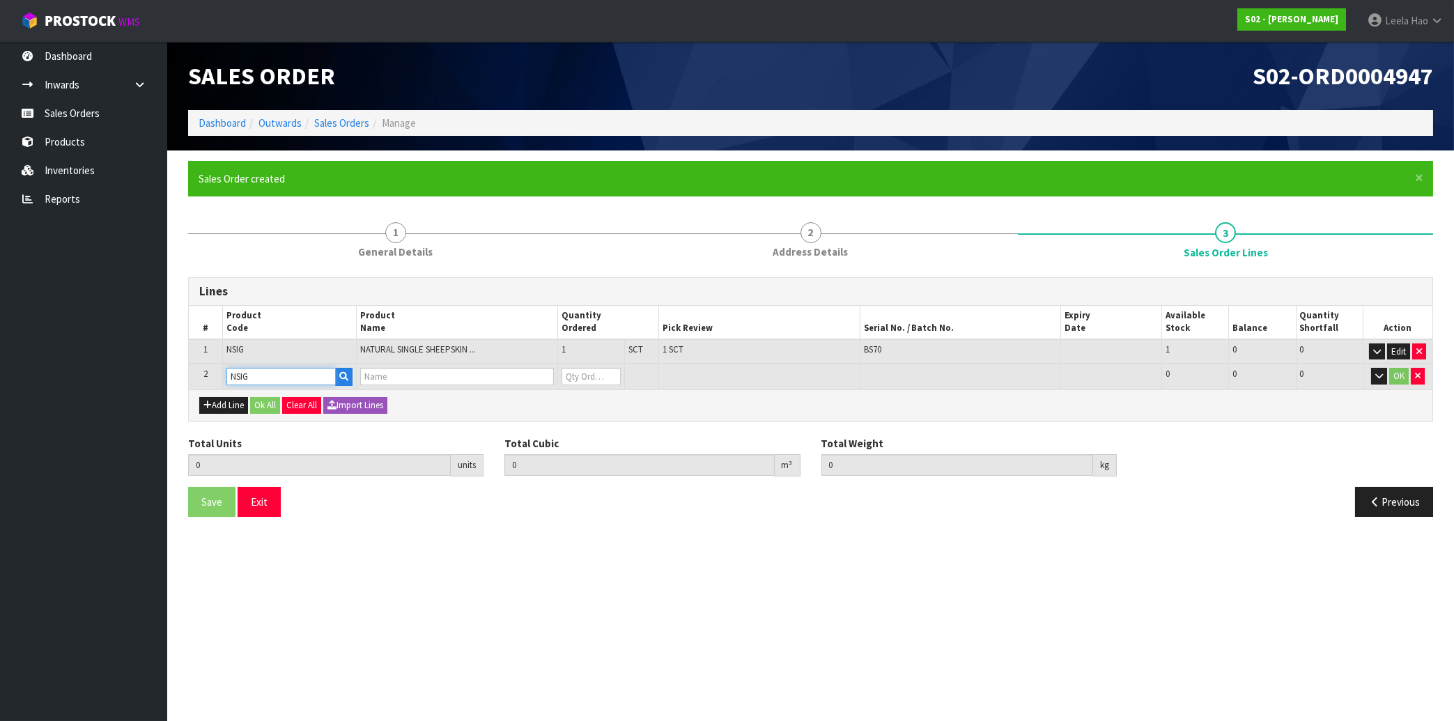
type input "0.008208"
type input "0.5"
type input "NATURAL SINGLE SHEEPSKIN RUG"
type input "0"
type input "2"
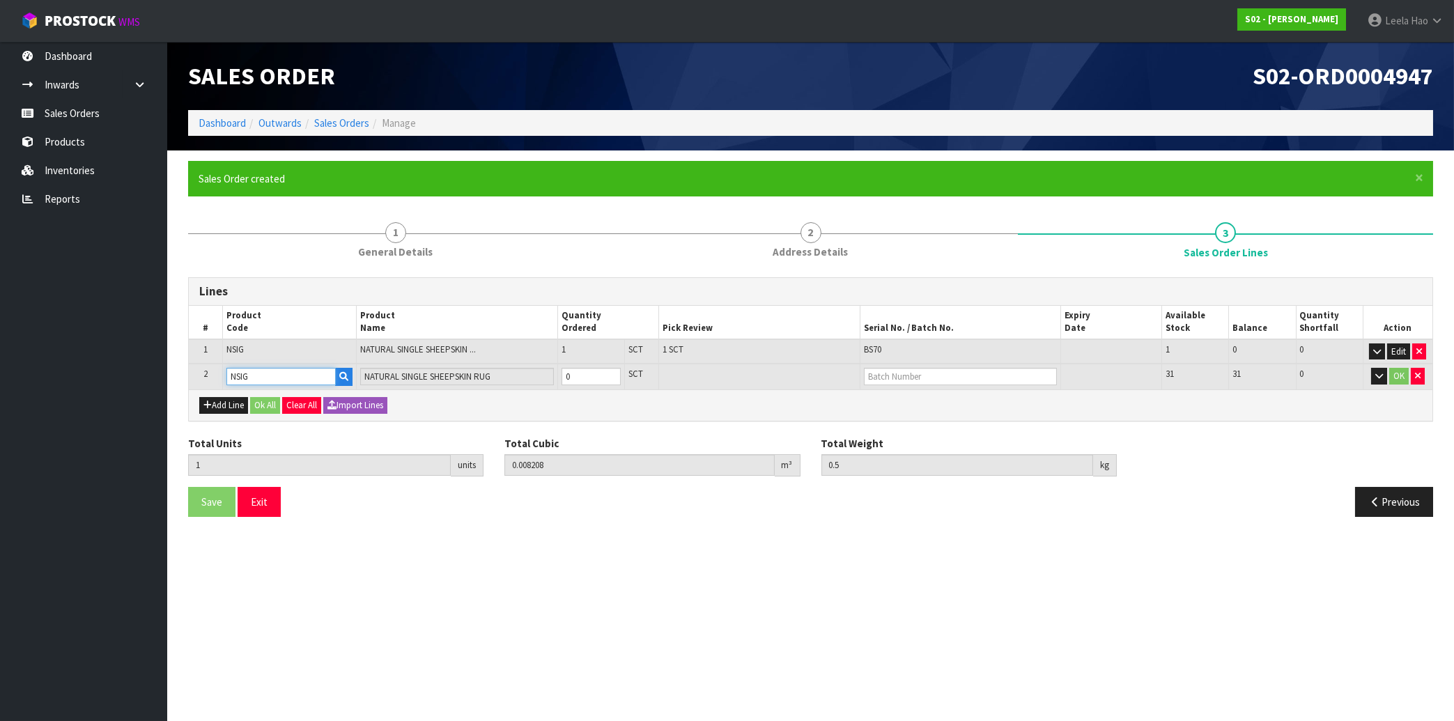
type input "0.016416"
type input "1"
click at [612, 373] on input "1" at bounding box center [591, 376] width 59 height 17
click at [934, 375] on input "text" at bounding box center [961, 376] width 194 height 17
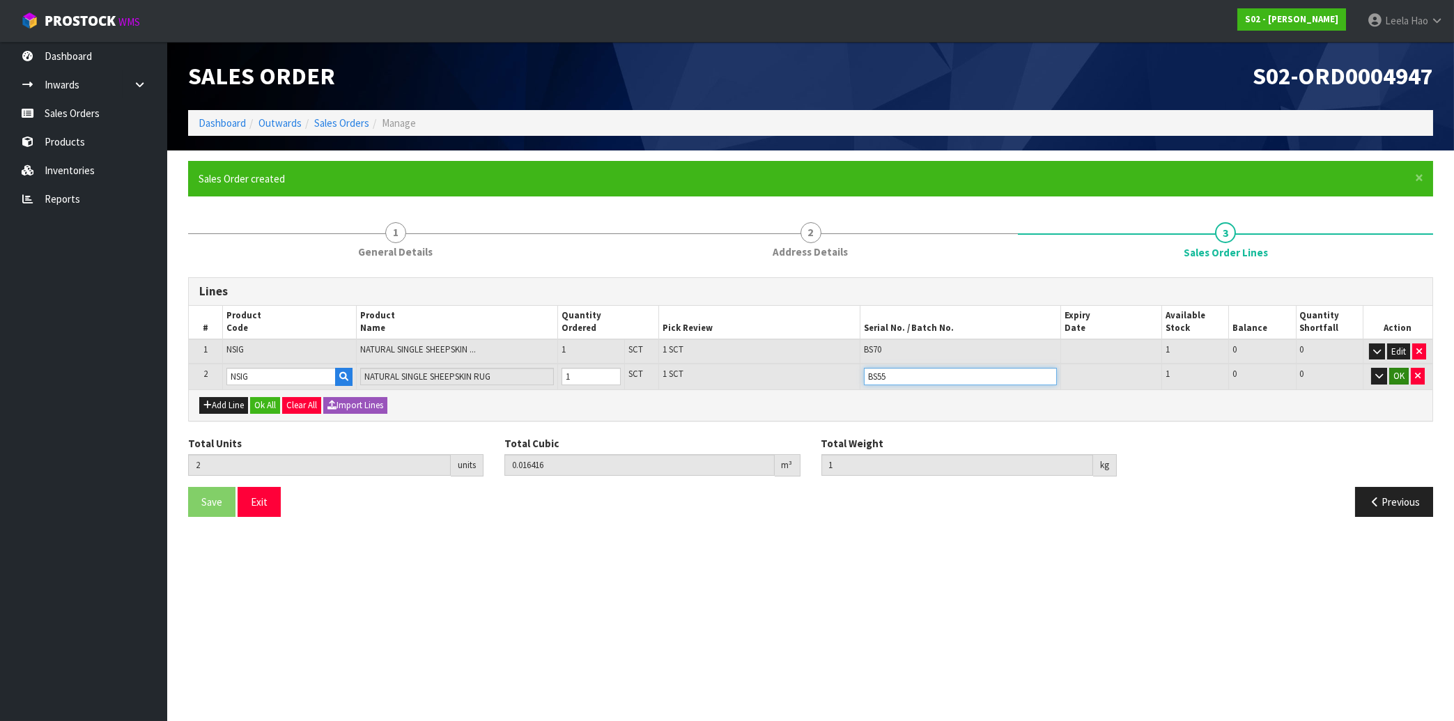
type input "BS55"
click at [1396, 380] on button "OK" at bounding box center [1399, 376] width 20 height 17
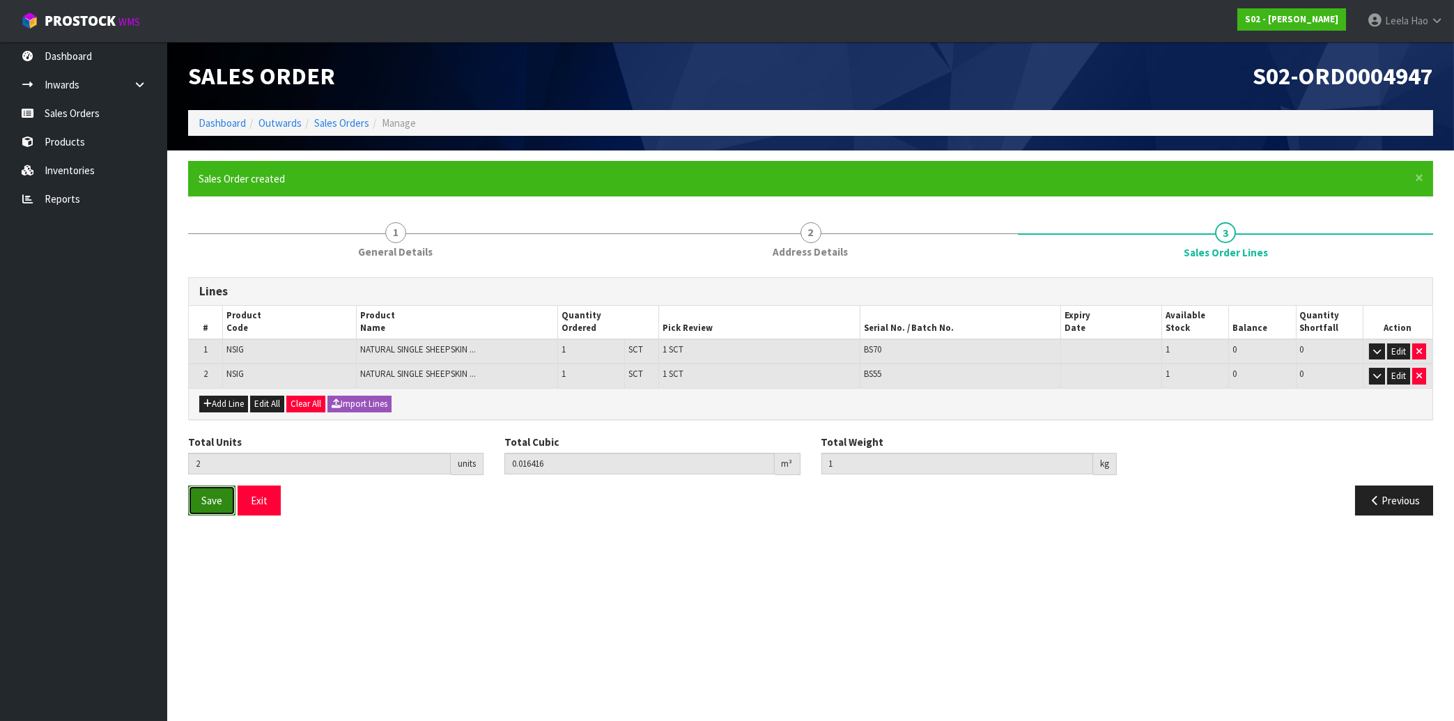
click at [195, 500] on button "Save" at bounding box center [211, 501] width 47 height 30
click at [218, 506] on button "Save" at bounding box center [211, 501] width 47 height 30
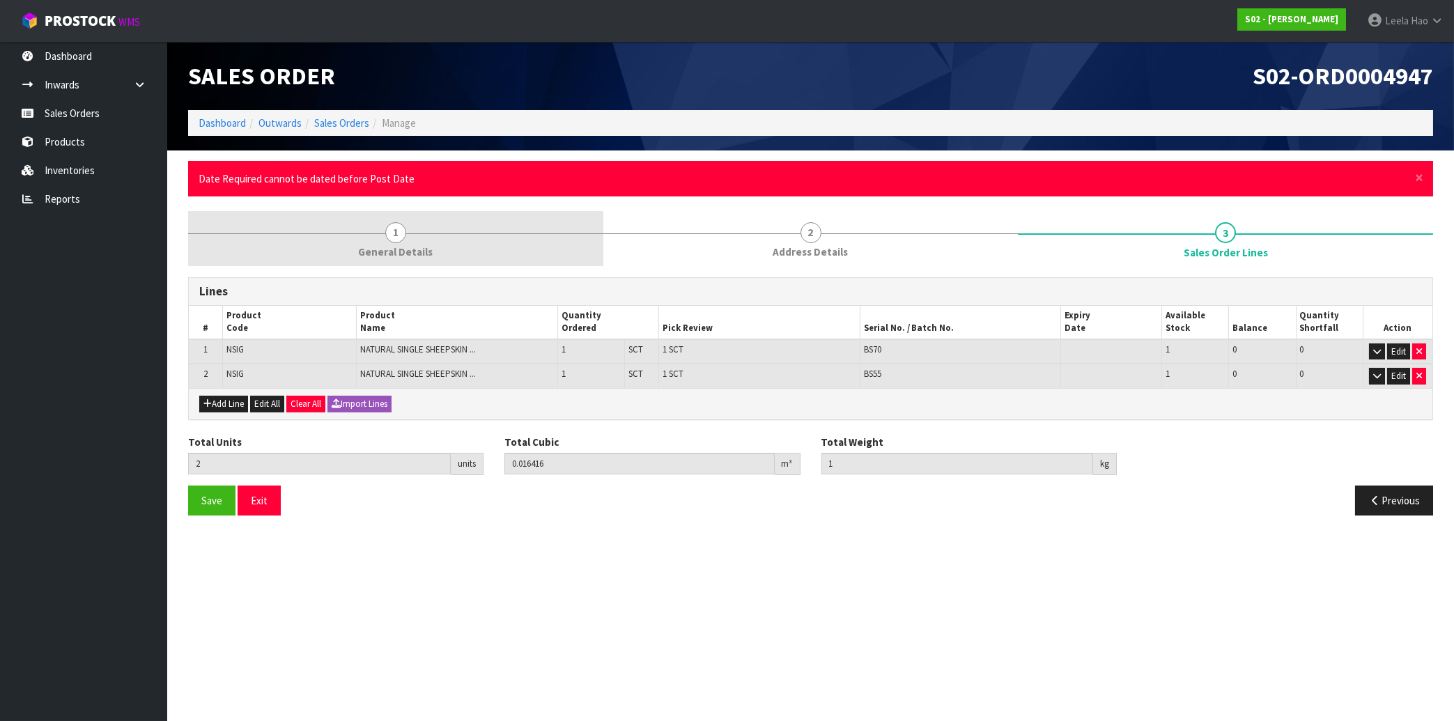
click at [399, 249] on span "General Details" at bounding box center [395, 252] width 75 height 15
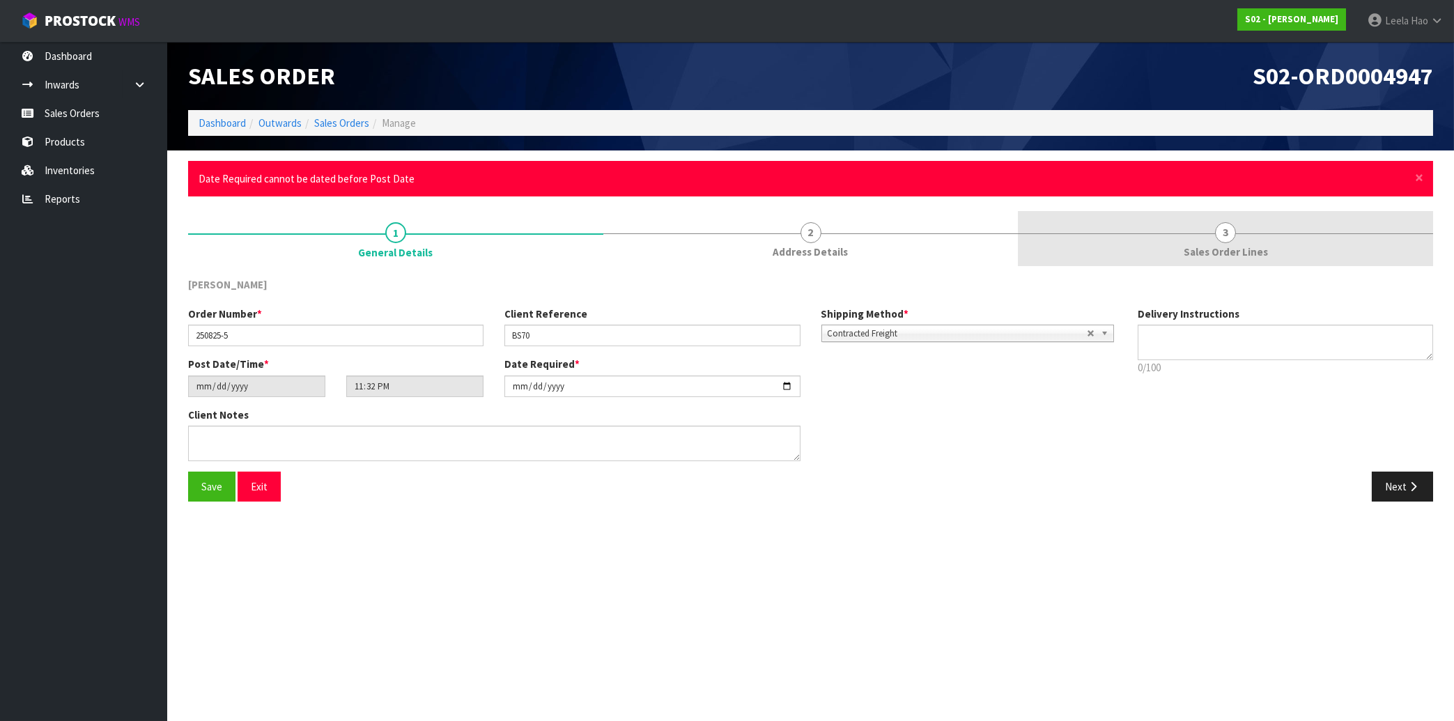
click at [1195, 247] on span "Sales Order Lines" at bounding box center [1226, 252] width 84 height 15
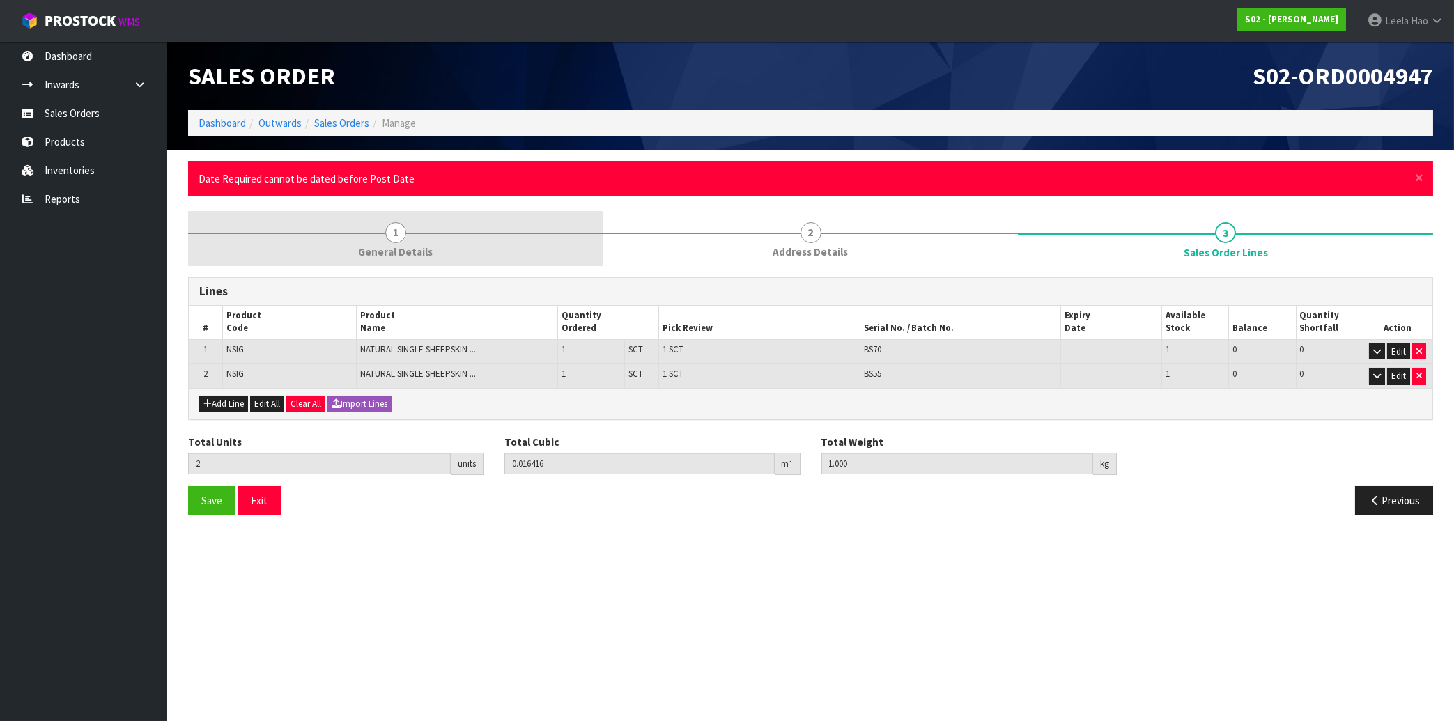
click at [382, 242] on link "1 General Details" at bounding box center [395, 238] width 415 height 55
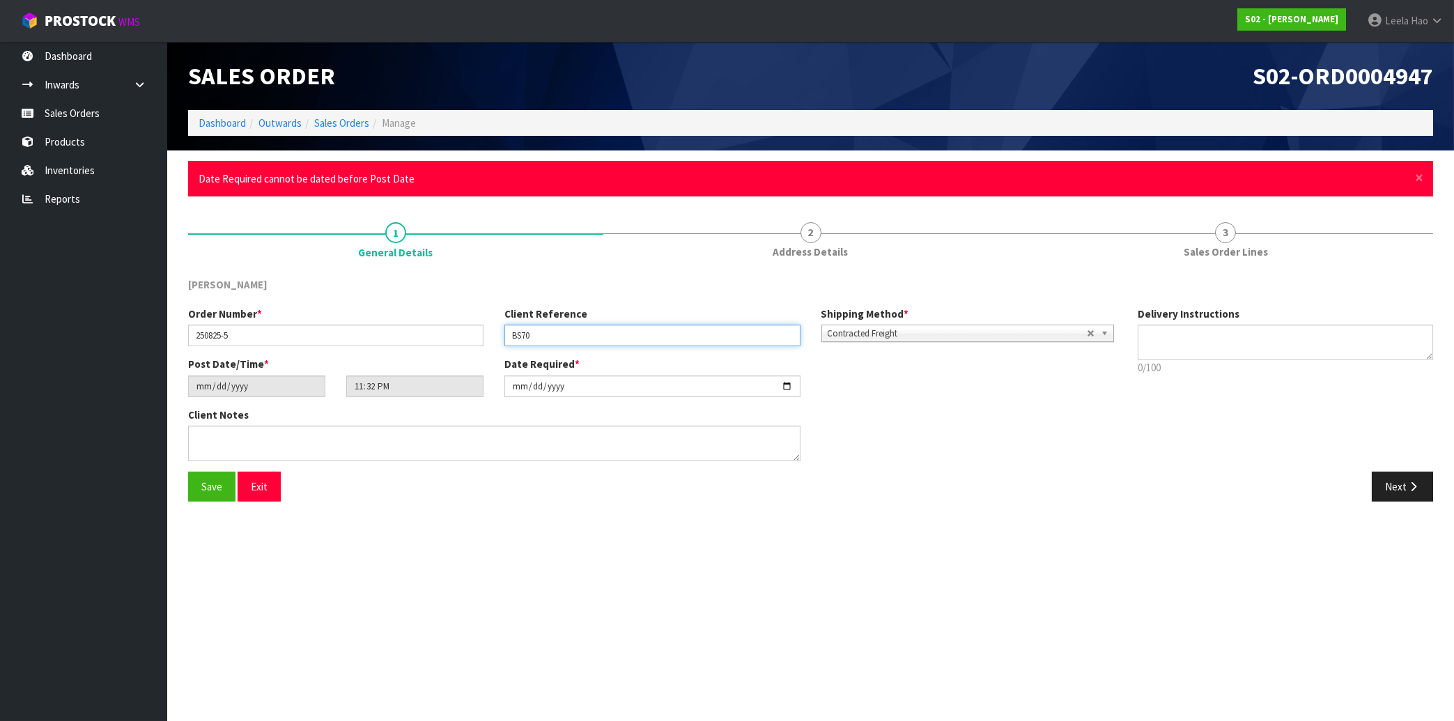
click at [594, 338] on input "BS70" at bounding box center [651, 336] width 295 height 22
type input "BS70-BS55"
click at [785, 389] on input "[DATE]" at bounding box center [651, 386] width 295 height 22
type input "[DATE]"
click at [208, 496] on button "Save" at bounding box center [211, 487] width 47 height 30
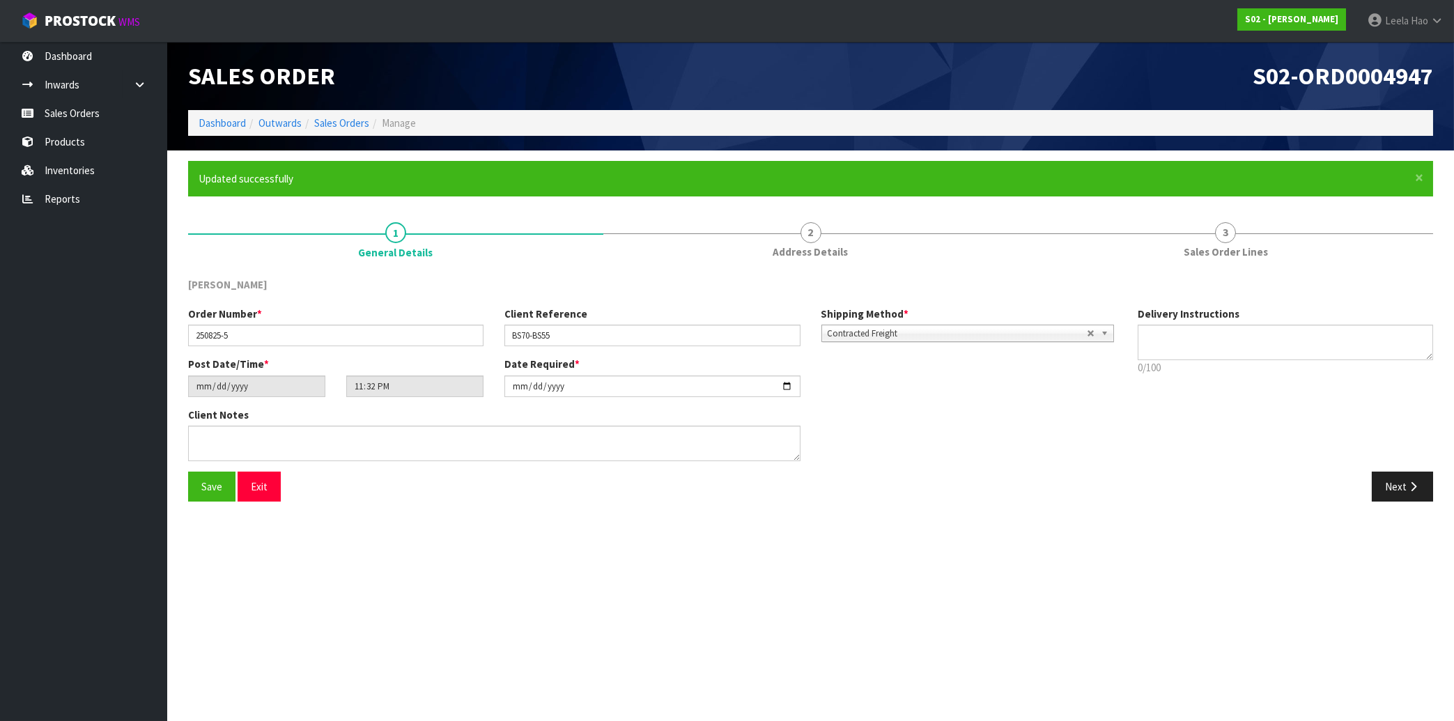
type input "[DATE]"
type input "03:32:00.000"
click at [79, 118] on link "Sales Orders" at bounding box center [83, 113] width 167 height 29
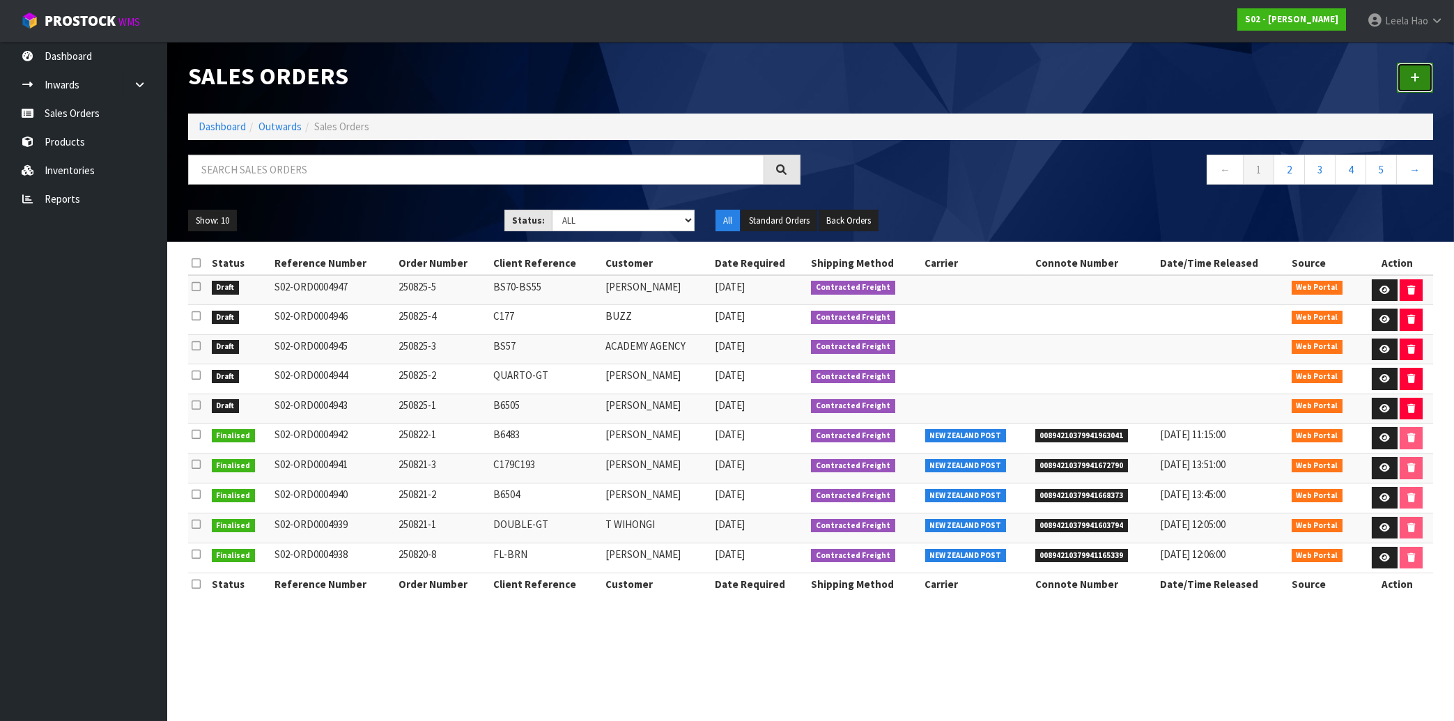
click at [1408, 76] on link at bounding box center [1415, 78] width 36 height 30
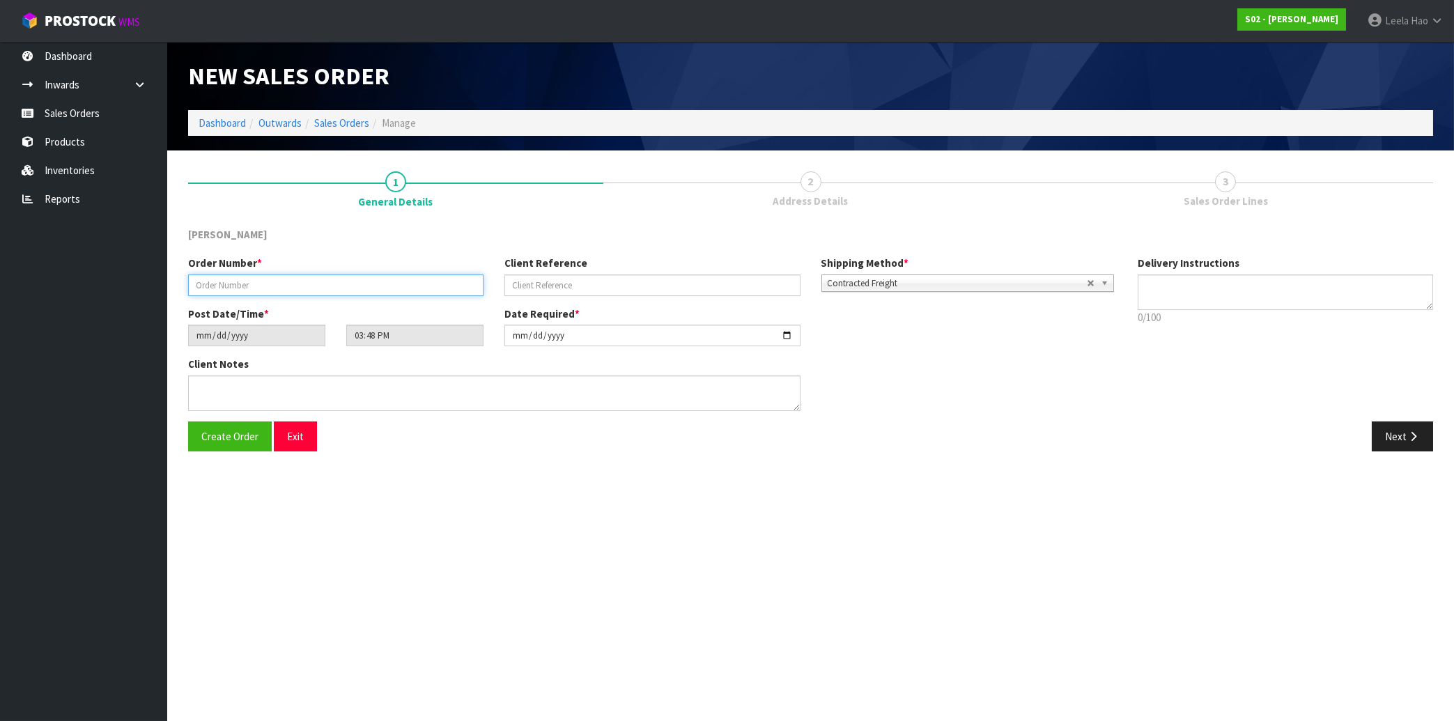
drag, startPoint x: 426, startPoint y: 280, endPoint x: 424, endPoint y: 271, distance: 9.3
click at [426, 279] on input "text" at bounding box center [335, 285] width 295 height 22
type input "250825-6"
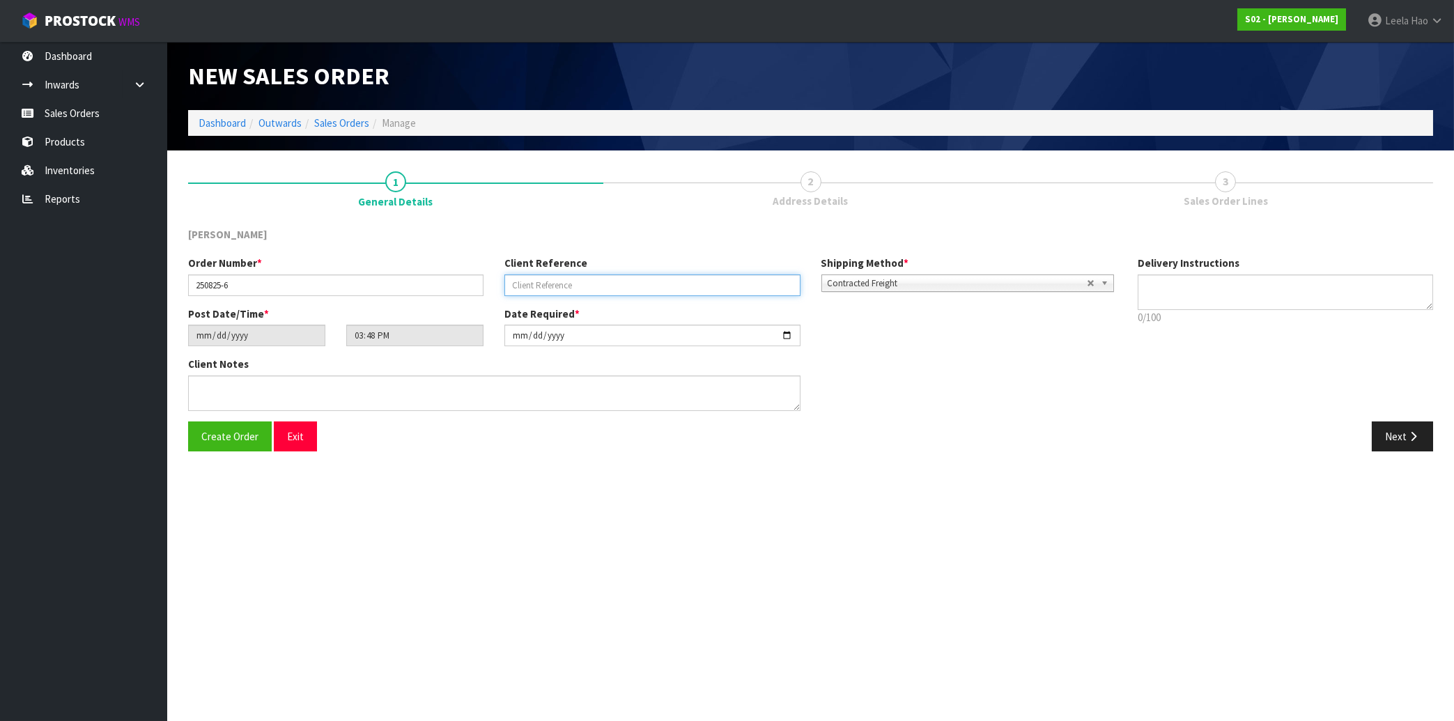
click at [661, 282] on input "text" at bounding box center [651, 285] width 295 height 22
type input "LWSC-WHITE"
click at [1397, 426] on button "Next" at bounding box center [1402, 436] width 61 height 30
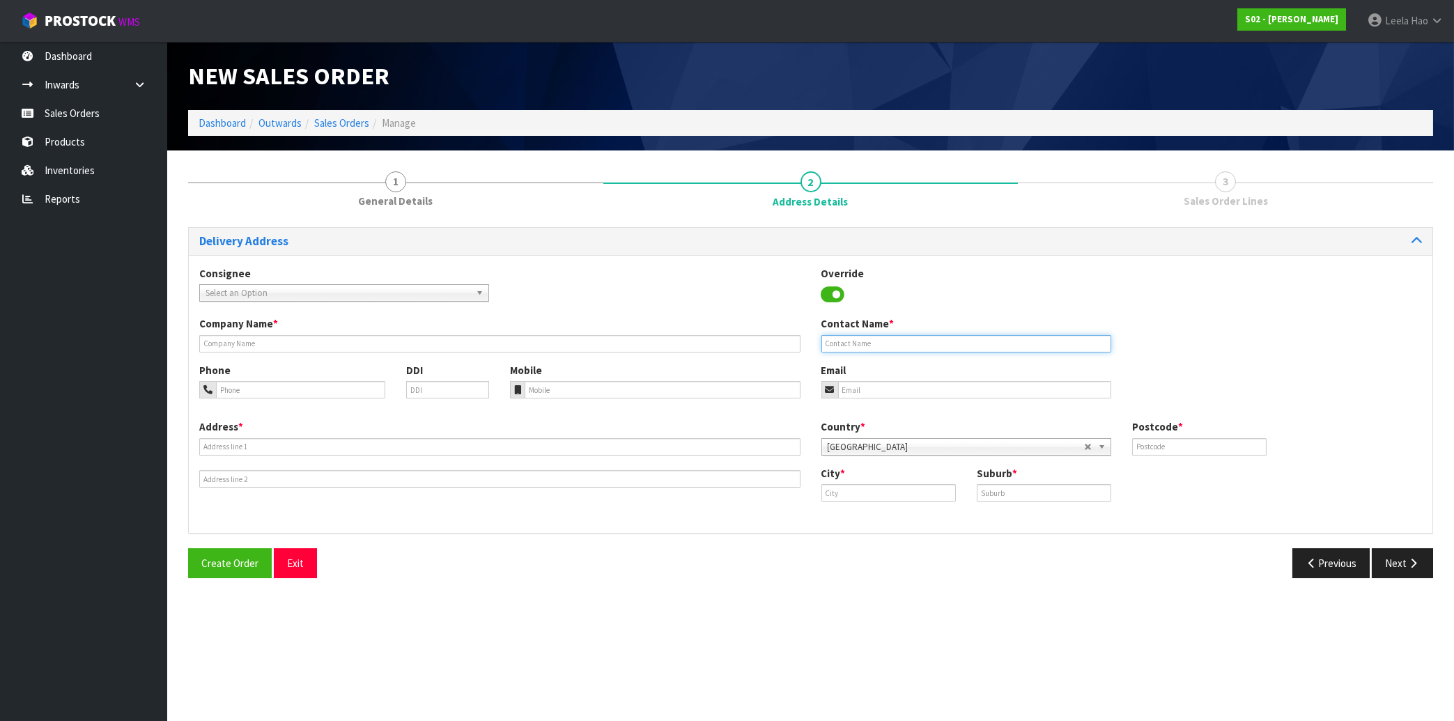
click at [945, 346] on input "text" at bounding box center [966, 343] width 290 height 17
paste input "[PERSON_NAME] [PERSON_NAME]"
type input "[PERSON_NAME] [PERSON_NAME]"
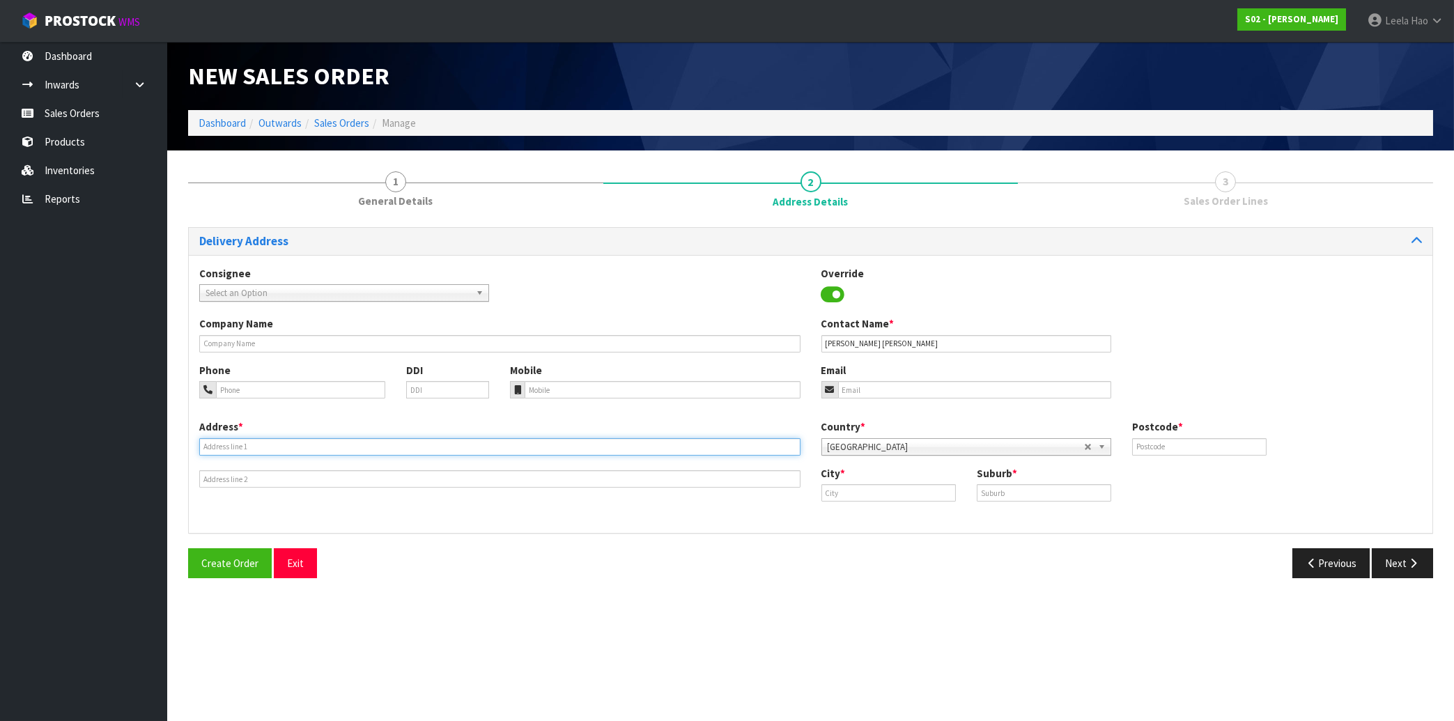
click at [365, 446] on input "text" at bounding box center [499, 446] width 601 height 17
paste input "[STREET_ADDRESS]"
type input "[STREET_ADDRESS]"
click at [1020, 491] on input "text" at bounding box center [1044, 492] width 134 height 17
paste input "[PERSON_NAME] [PERSON_NAME]"
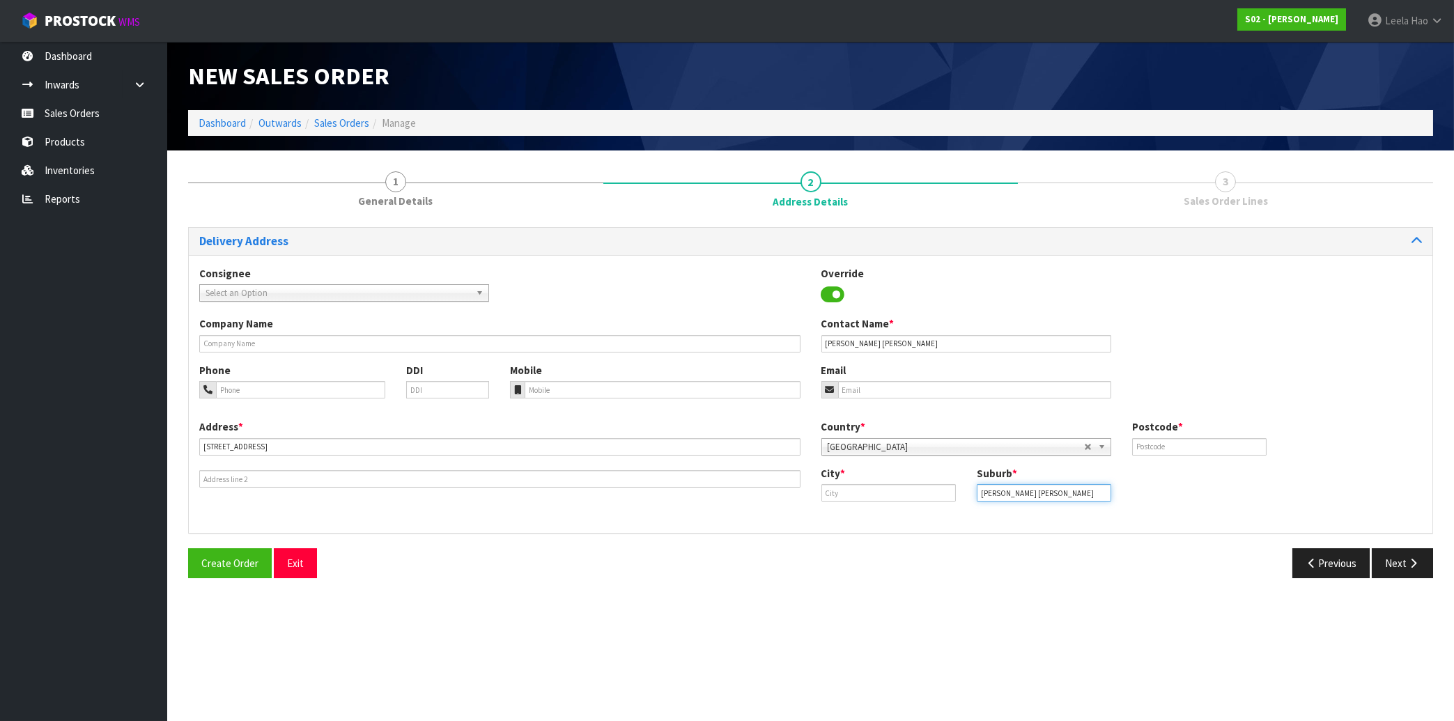
type input "[PERSON_NAME] [PERSON_NAME]"
click at [869, 494] on input "text" at bounding box center [888, 492] width 134 height 17
paste input "Dunedin"
type input "Dunedin"
click at [1167, 444] on input "text" at bounding box center [1199, 446] width 134 height 17
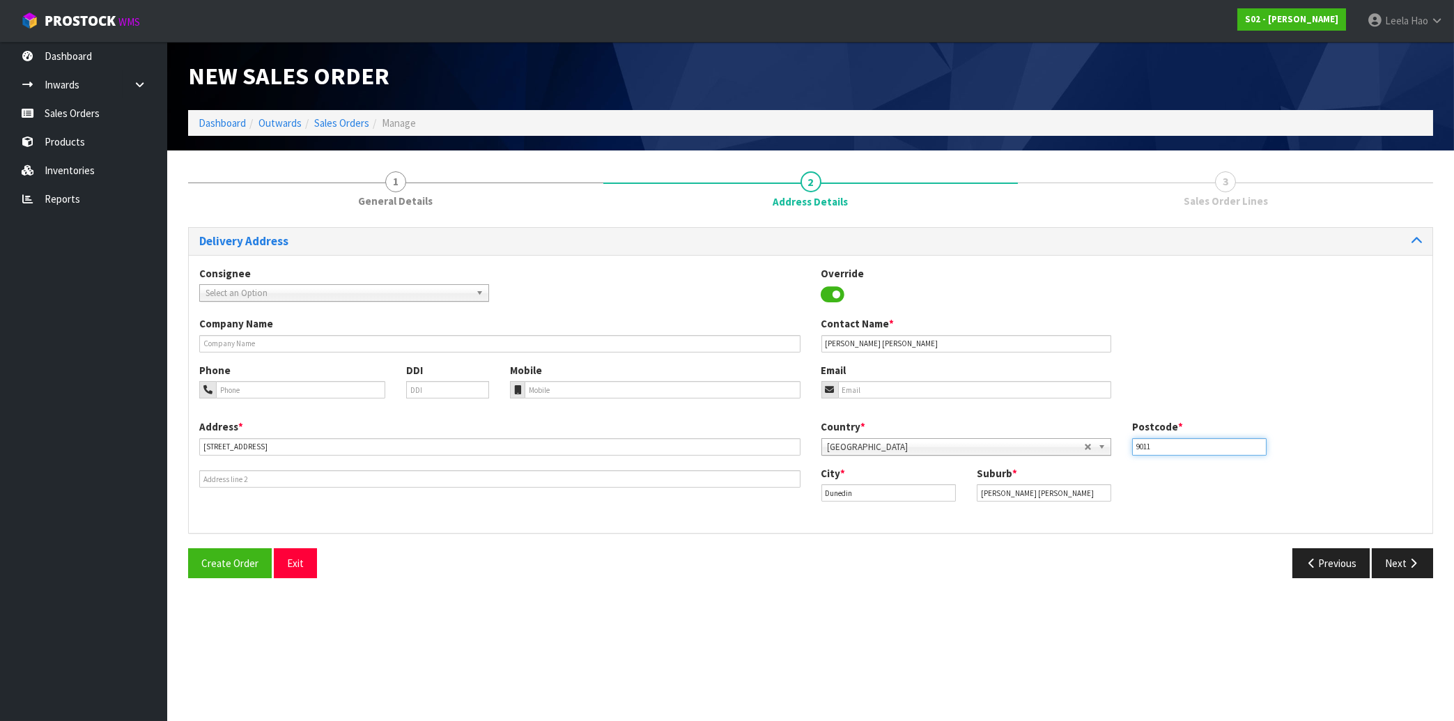
type input "9011"
click at [680, 388] on input "tel" at bounding box center [662, 389] width 275 height 17
paste input "(027) 6367564"
type input "(027) 6367564"
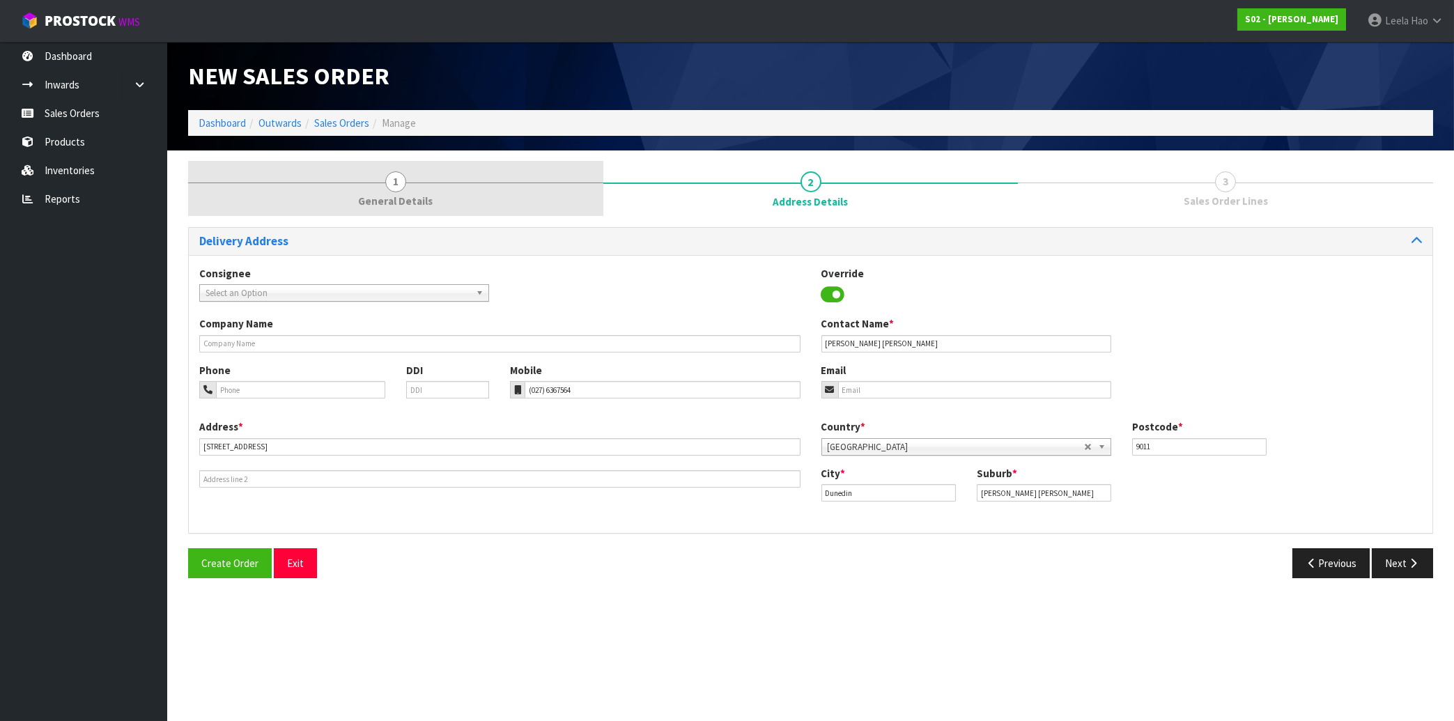
click at [426, 188] on link "1 General Details" at bounding box center [395, 188] width 415 height 55
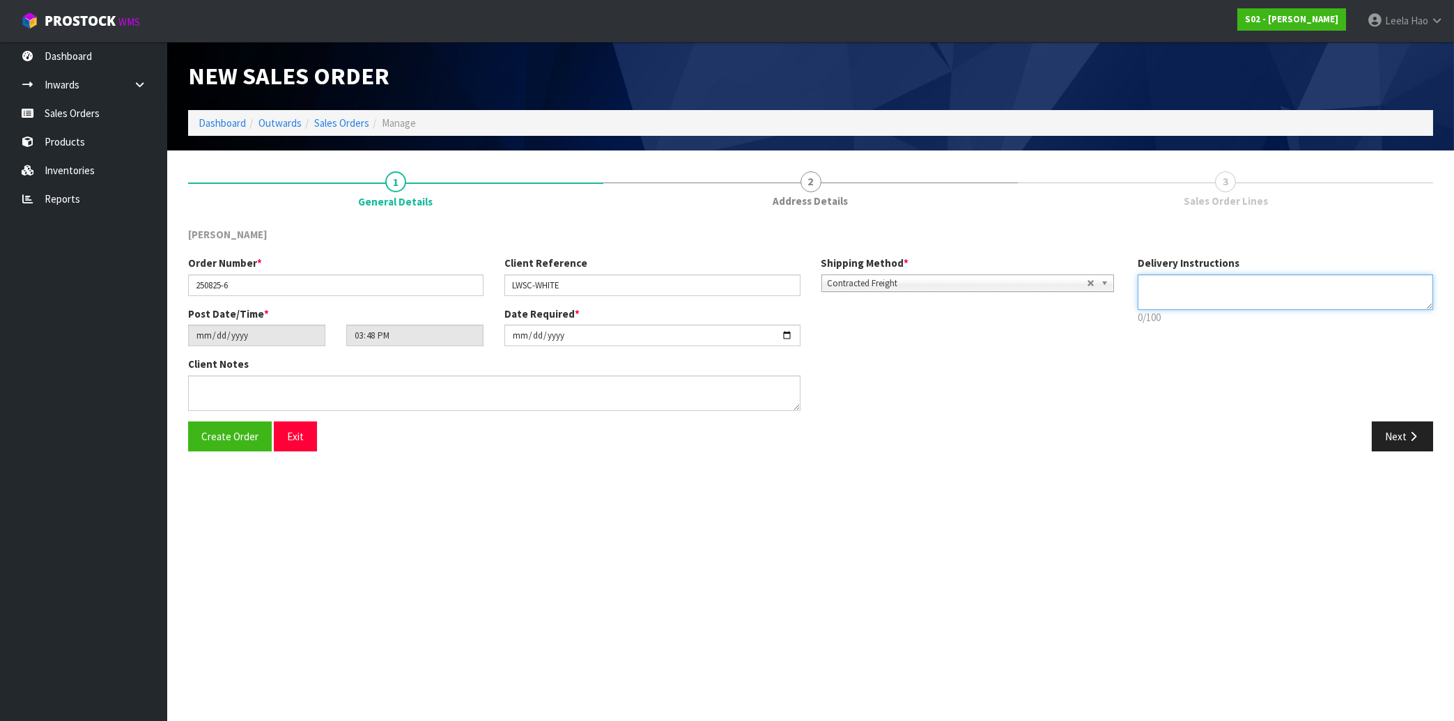
click at [1156, 289] on textarea at bounding box center [1285, 292] width 295 height 36
paste textarea "LEAVE BY THE DOOR IF NO ONE HOME. THANK YOU"
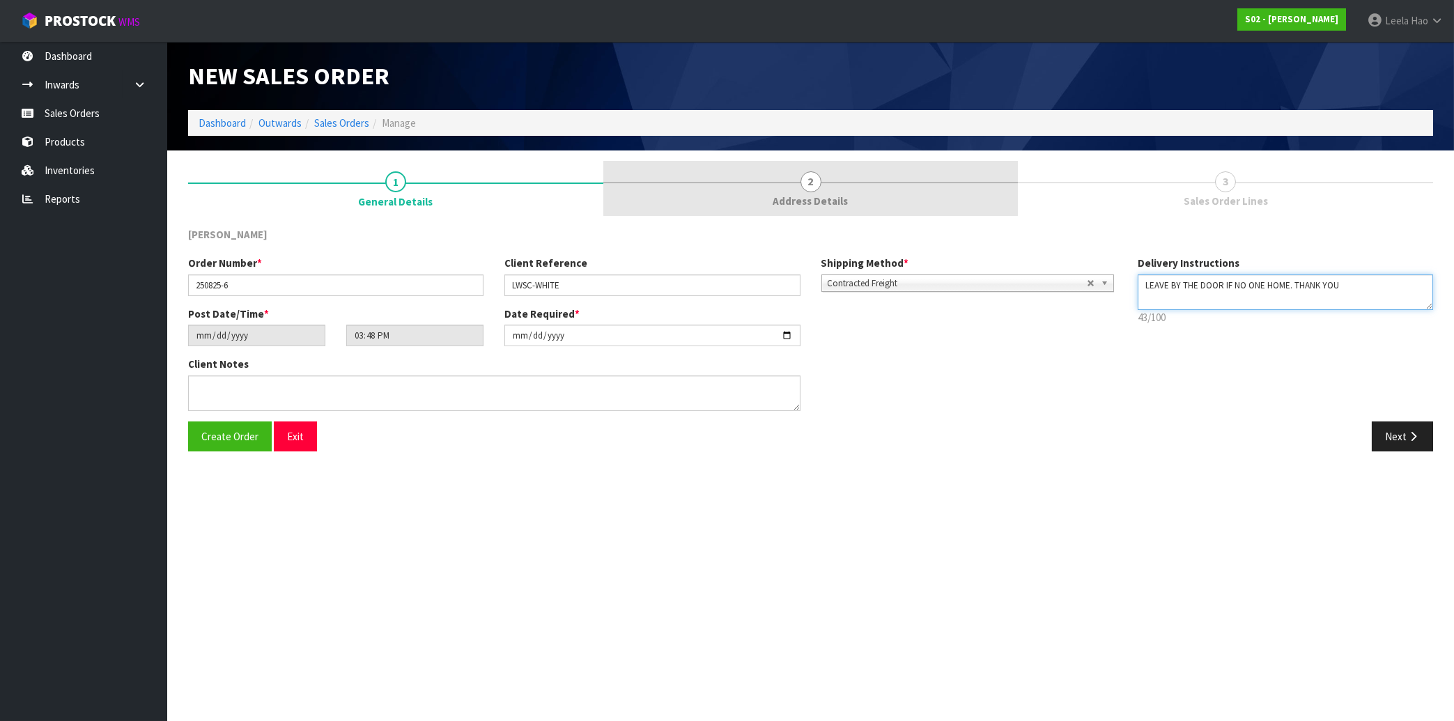
type textarea "LEAVE BY THE DOOR IF NO ONE HOME. THANK YOU"
click at [811, 197] on span "Address Details" at bounding box center [810, 201] width 75 height 15
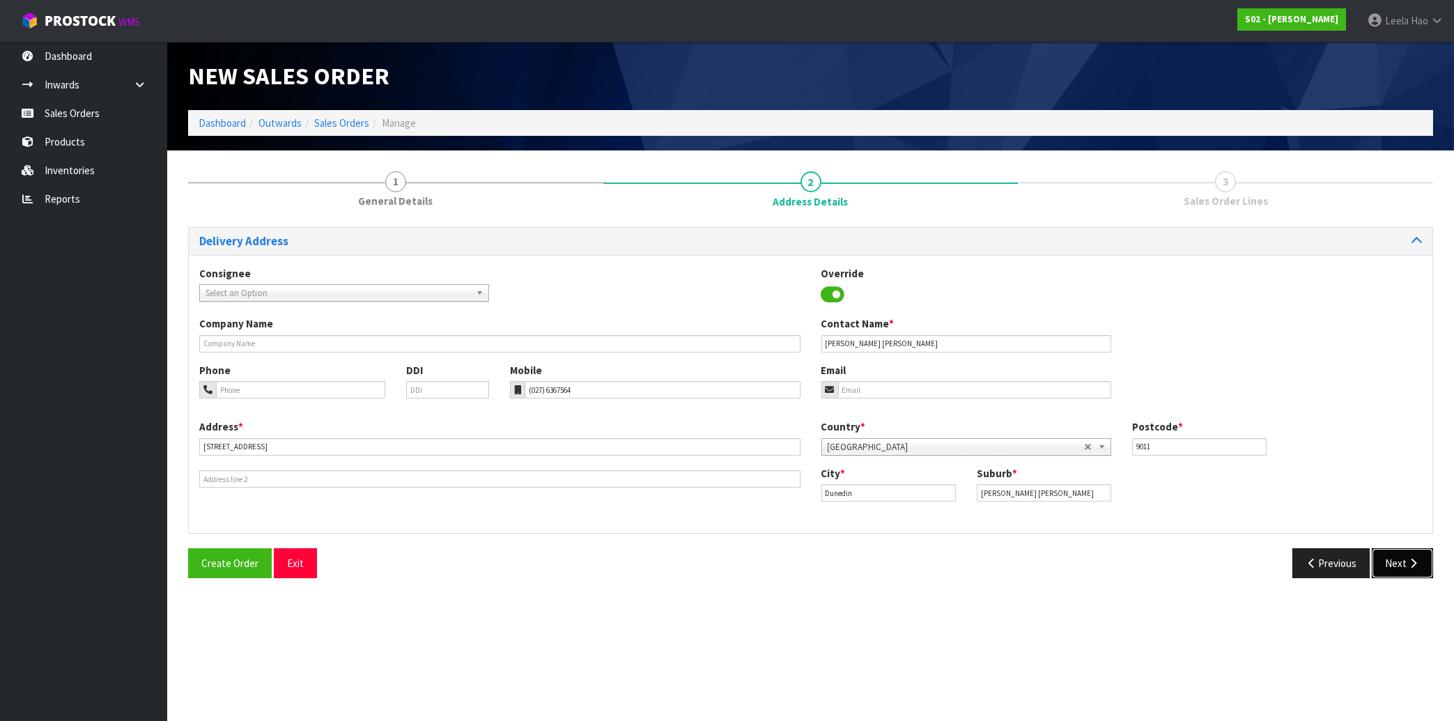
click at [1399, 565] on button "Next" at bounding box center [1402, 563] width 61 height 30
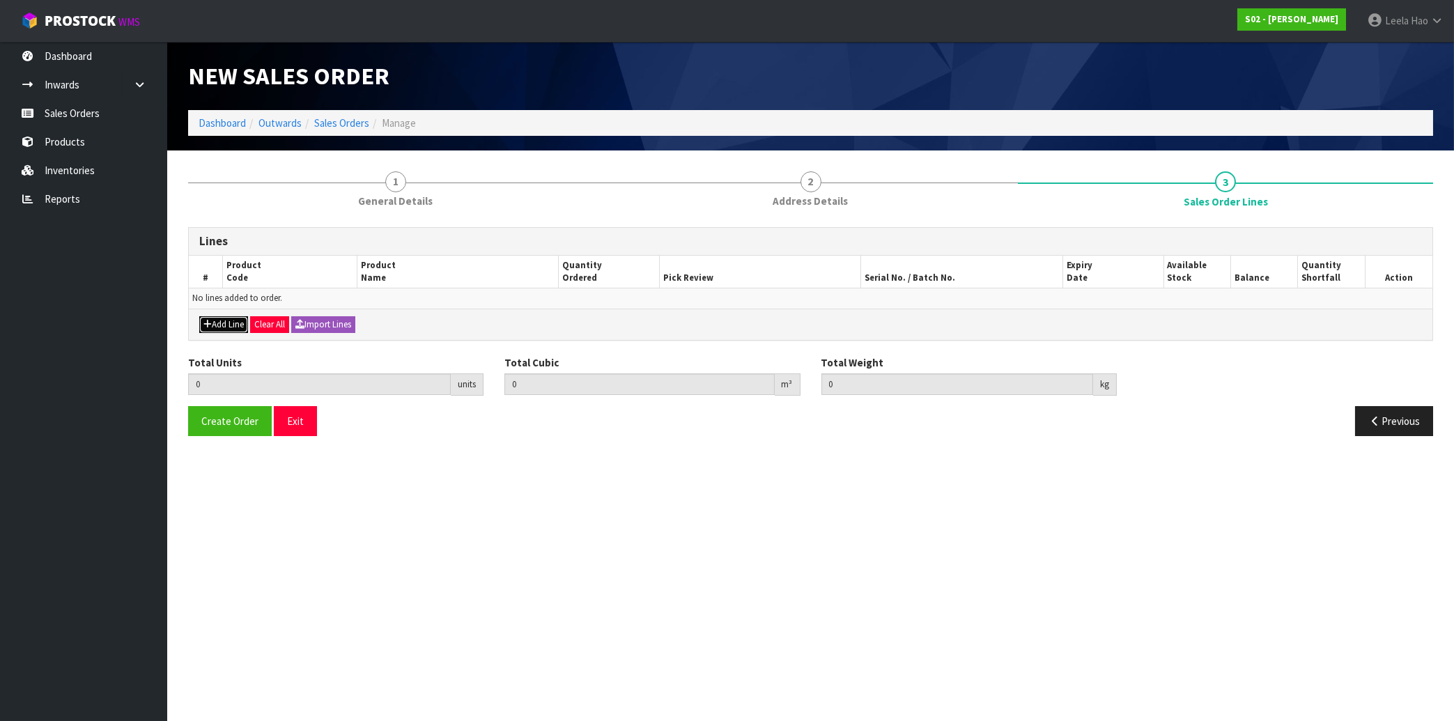
click at [216, 325] on button "Add Line" at bounding box center [223, 324] width 49 height 17
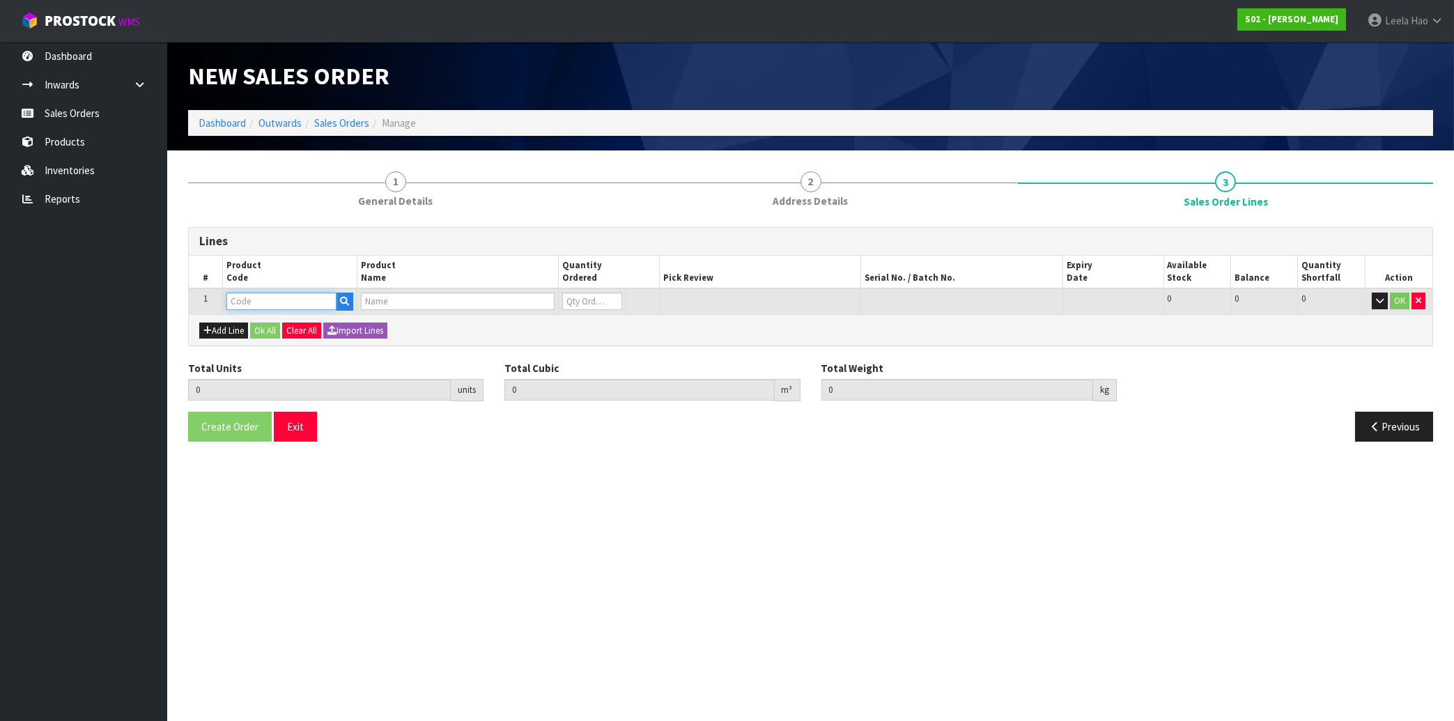
click at [241, 304] on input "text" at bounding box center [281, 301] width 110 height 17
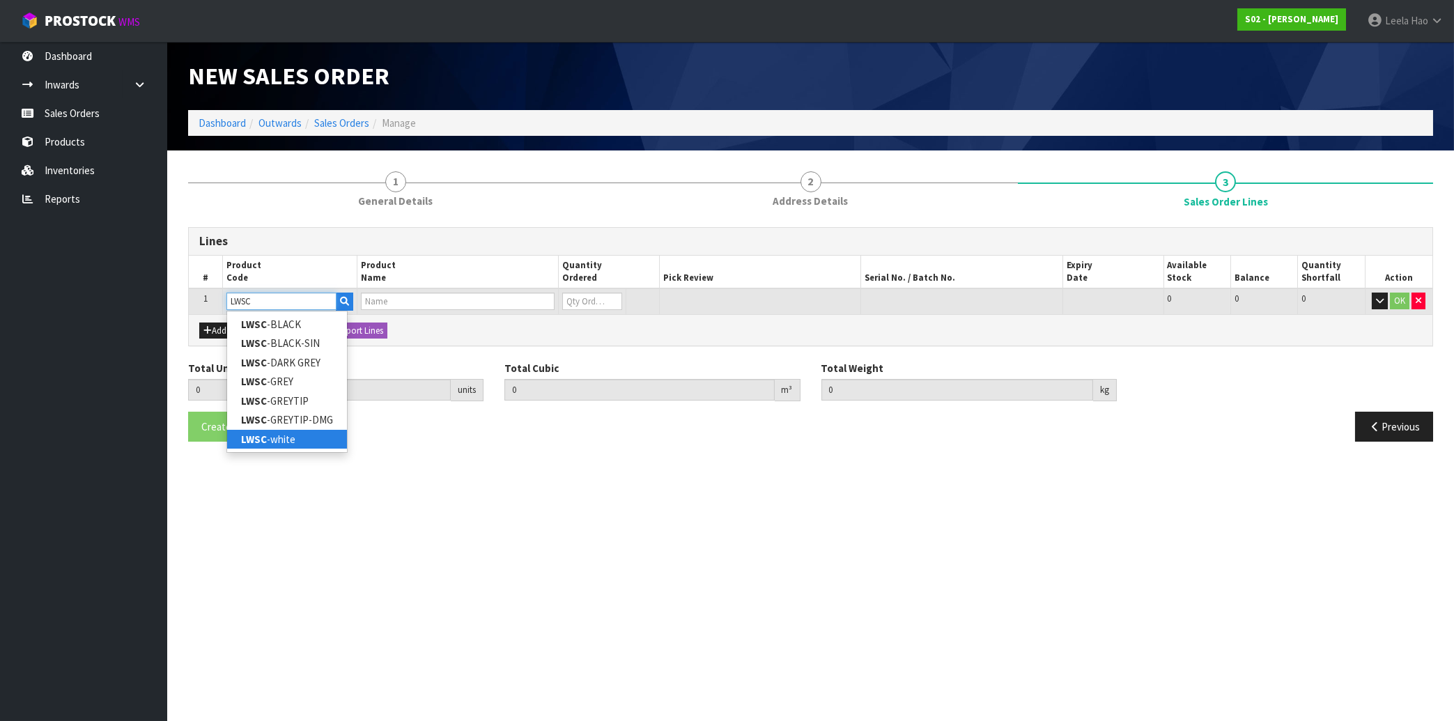
type input "LWSC"
click at [291, 442] on link "LWSC -white" at bounding box center [287, 439] width 120 height 19
type input "LWSC-white"
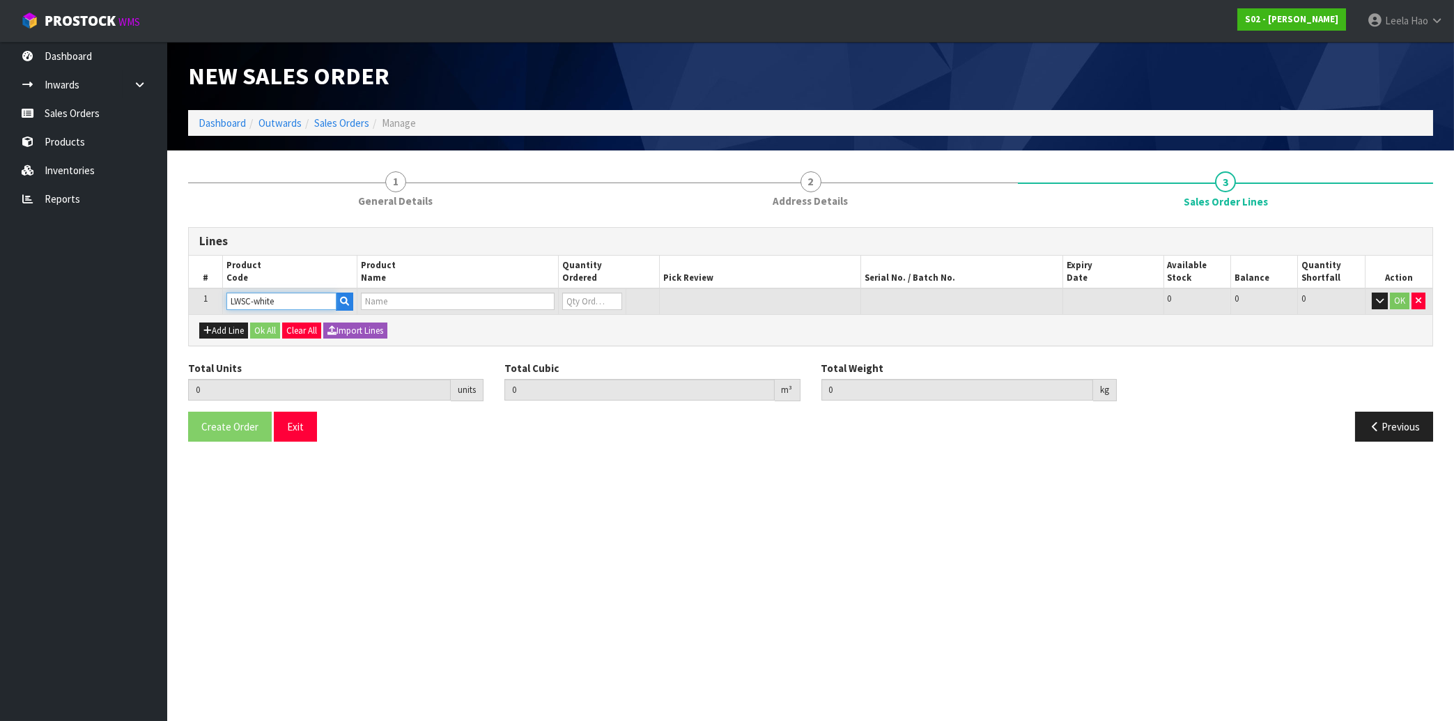
type input "0.000000"
type input "0.000"
type input "Car seat cover"
type input "0"
type input "1"
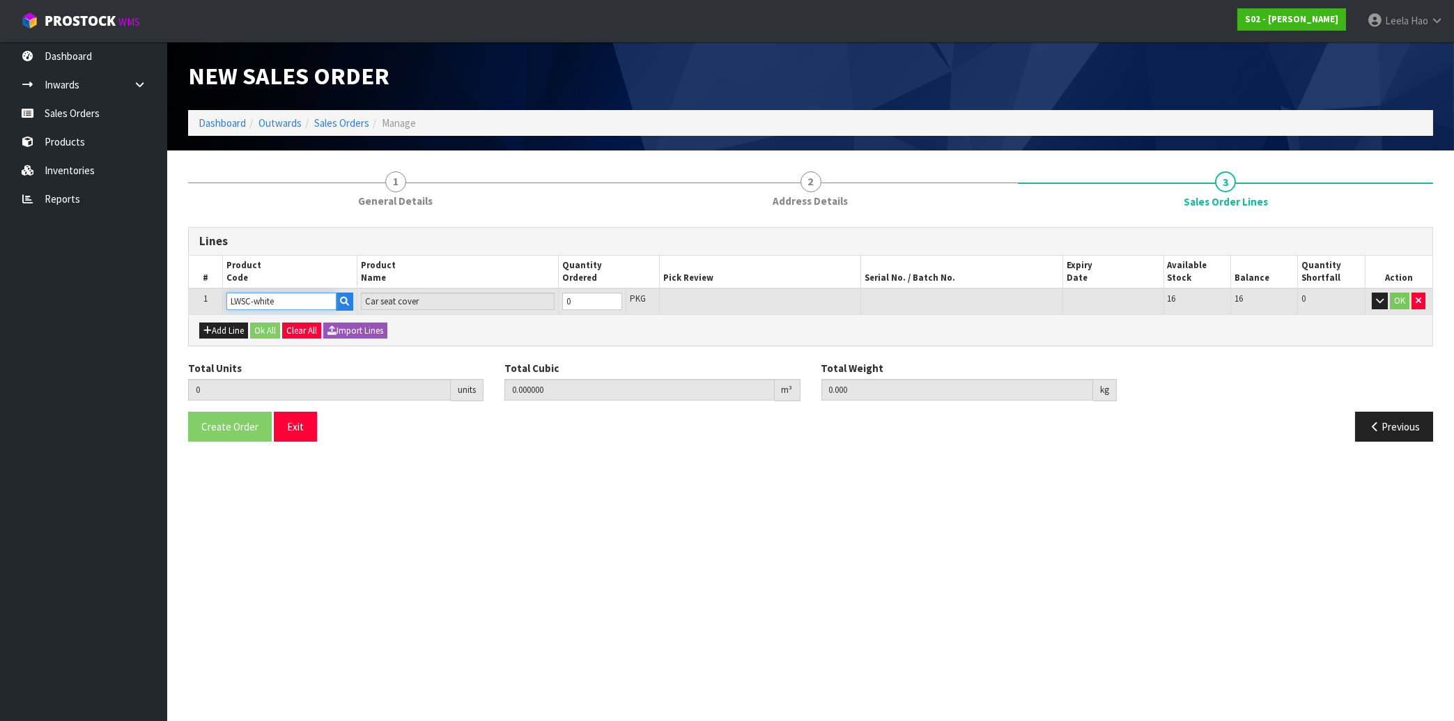
type input "0.029928"
type input "2.65"
type input "1"
click at [612, 300] on input "1" at bounding box center [591, 301] width 59 height 17
click at [1403, 307] on button "OK" at bounding box center [1400, 301] width 20 height 17
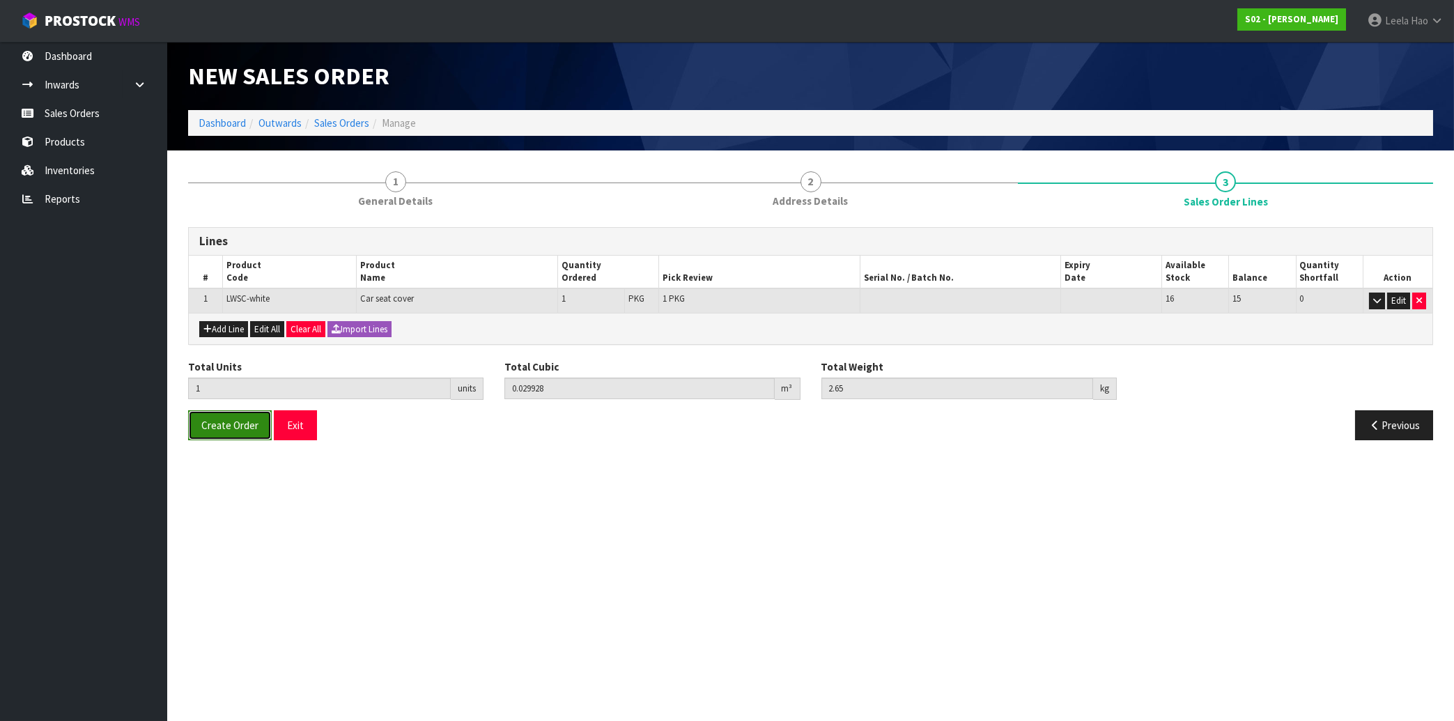
click at [233, 433] on button "Create Order" at bounding box center [230, 425] width 84 height 30
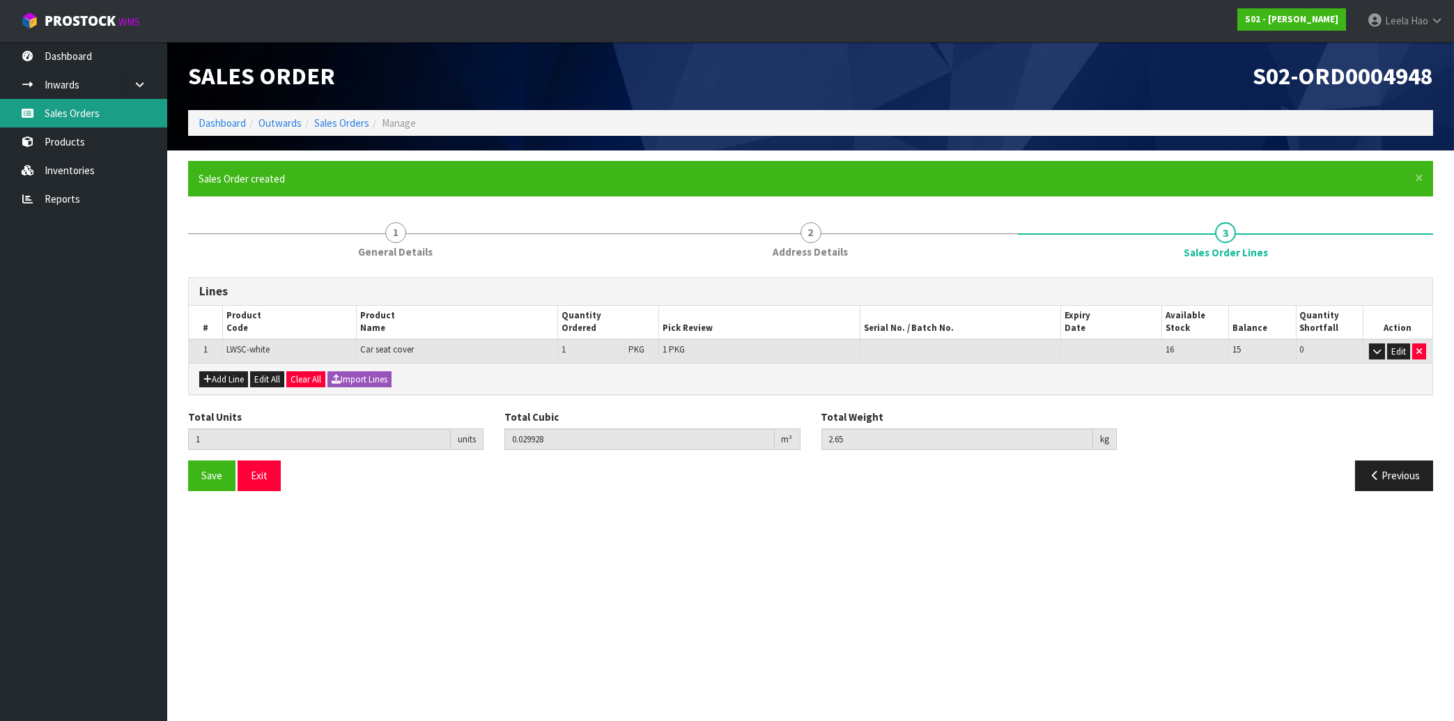
click at [68, 114] on link "Sales Orders" at bounding box center [83, 113] width 167 height 29
